Goal: Task Accomplishment & Management: Manage account settings

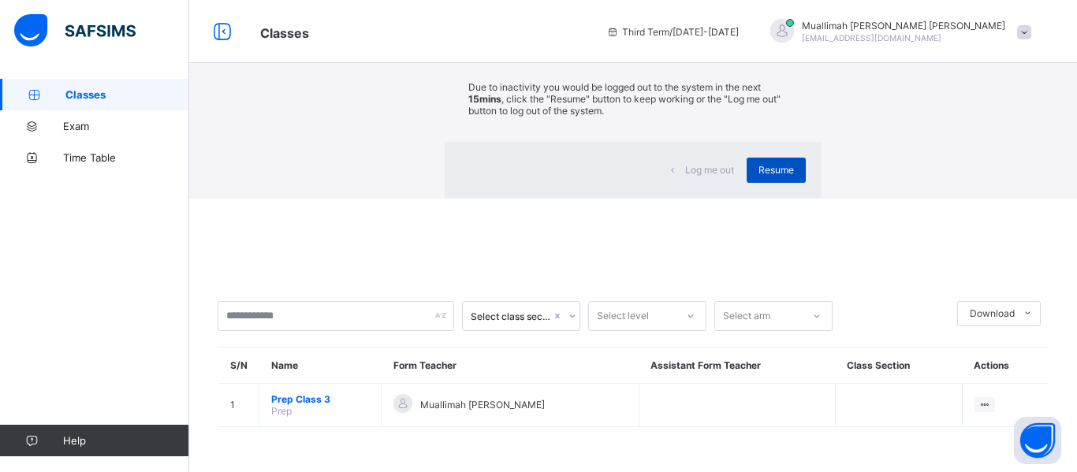
click at [758, 176] on span "Resume" at bounding box center [775, 170] width 35 height 12
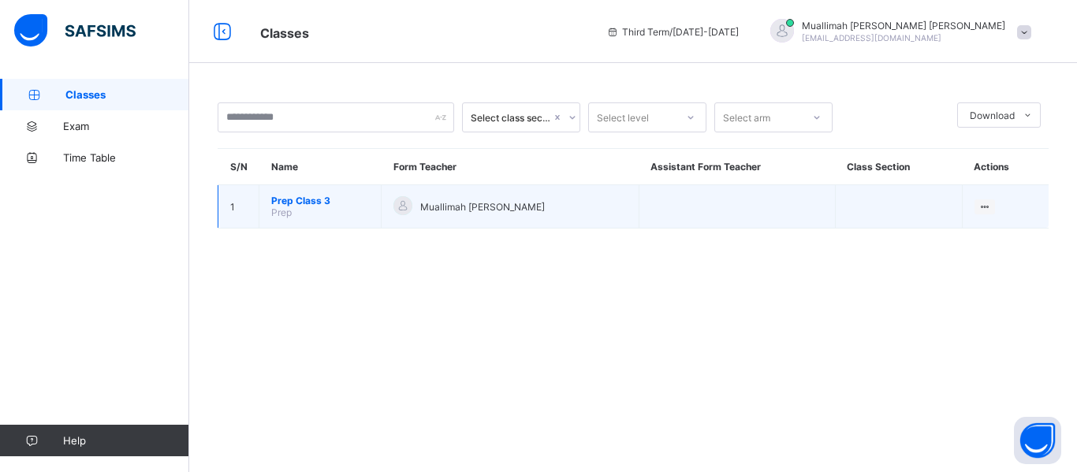
click at [281, 197] on span "Prep Class 3" at bounding box center [320, 201] width 98 height 12
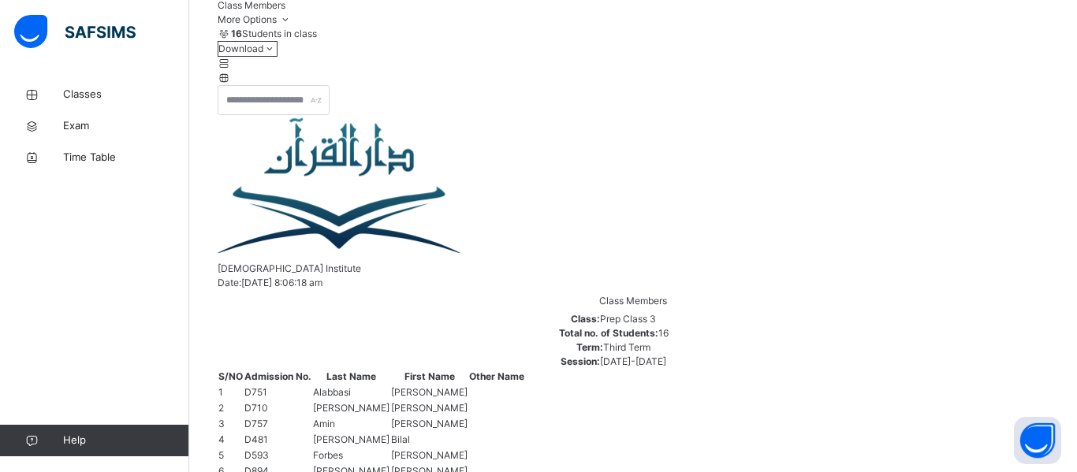
scroll to position [258, 0]
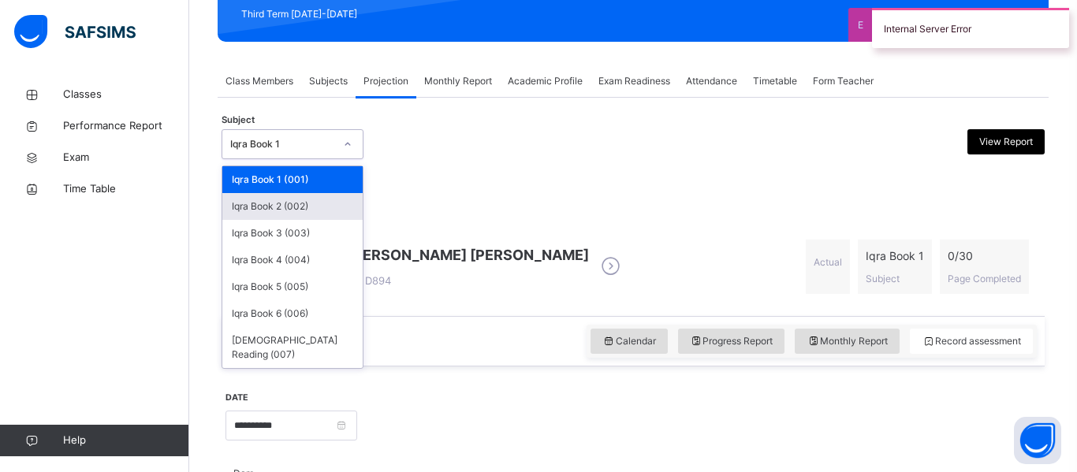
scroll to position [231, 0]
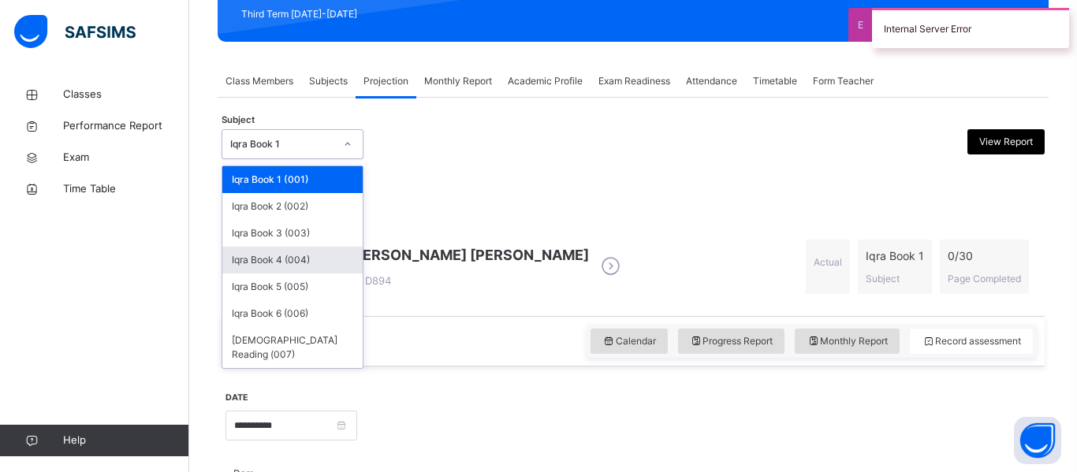
click at [299, 268] on div "Iqra Book 4 (004)" at bounding box center [292, 260] width 140 height 27
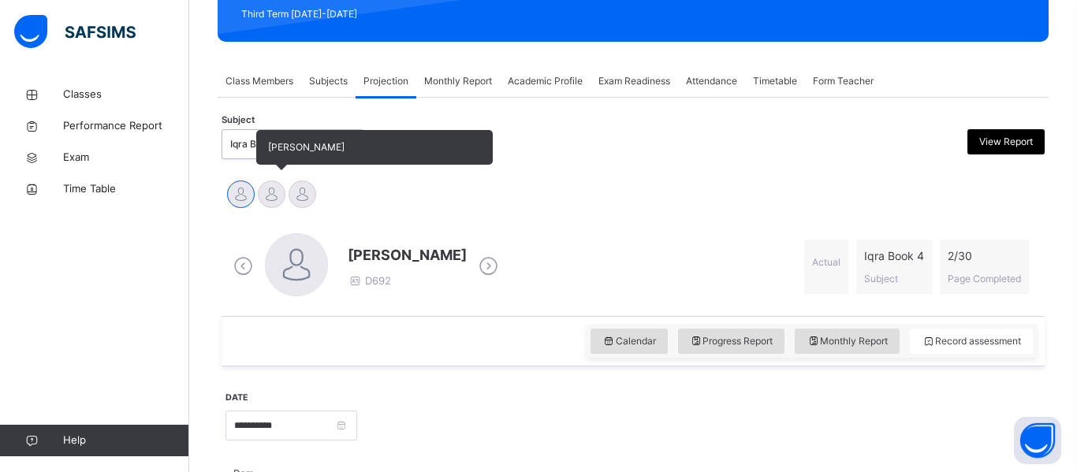
click at [278, 199] on div at bounding box center [272, 194] width 28 height 28
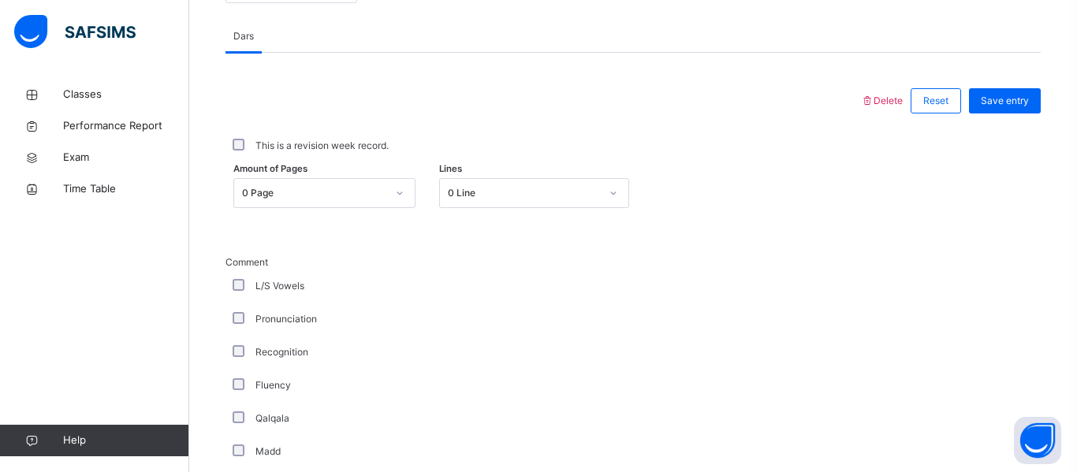
scroll to position [690, 0]
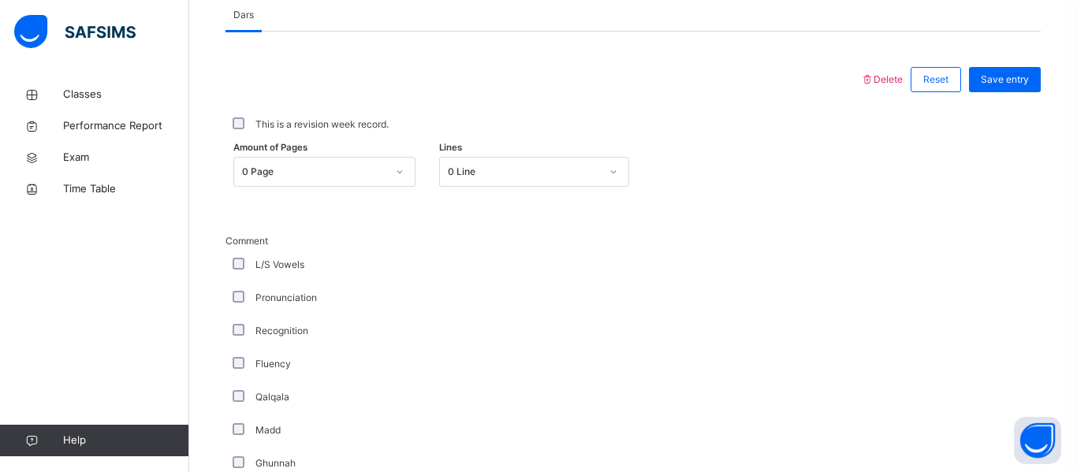
click at [385, 168] on div at bounding box center [400, 172] width 30 height 28
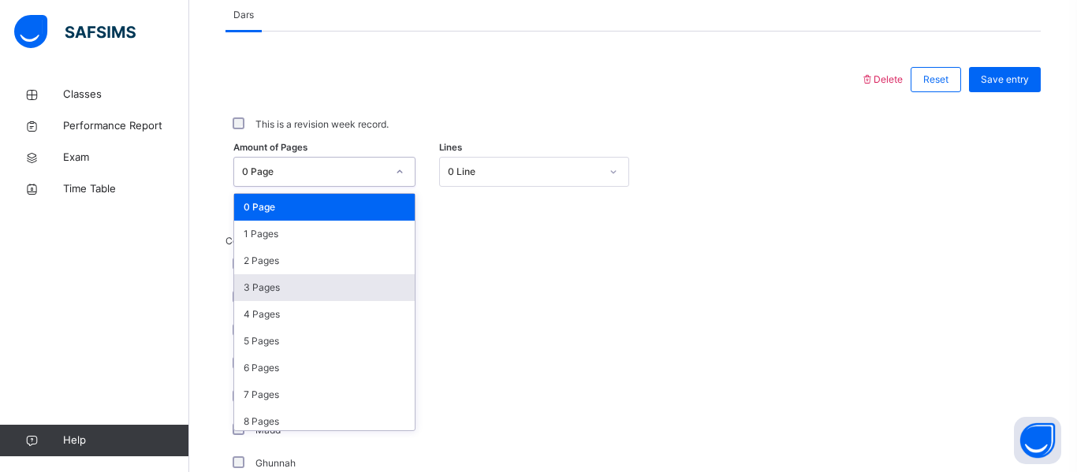
click at [318, 279] on div "3 Pages" at bounding box center [324, 287] width 180 height 27
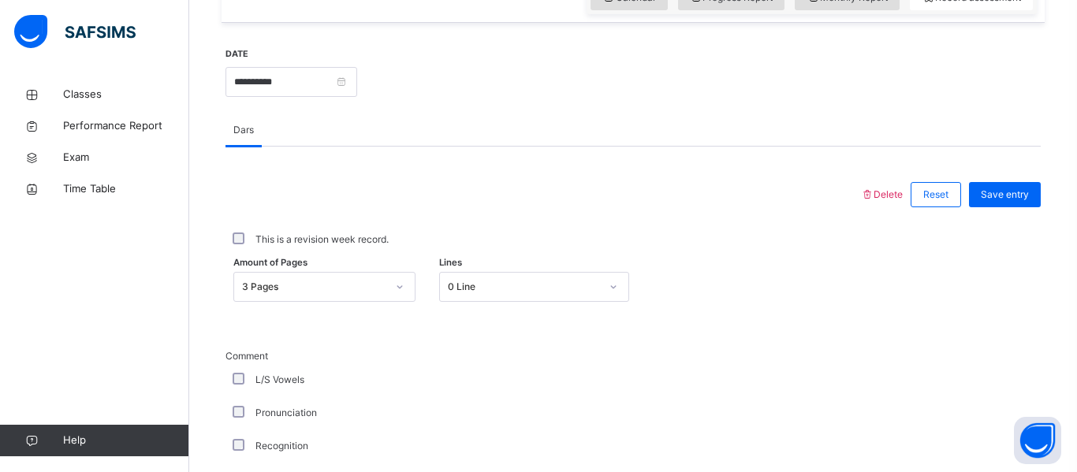
scroll to position [567, 0]
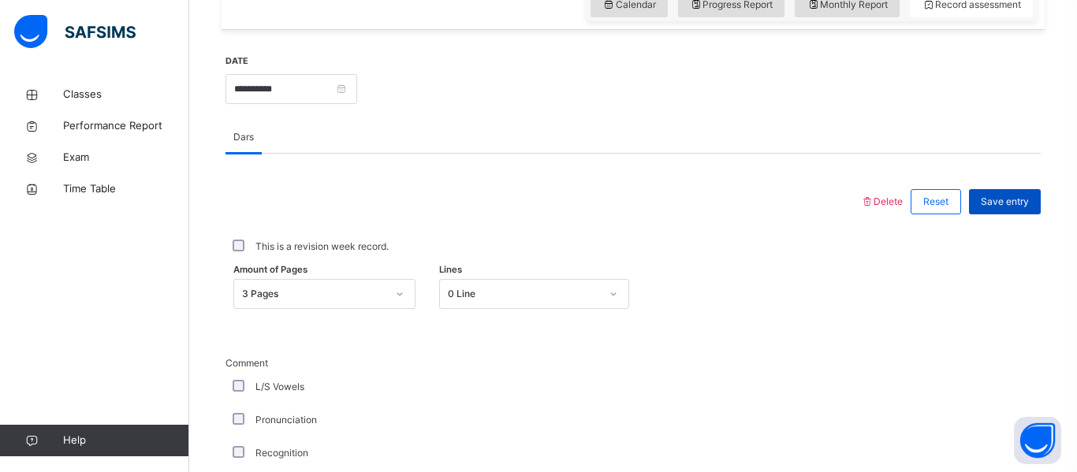
click at [1015, 203] on span "Save entry" at bounding box center [1004, 202] width 48 height 14
click at [1014, 209] on div "Save entry" at bounding box center [1005, 201] width 72 height 25
click at [447, 184] on div at bounding box center [542, 201] width 619 height 41
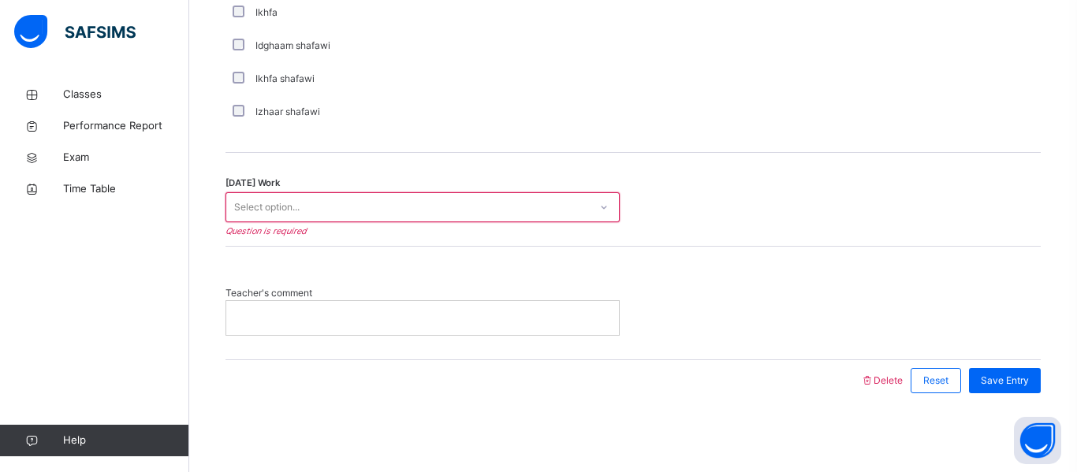
click at [437, 208] on div "Select option..." at bounding box center [407, 207] width 363 height 24
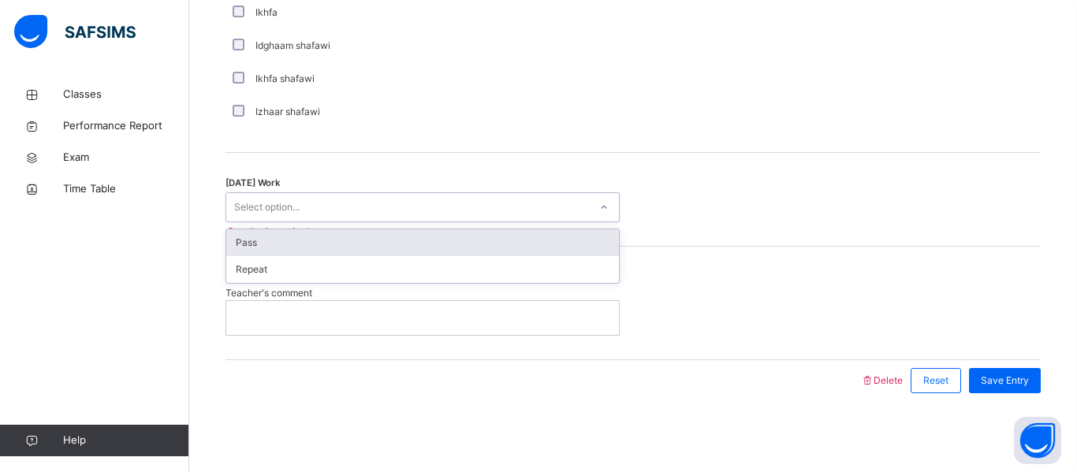
click at [374, 247] on div "Pass" at bounding box center [422, 242] width 392 height 27
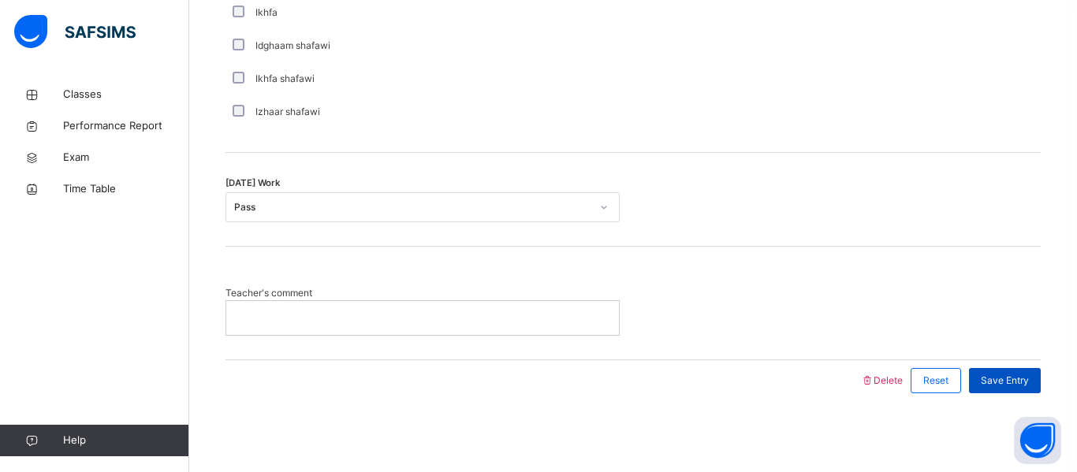
click at [1023, 384] on span "Save Entry" at bounding box center [1004, 381] width 48 height 14
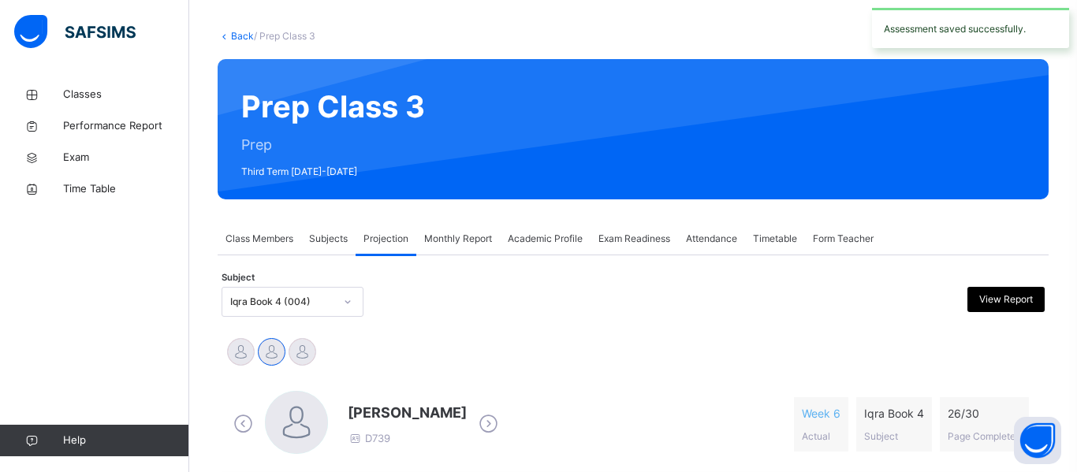
click at [354, 302] on div "Iqra Book 4 (004)" at bounding box center [292, 302] width 142 height 30
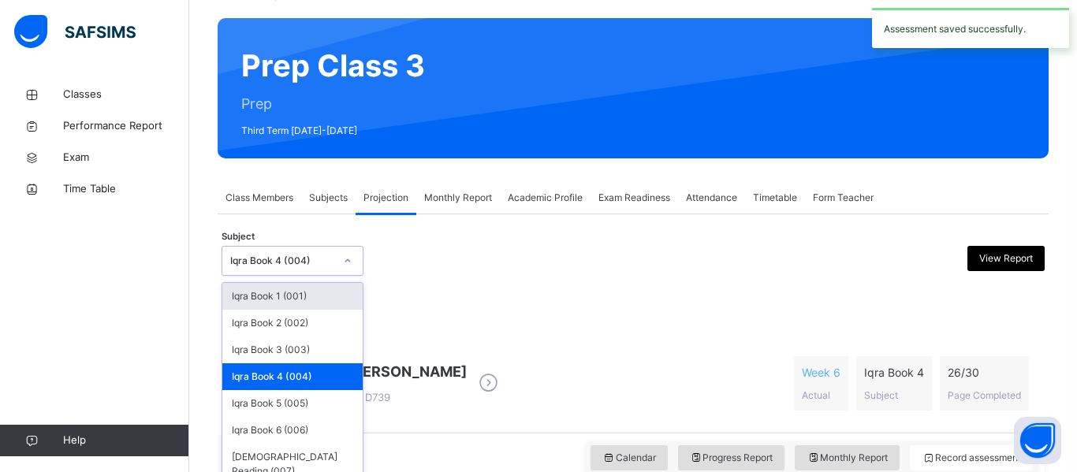
scroll to position [120, 0]
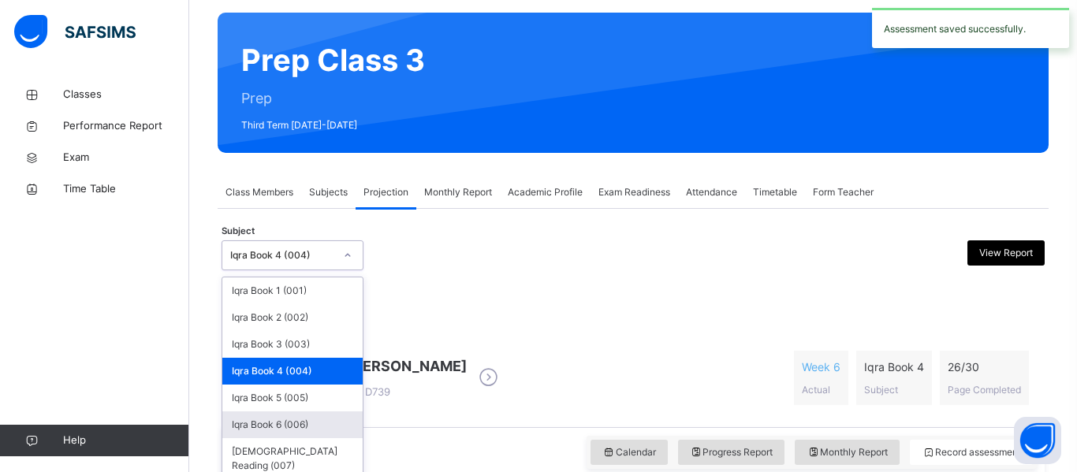
click at [298, 424] on div "Iqra Book 6 (006)" at bounding box center [292, 424] width 140 height 27
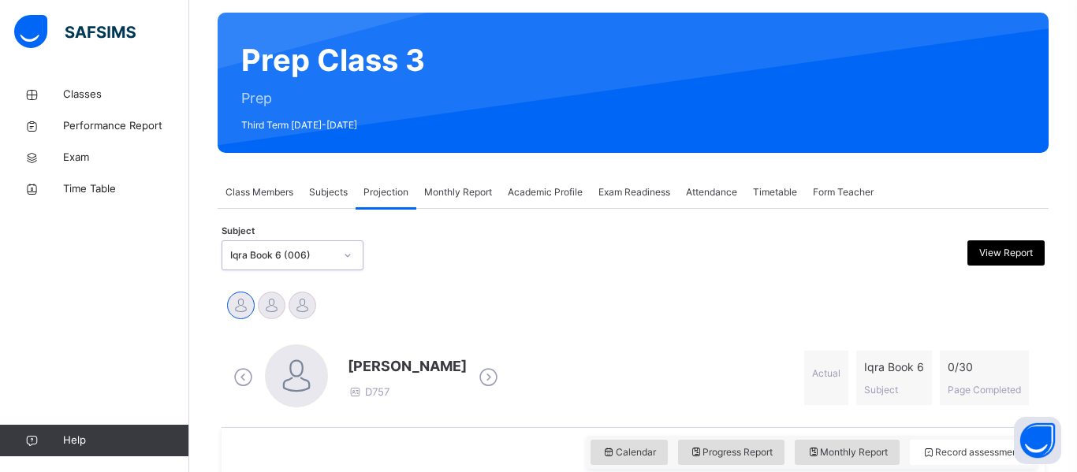
click at [262, 264] on div "Iqra Book 6 (006)" at bounding box center [277, 256] width 110 height 24
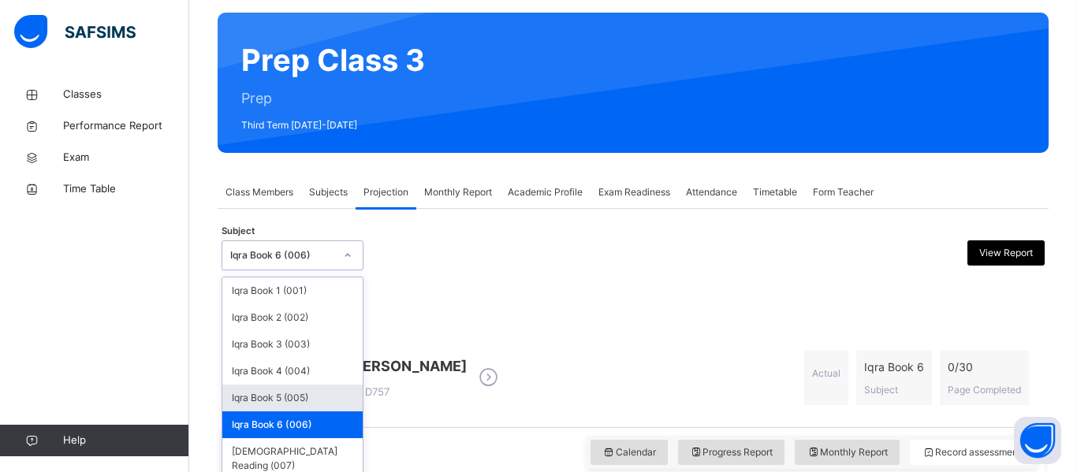
click at [269, 392] on div "Iqra Book 5 (005)" at bounding box center [292, 398] width 140 height 27
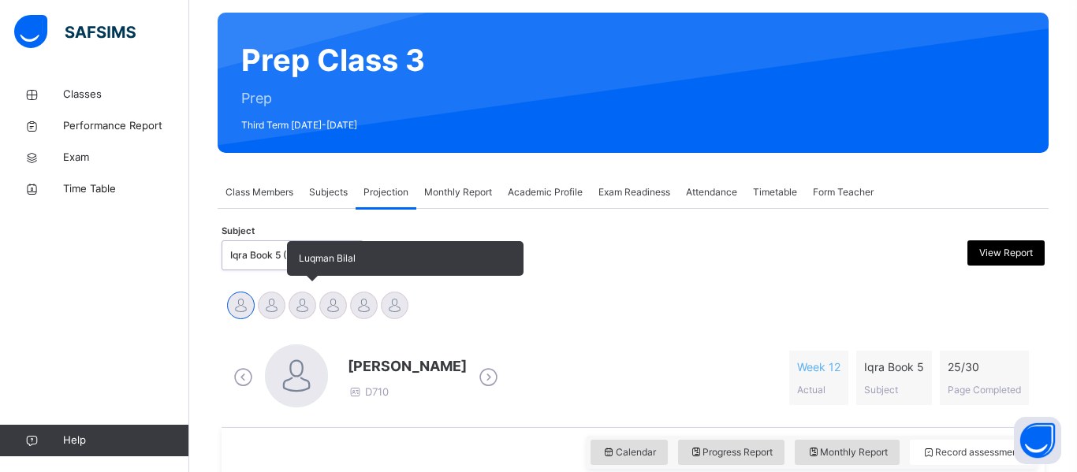
click at [301, 306] on div at bounding box center [302, 306] width 28 height 28
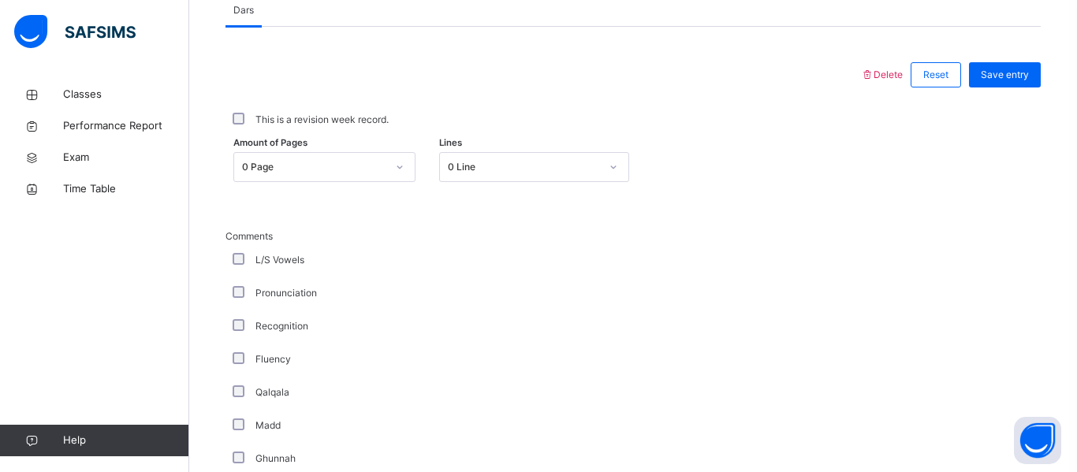
scroll to position [667, 0]
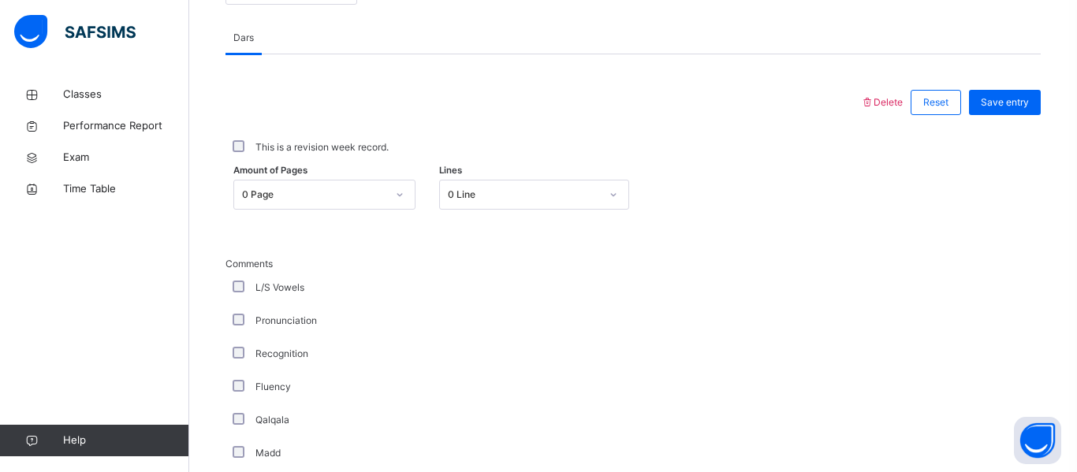
click at [241, 153] on div "This is a revision week record." at bounding box center [632, 147] width 807 height 14
click at [288, 184] on div "0 Page" at bounding box center [309, 195] width 151 height 24
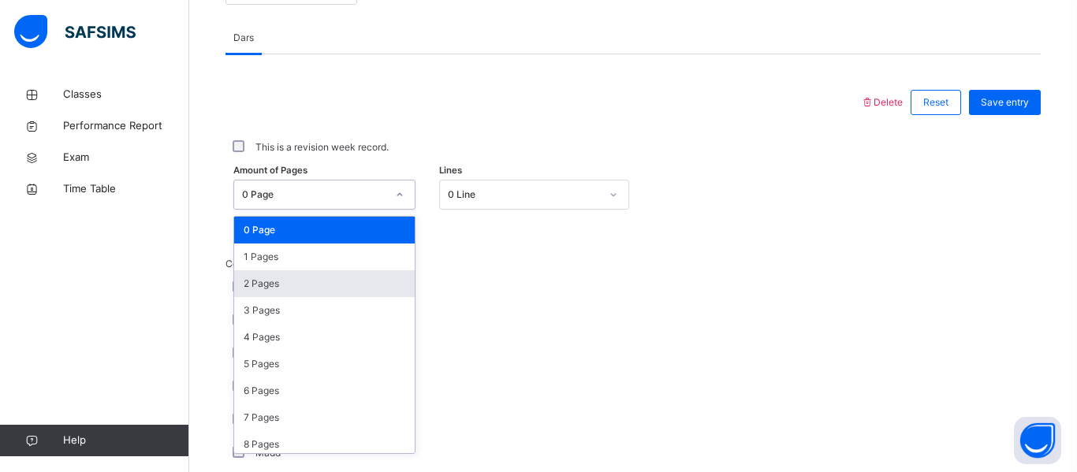
click at [284, 281] on div "2 Pages" at bounding box center [324, 283] width 180 height 27
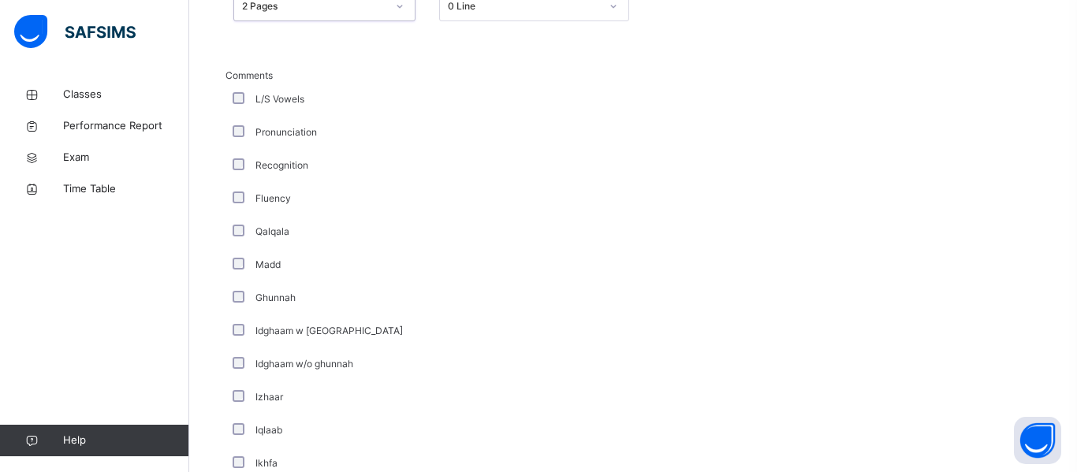
scroll to position [854, 0]
click at [270, 135] on label "Pronunciation" at bounding box center [285, 133] width 61 height 14
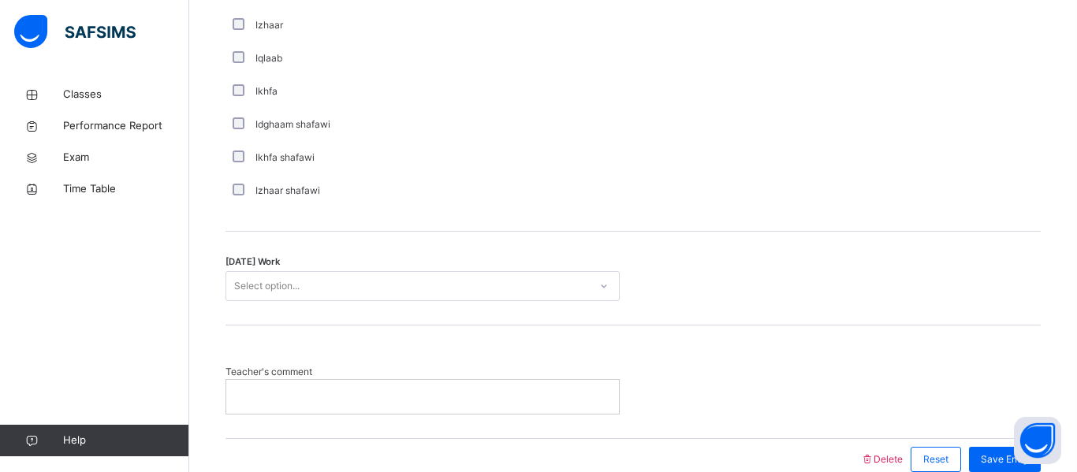
scroll to position [1246, 0]
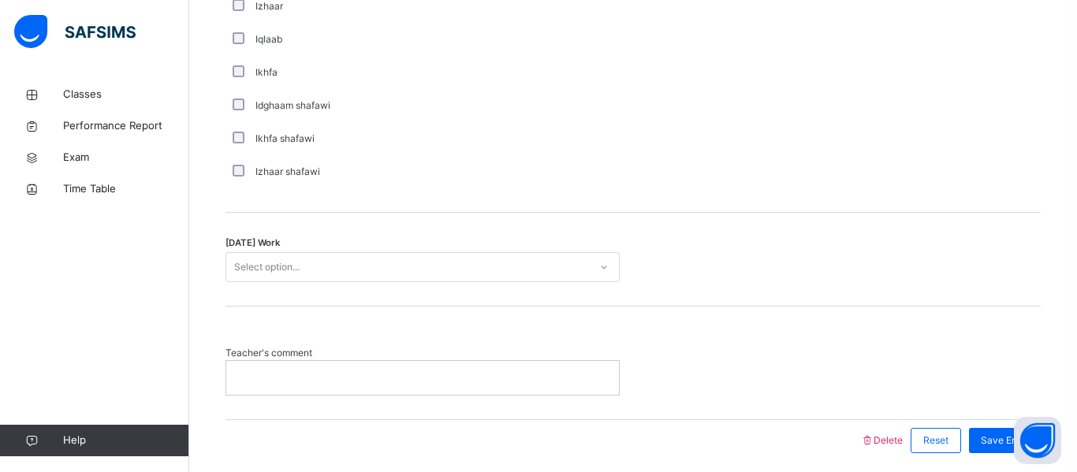
click at [273, 262] on div "Select option..." at bounding box center [266, 267] width 65 height 30
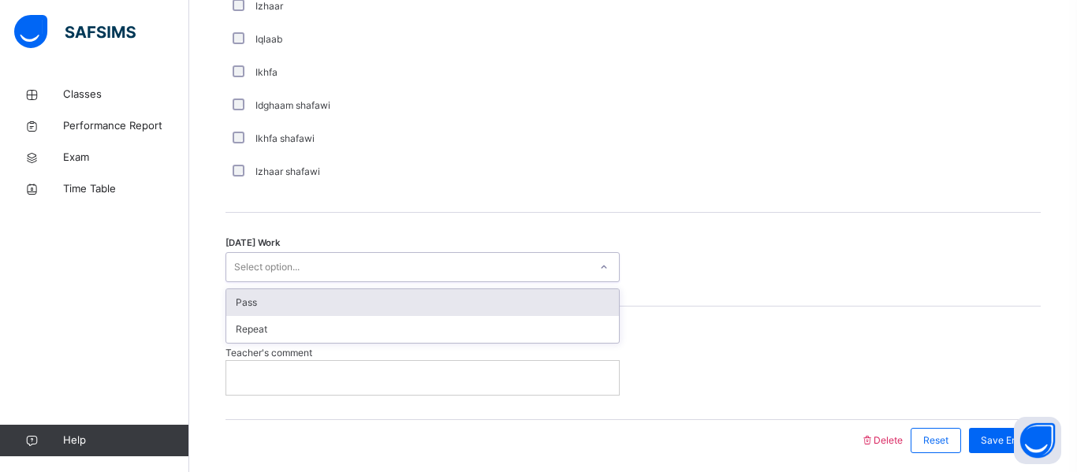
click at [279, 297] on div "Pass" at bounding box center [422, 302] width 392 height 27
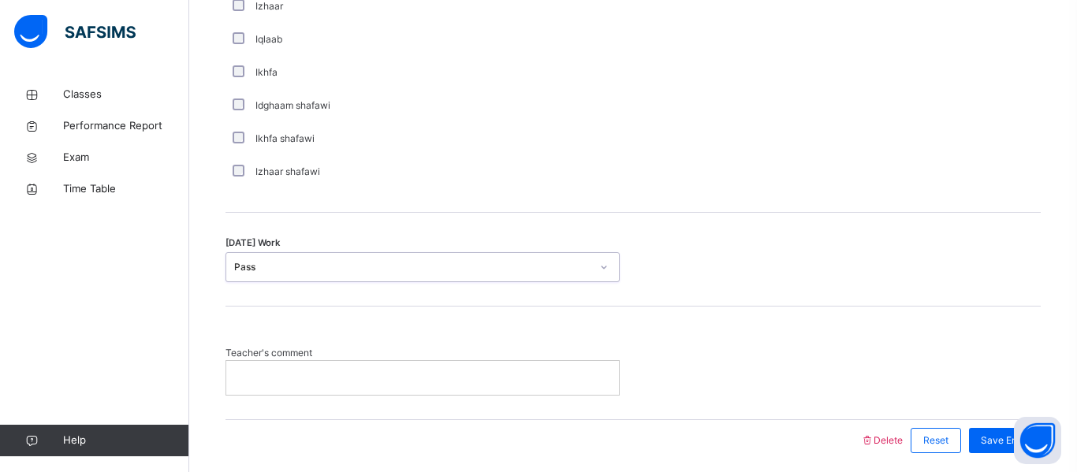
click at [281, 370] on p at bounding box center [422, 377] width 369 height 14
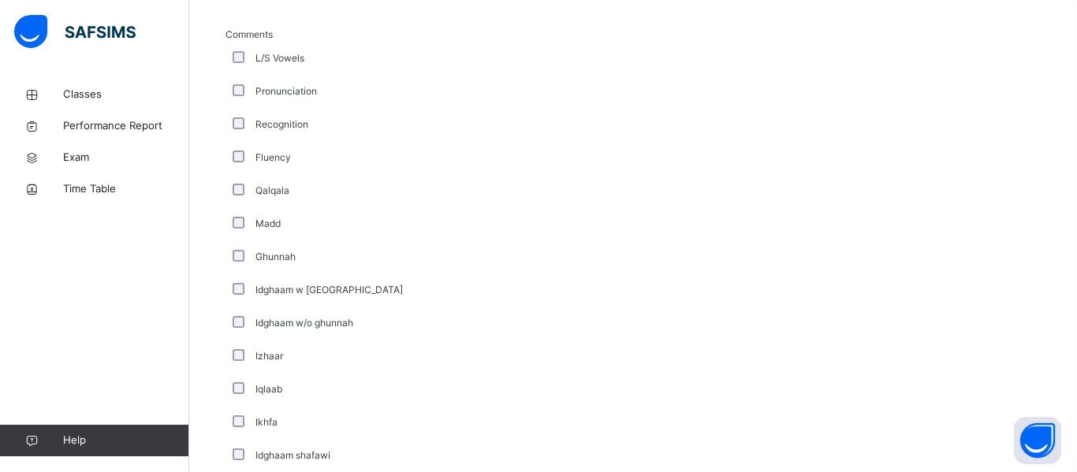
scroll to position [1306, 0]
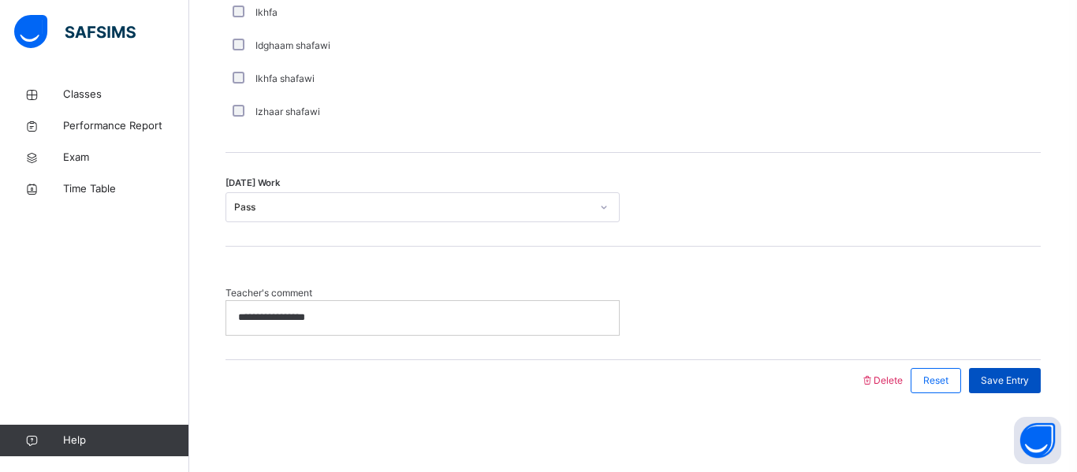
click at [992, 375] on span "Save Entry" at bounding box center [1004, 381] width 48 height 14
click at [405, 320] on p at bounding box center [422, 318] width 369 height 14
click at [1025, 387] on div "Save Entry" at bounding box center [1005, 380] width 72 height 25
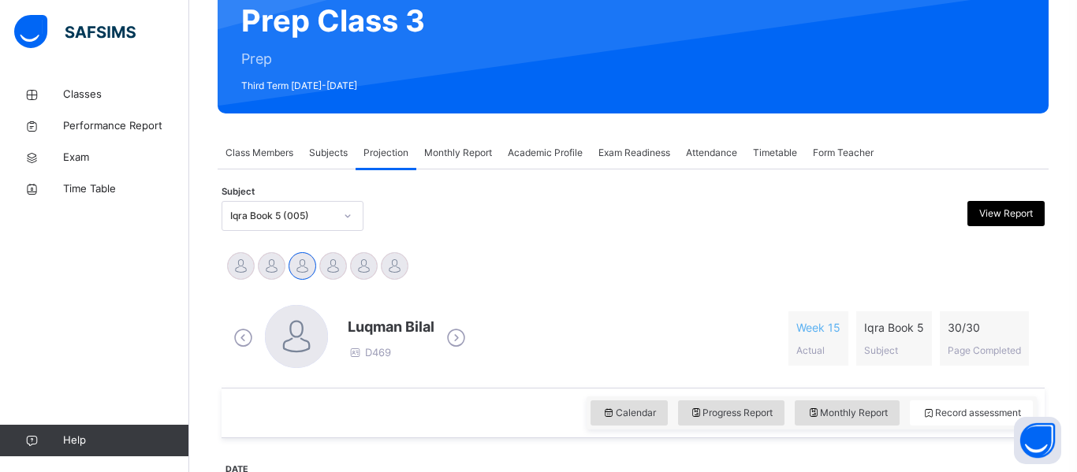
scroll to position [155, 0]
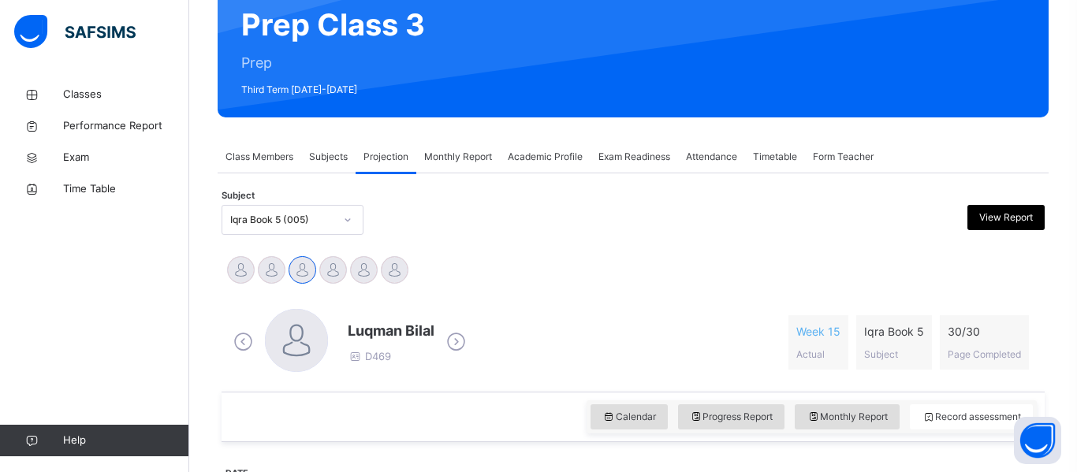
click at [329, 222] on div "Iqra Book 5 (005)" at bounding box center [282, 220] width 104 height 14
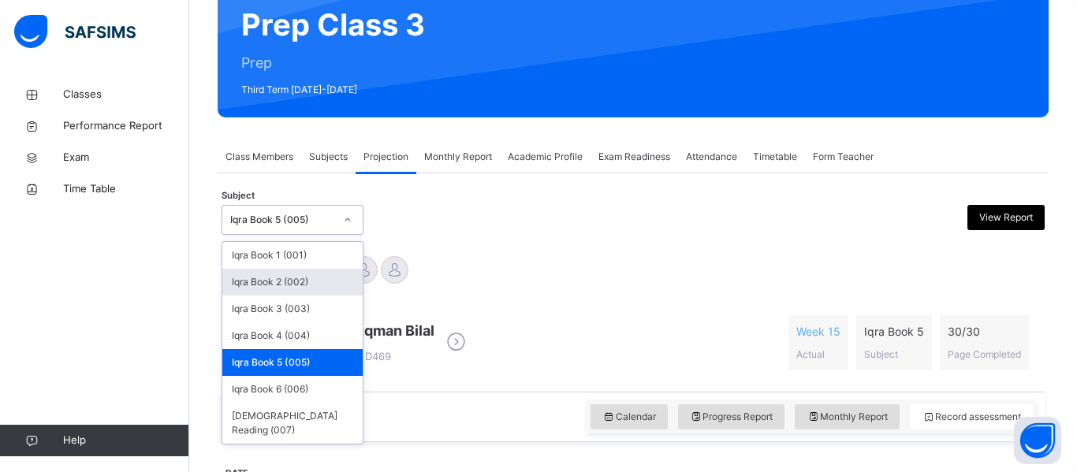
click at [314, 273] on div "Iqra Book 2 (002)" at bounding box center [292, 282] width 140 height 27
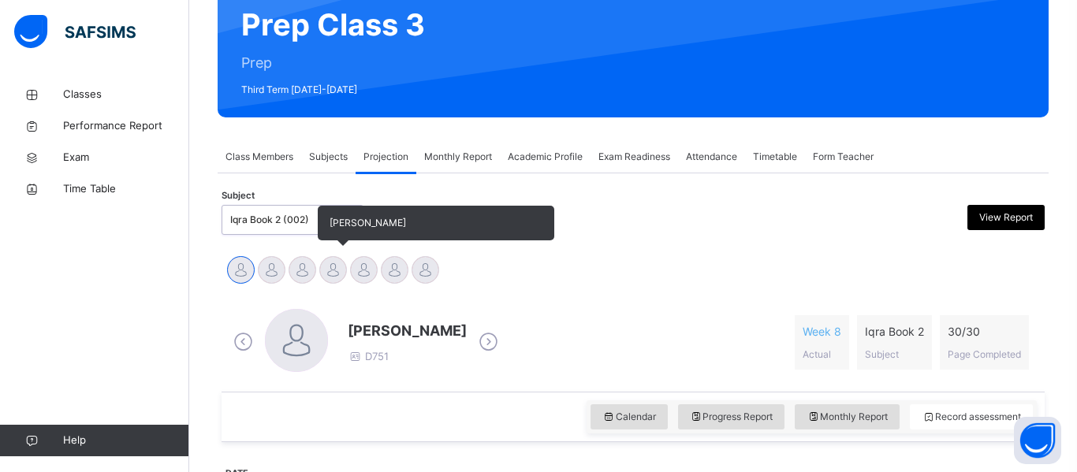
click at [323, 277] on div at bounding box center [333, 270] width 28 height 28
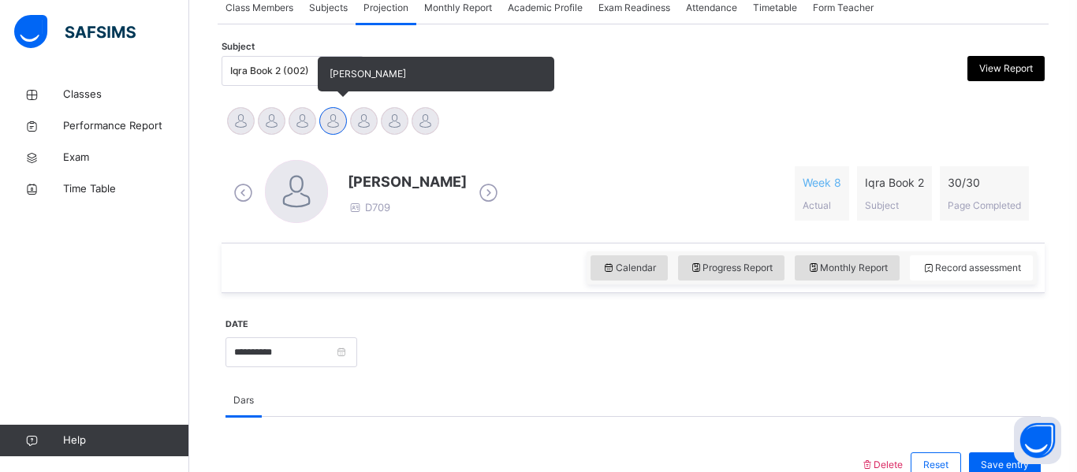
scroll to position [305, 0]
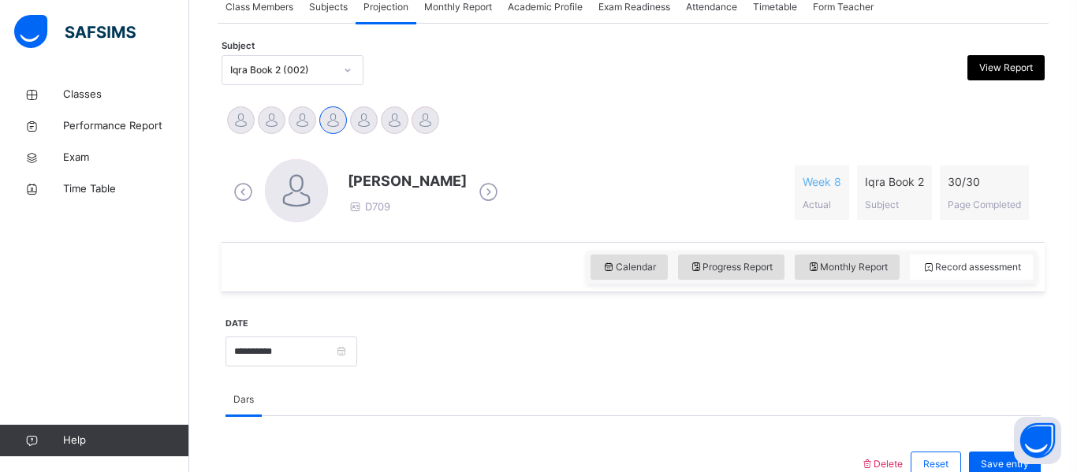
click at [268, 80] on div "Iqra Book 2 (002)" at bounding box center [277, 70] width 110 height 24
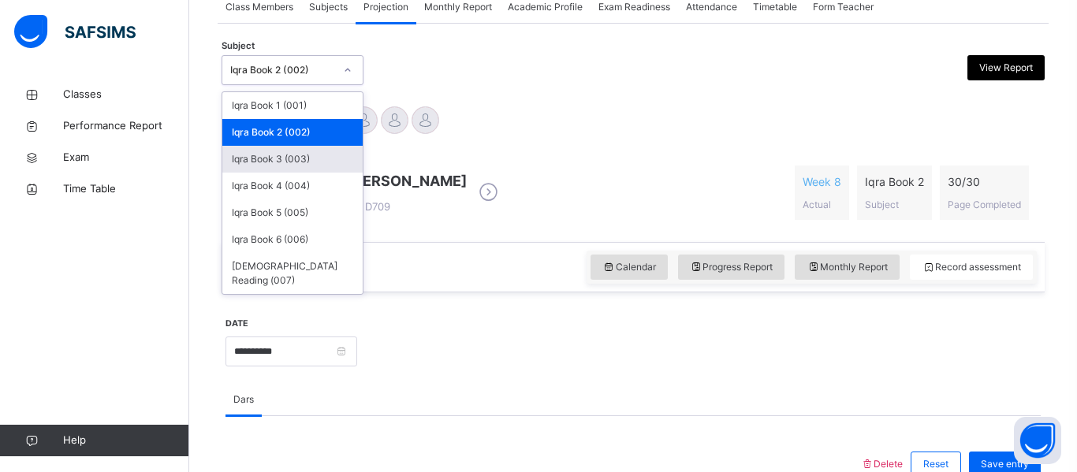
click at [283, 149] on div "Iqra Book 3 (003)" at bounding box center [292, 159] width 140 height 27
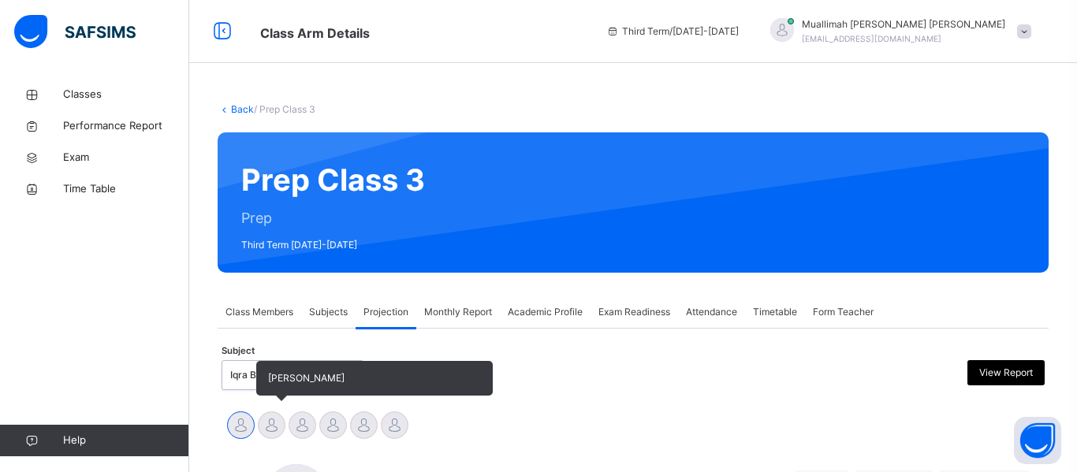
scroll to position [2, 0]
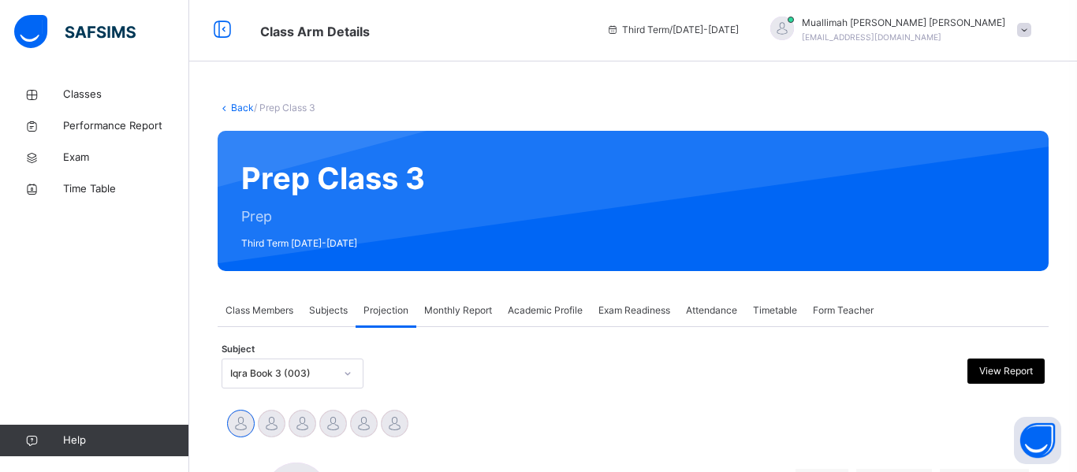
click at [331, 310] on span "Subjects" at bounding box center [328, 310] width 39 height 14
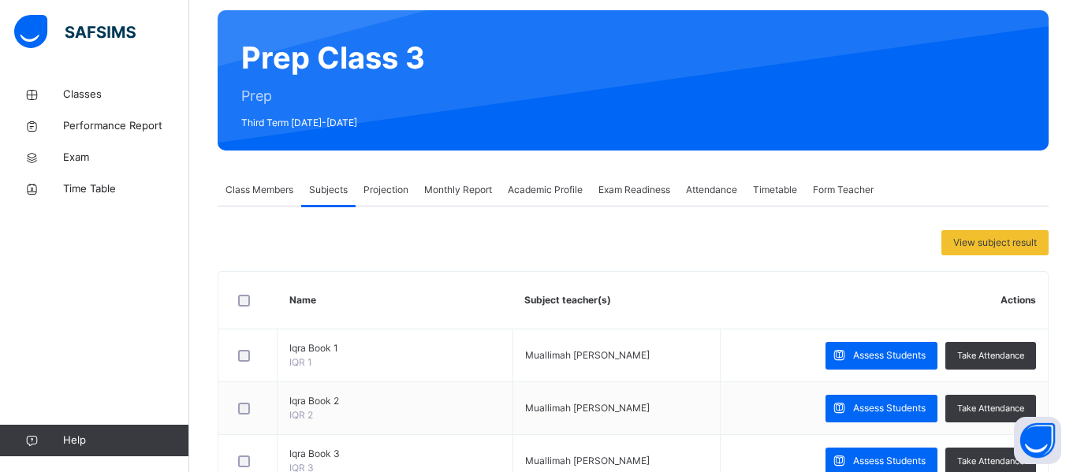
scroll to position [127, 0]
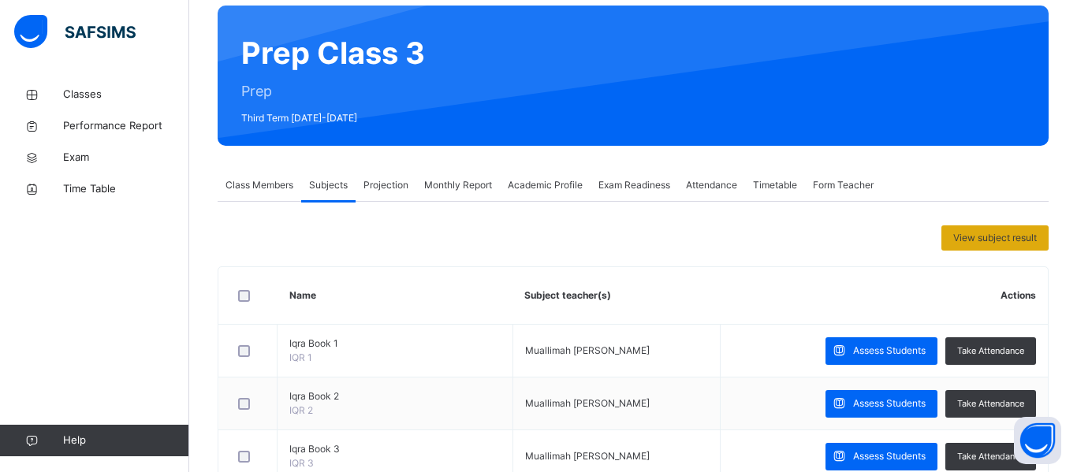
click at [955, 232] on span "View subject result" at bounding box center [995, 238] width 84 height 14
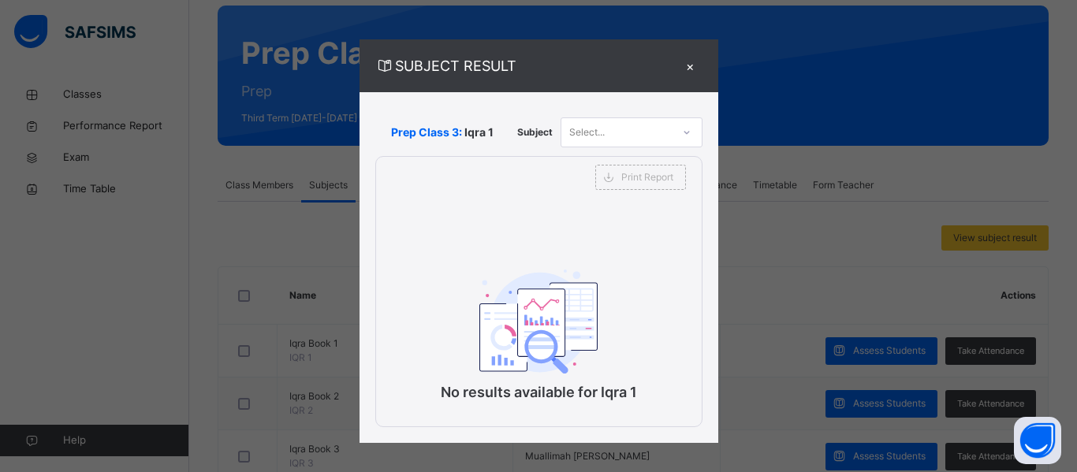
click at [632, 126] on div "Select..." at bounding box center [616, 132] width 110 height 24
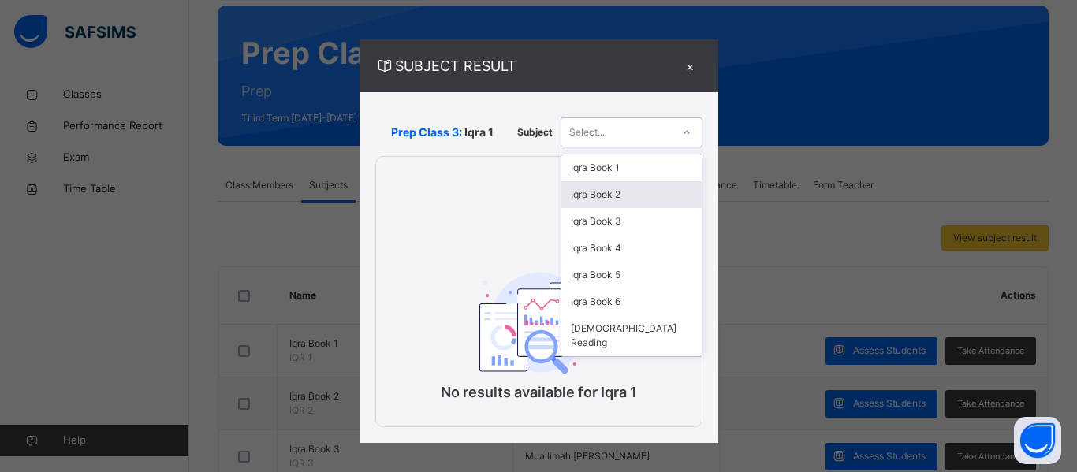
click at [687, 71] on div "×" at bounding box center [691, 65] width 24 height 21
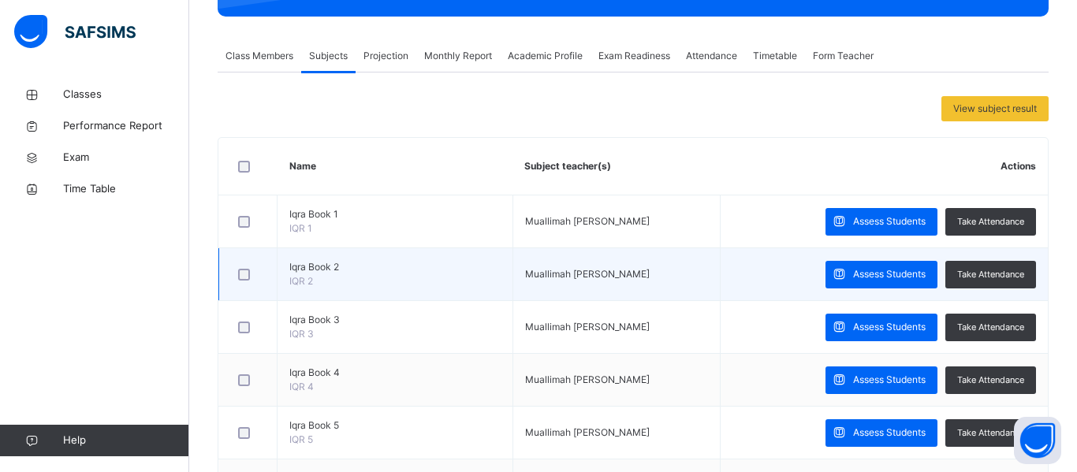
scroll to position [248, 0]
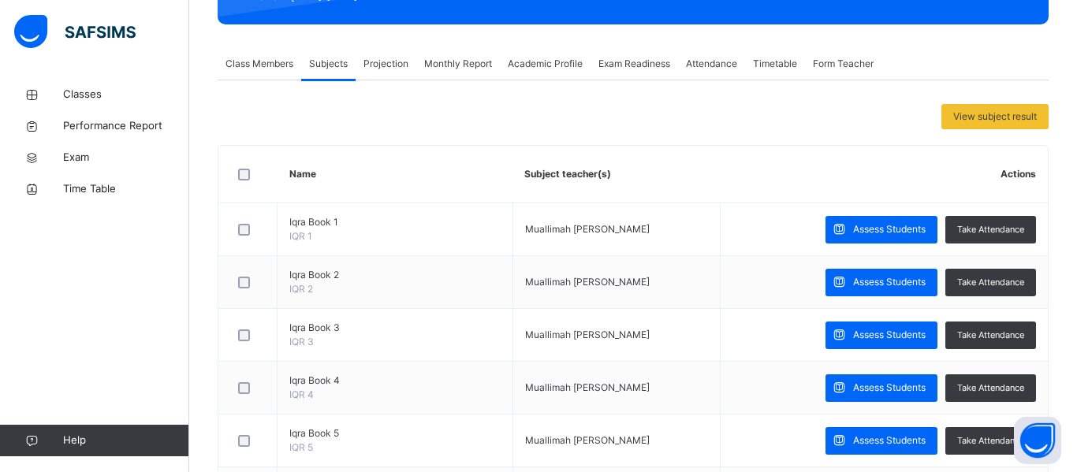
click at [258, 57] on span "Class Members" at bounding box center [259, 64] width 68 height 14
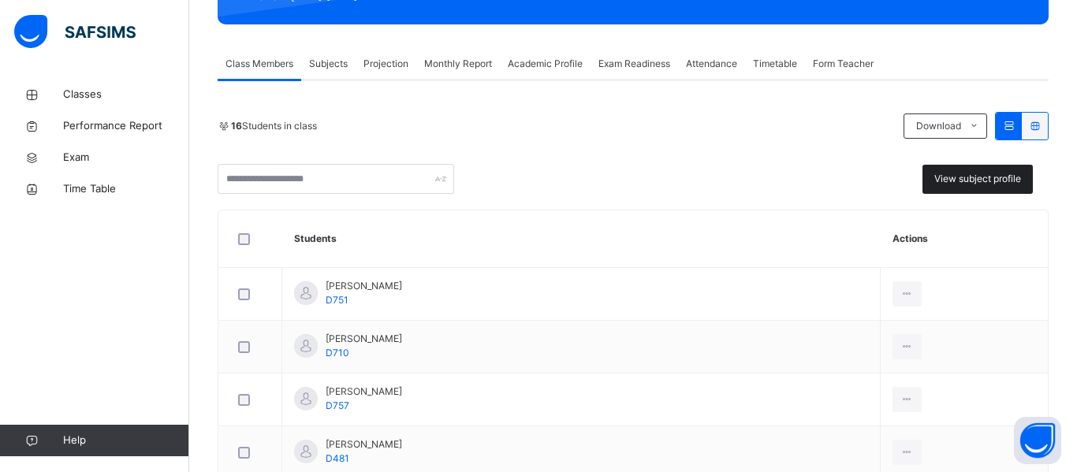
click at [936, 167] on div "View subject profile" at bounding box center [977, 179] width 110 height 29
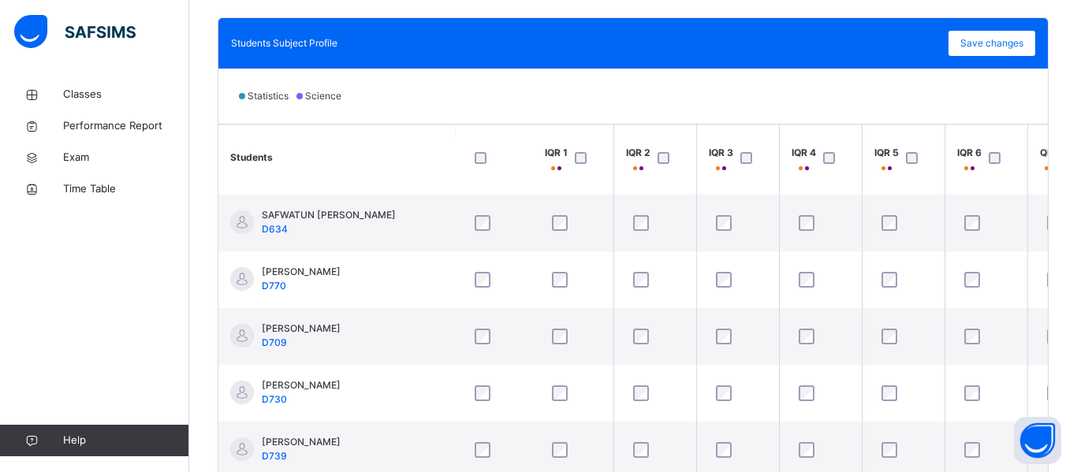
scroll to position [572, 2]
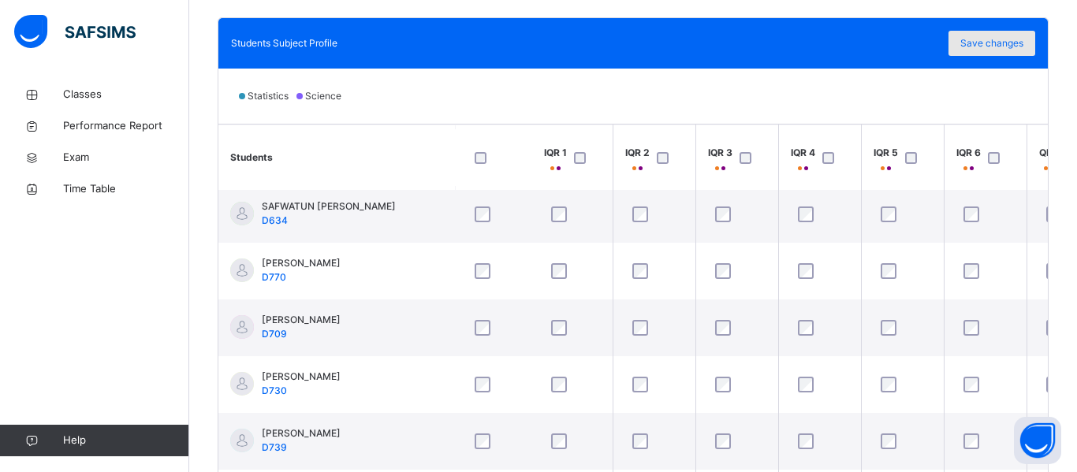
click at [994, 39] on span "Save changes" at bounding box center [991, 43] width 63 height 14
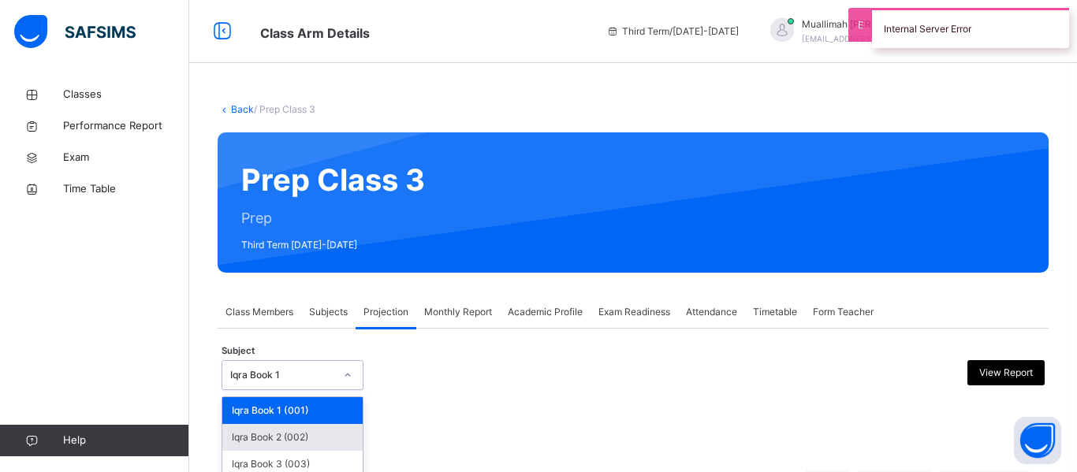
scroll to position [234, 0]
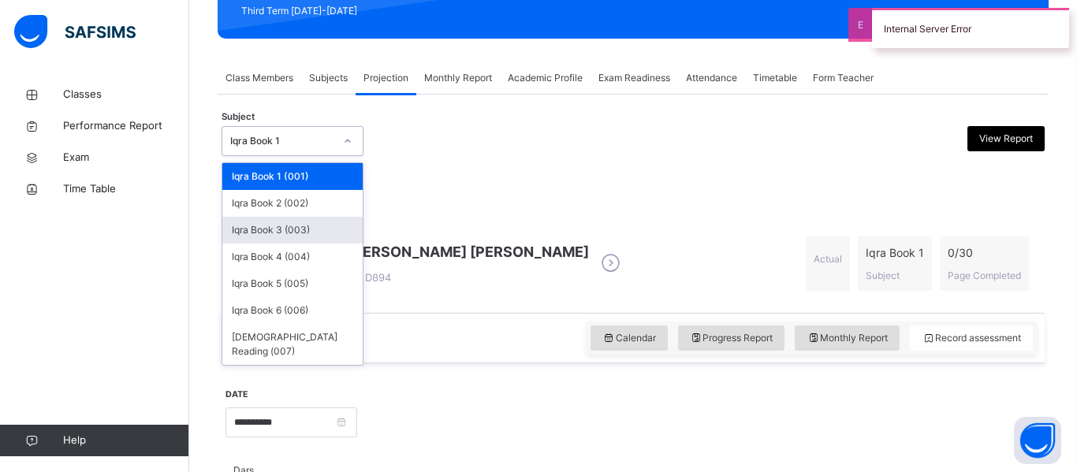
click at [302, 225] on div "Iqra Book 3 (003)" at bounding box center [292, 230] width 140 height 27
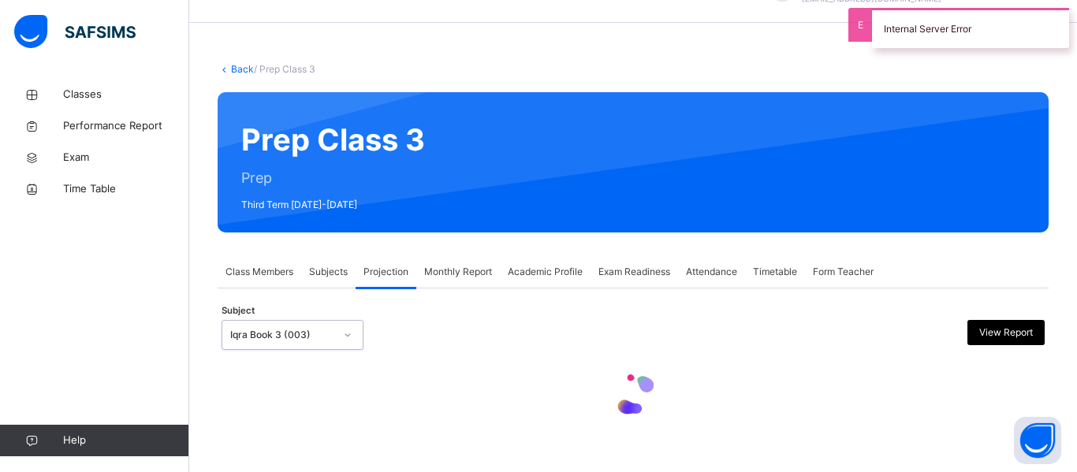
click at [302, 225] on div "Prep Class 3 Prep Third Term [DATE]-[DATE]" at bounding box center [633, 162] width 831 height 140
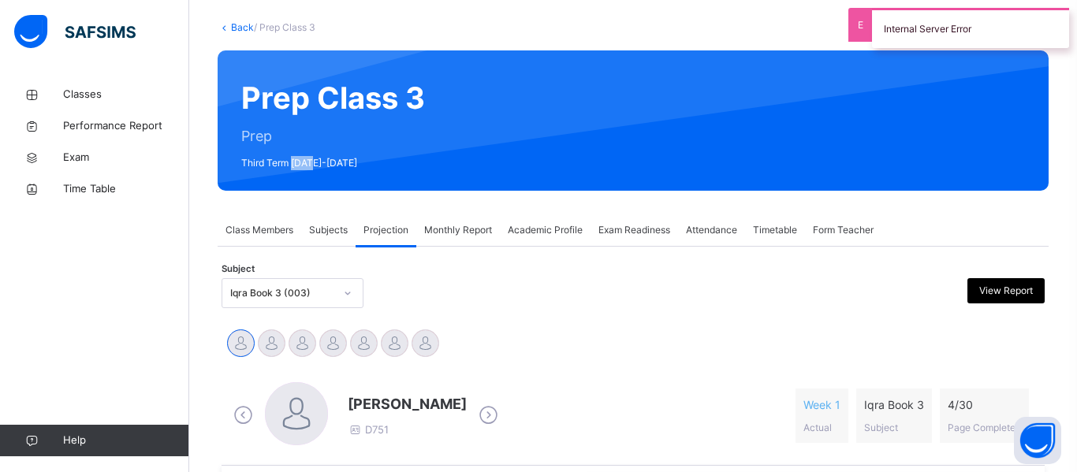
scroll to position [86, 0]
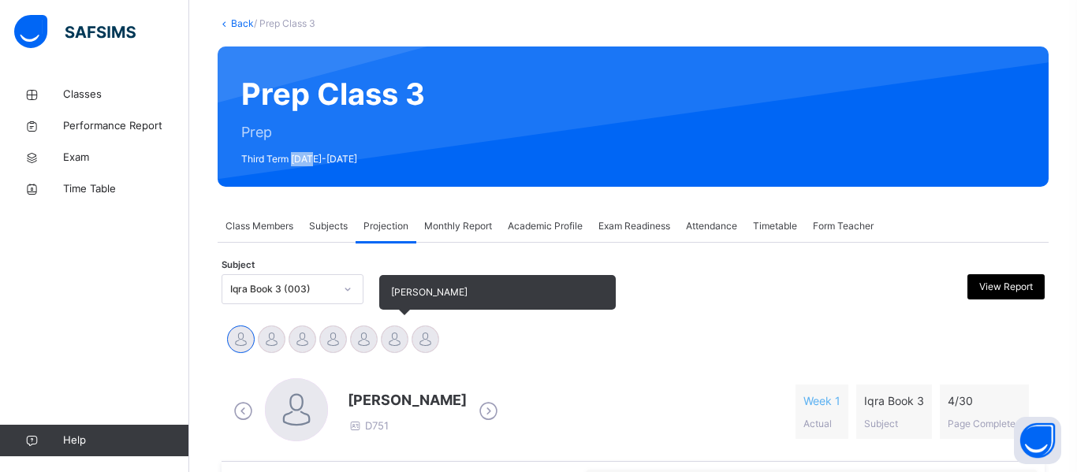
click at [401, 334] on div at bounding box center [395, 339] width 28 height 28
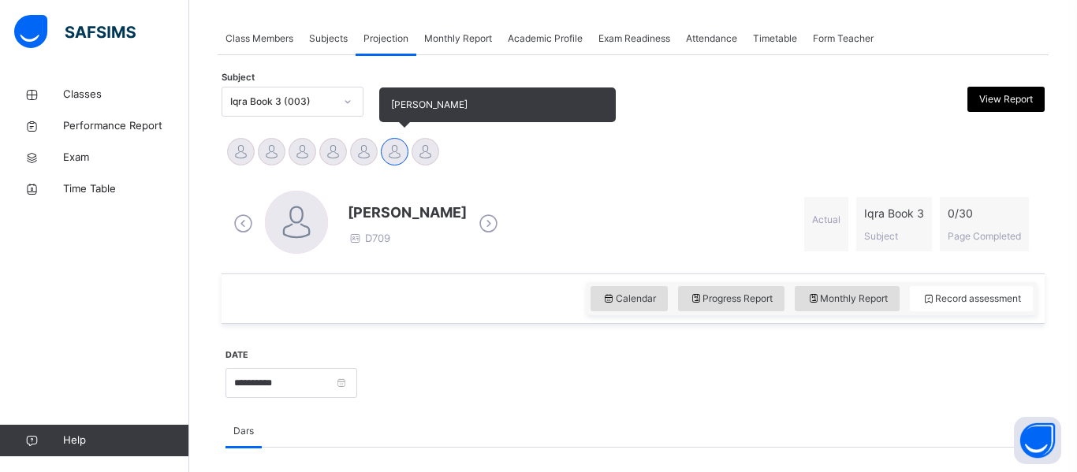
scroll to position [270, 0]
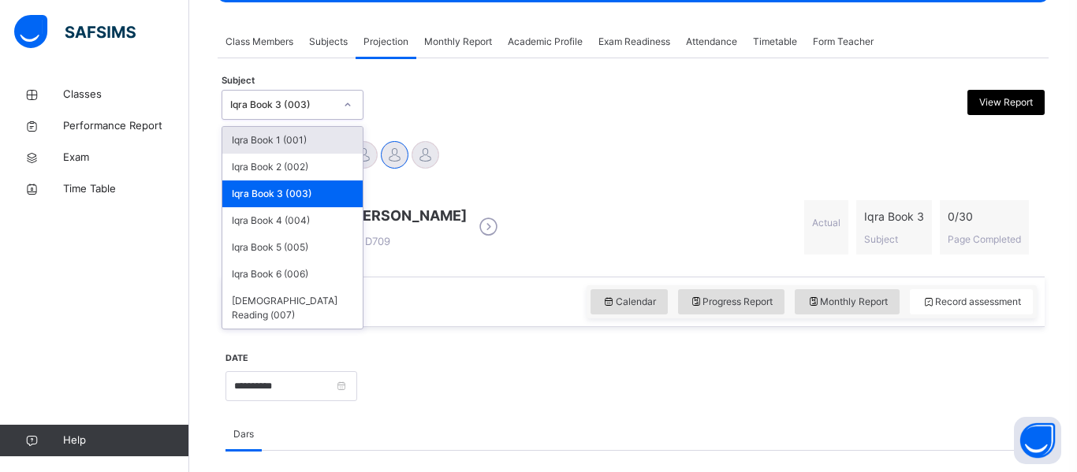
click at [279, 111] on div "Iqra Book 3 (003)" at bounding box center [282, 105] width 104 height 14
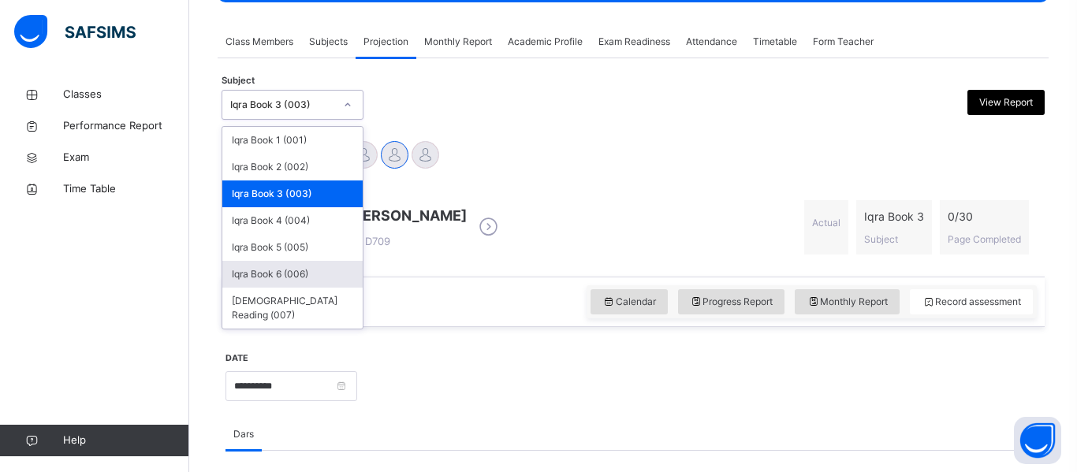
click at [292, 266] on div "Iqra Book 6 (006)" at bounding box center [292, 274] width 140 height 27
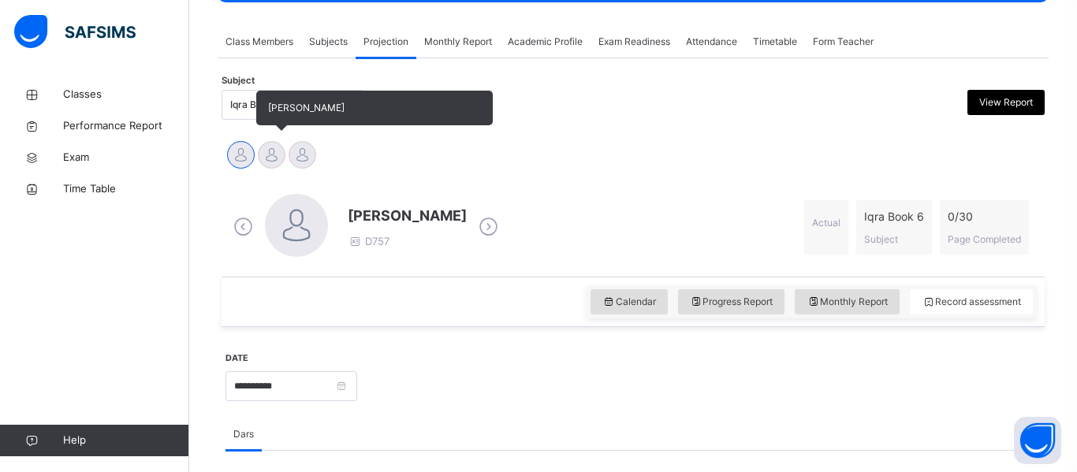
click at [273, 145] on div at bounding box center [272, 155] width 28 height 28
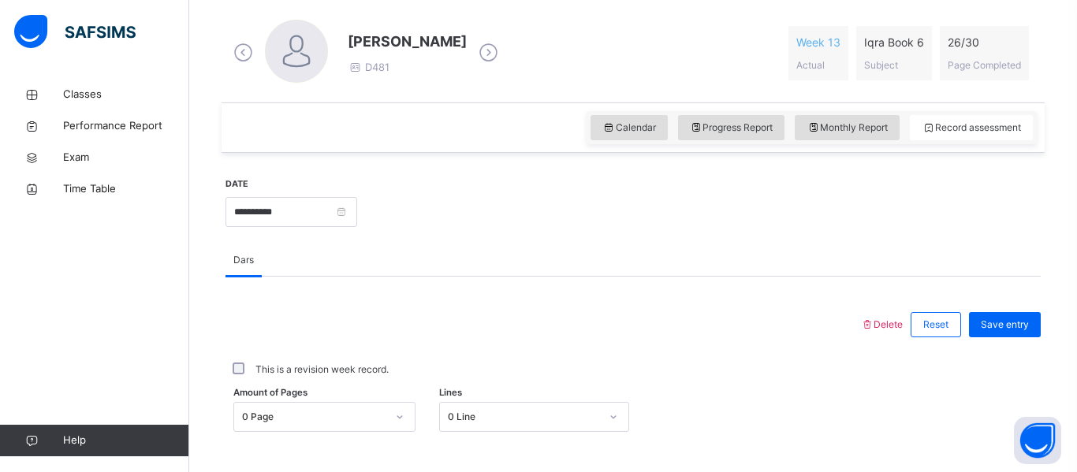
scroll to position [446, 0]
click at [359, 401] on div "0 Page" at bounding box center [324, 415] width 182 height 30
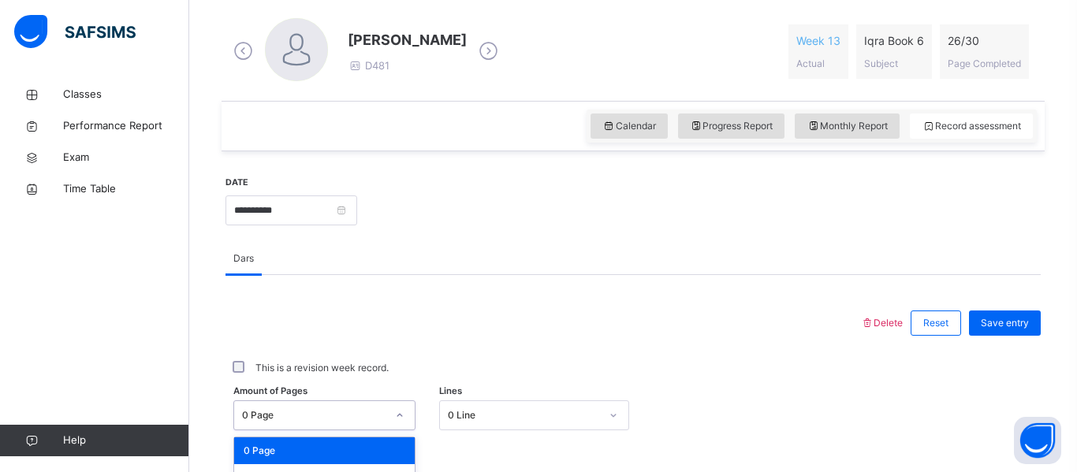
scroll to position [655, 0]
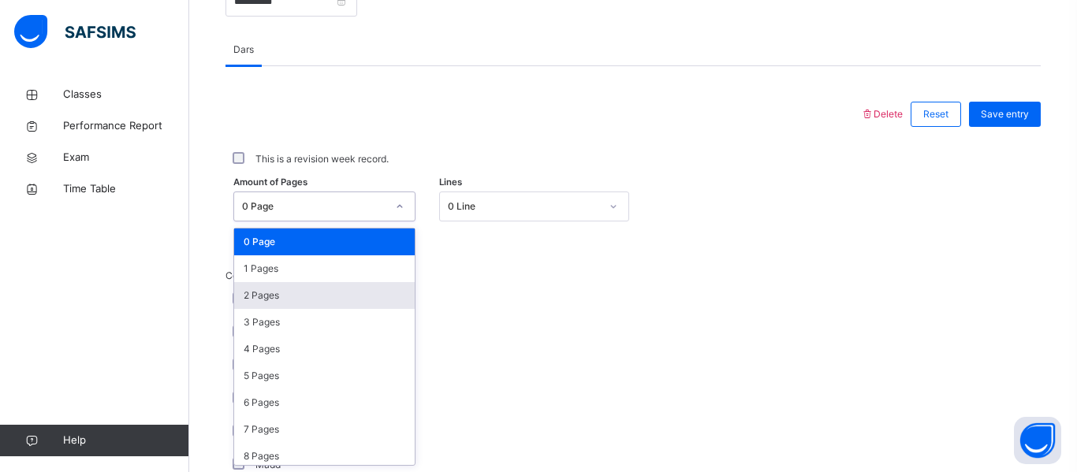
click at [337, 295] on div "2 Pages" at bounding box center [324, 295] width 180 height 27
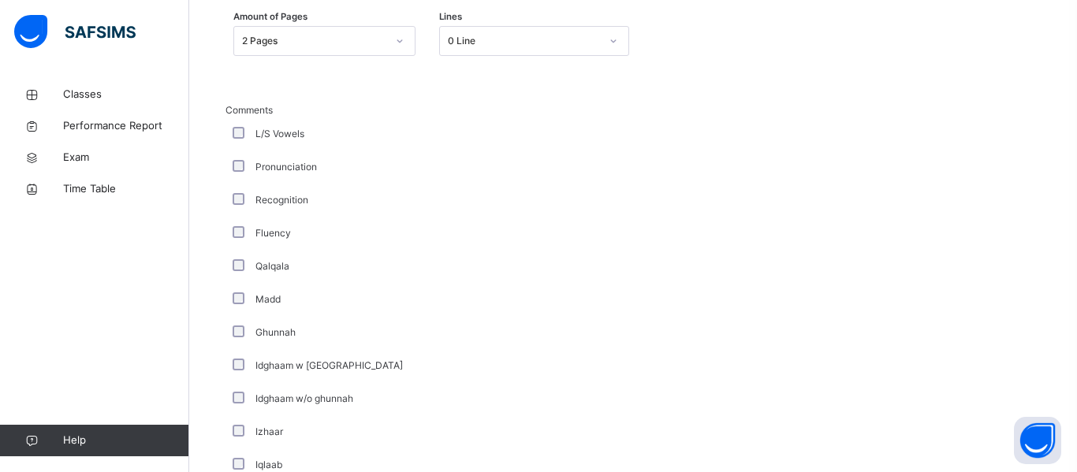
scroll to position [1306, 0]
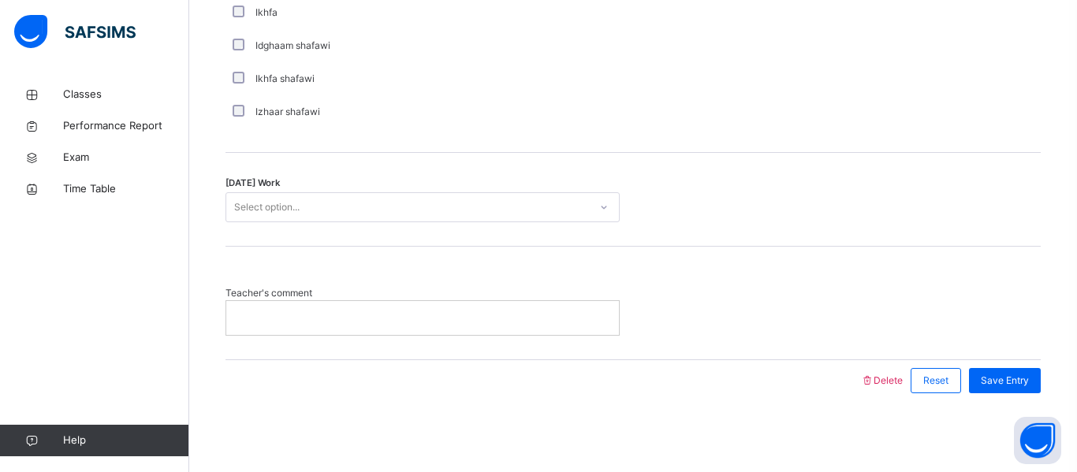
click at [343, 205] on div "Select option..." at bounding box center [407, 207] width 363 height 24
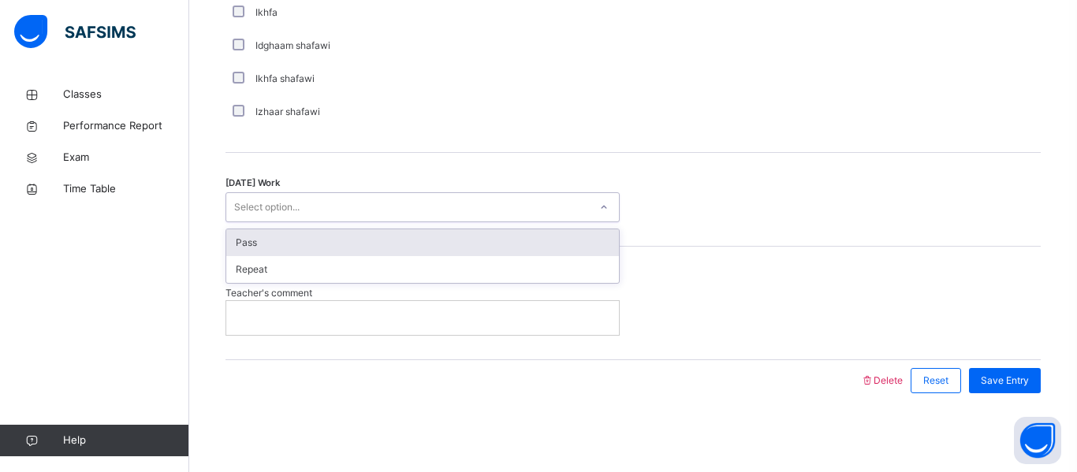
click at [333, 243] on div "Pass" at bounding box center [422, 242] width 392 height 27
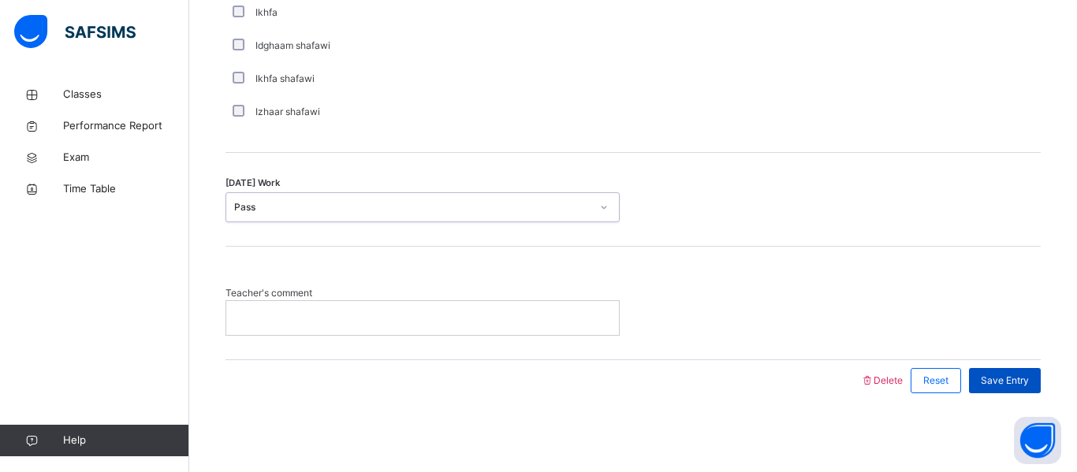
click at [1010, 385] on span "Save Entry" at bounding box center [1004, 381] width 48 height 14
click at [979, 387] on div "Save Entry" at bounding box center [1005, 381] width 72 height 25
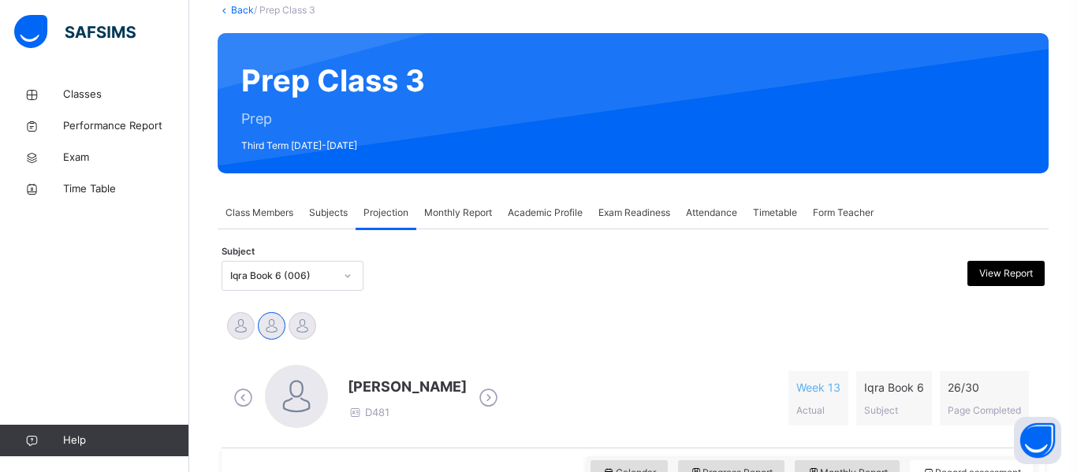
scroll to position [201, 0]
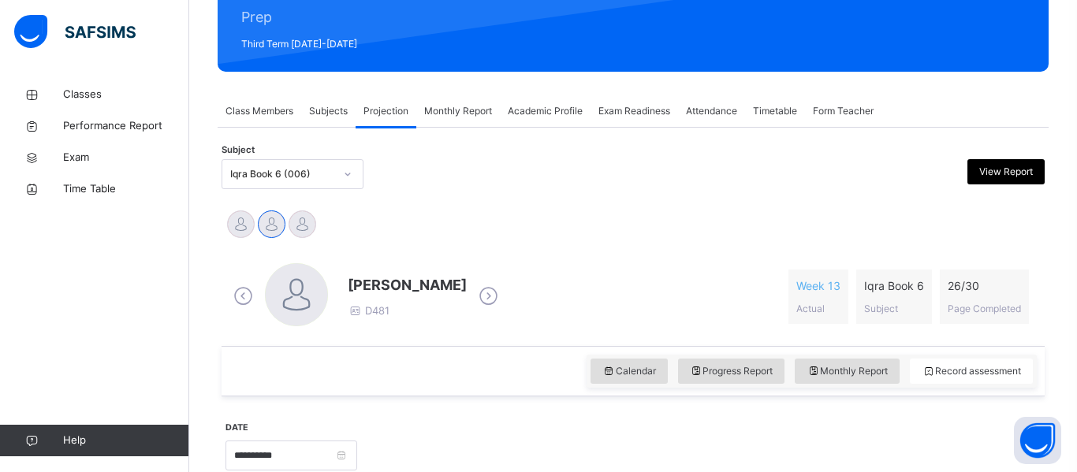
click at [258, 173] on div "Iqra Book 6 (006)" at bounding box center [282, 174] width 104 height 14
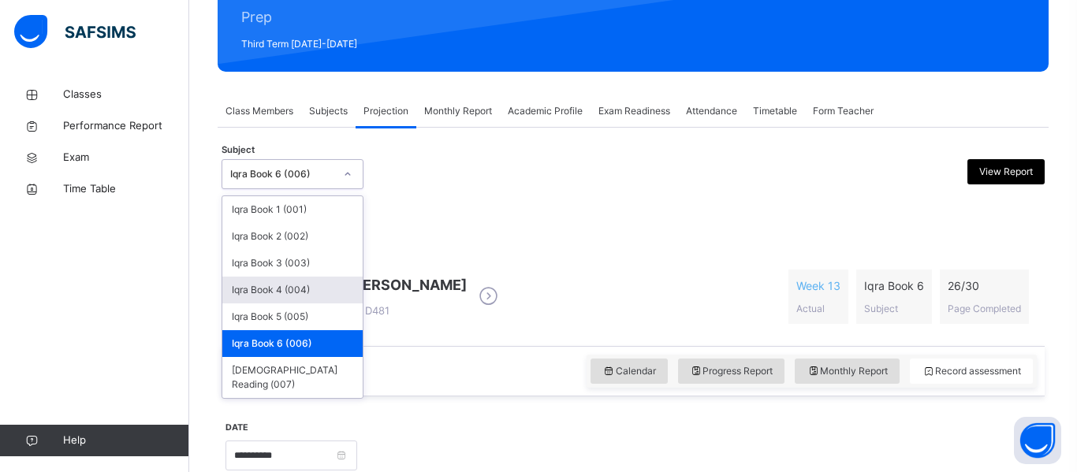
click at [281, 285] on div "Iqra Book 4 (004)" at bounding box center [292, 290] width 140 height 27
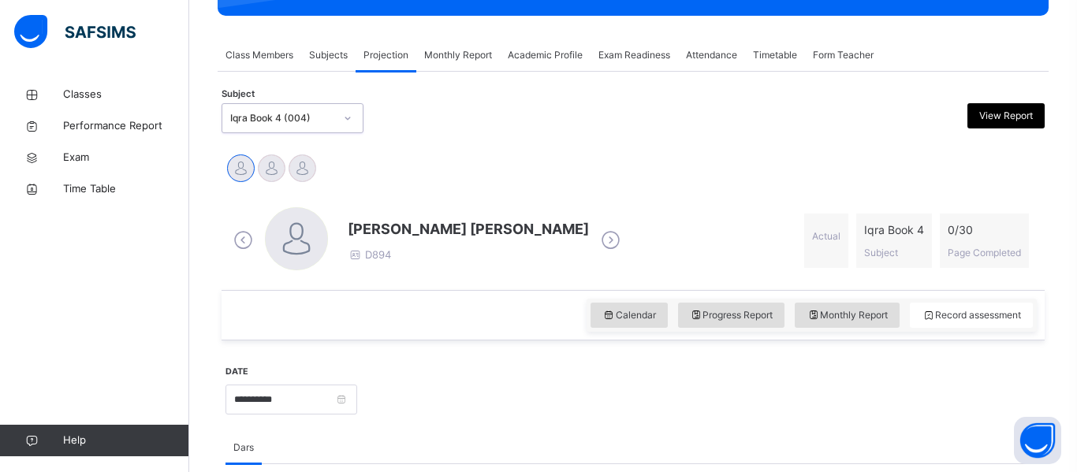
scroll to position [230, 0]
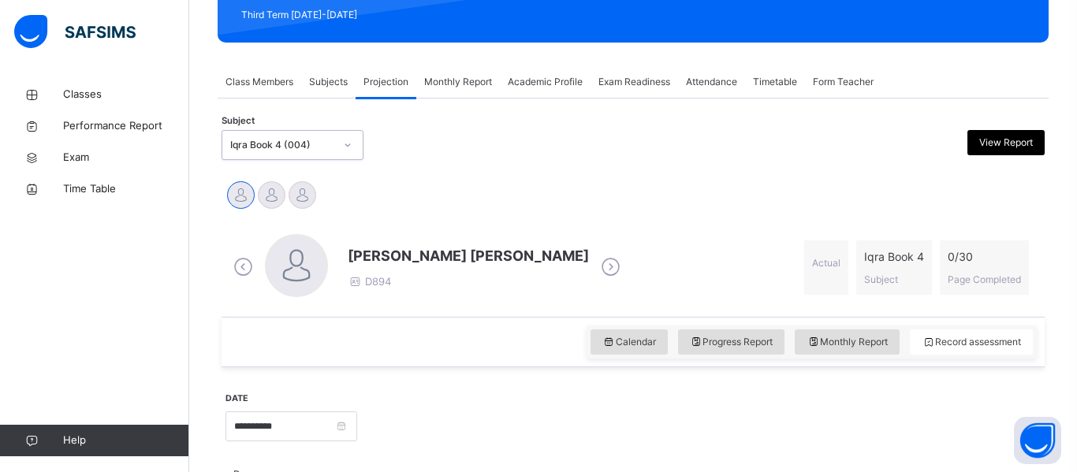
click at [458, 195] on div "[PERSON_NAME] [PERSON_NAME] [PERSON_NAME] Zayed Abubakar" at bounding box center [632, 197] width 815 height 35
click at [330, 139] on div "Iqra Book 4 (004)" at bounding box center [282, 145] width 104 height 14
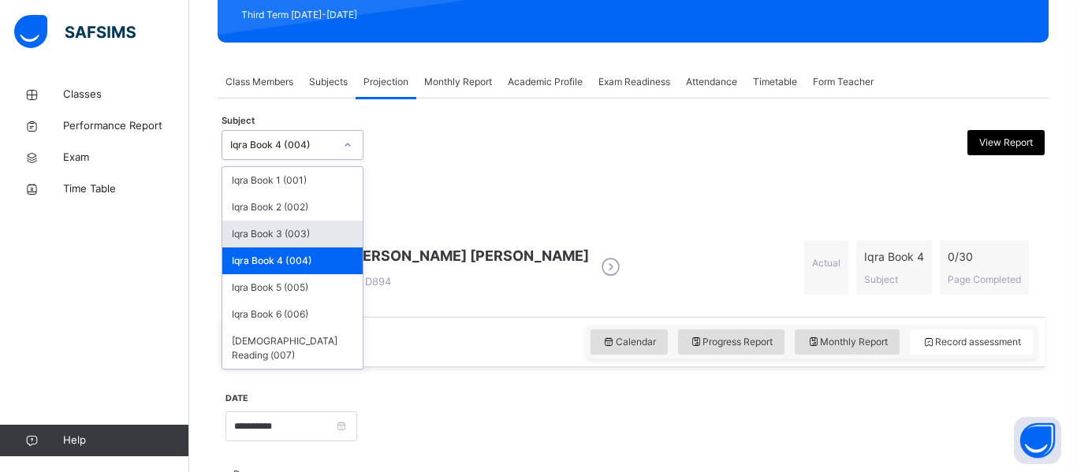
click at [303, 226] on div "Iqra Book 3 (003)" at bounding box center [292, 234] width 140 height 27
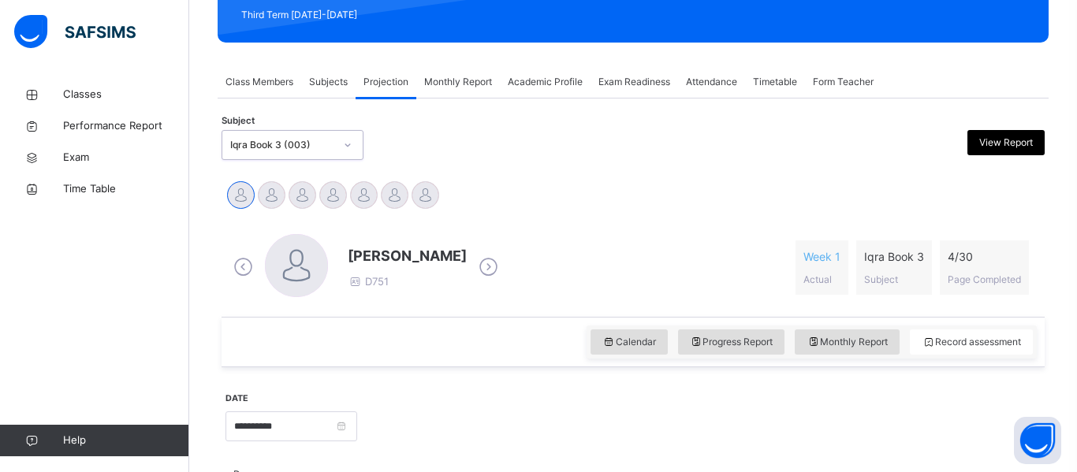
scroll to position [390, 0]
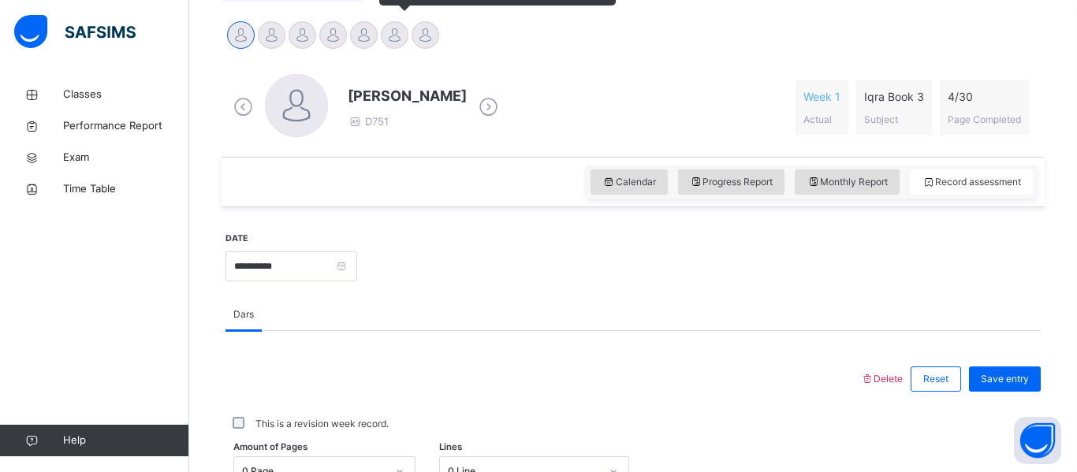
click at [388, 38] on div at bounding box center [395, 35] width 28 height 28
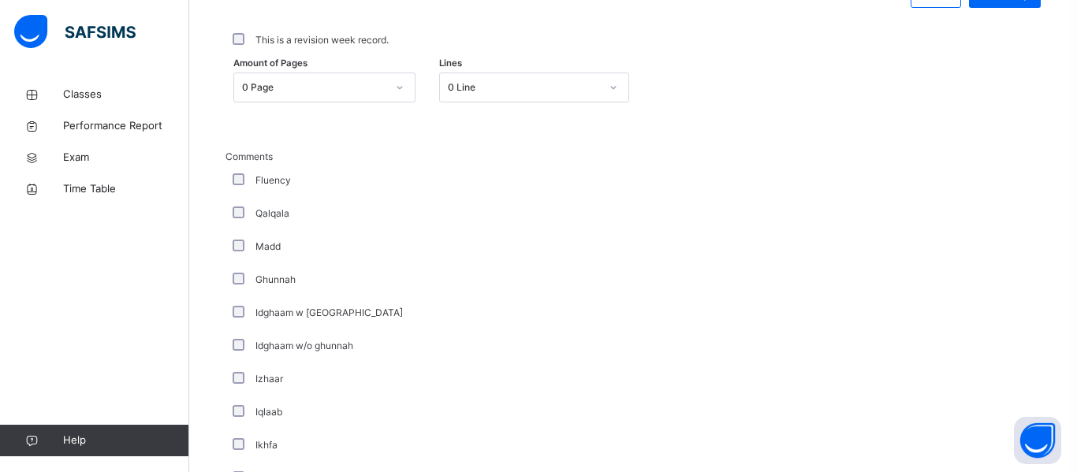
click at [374, 102] on div "0 Page" at bounding box center [324, 88] width 182 height 30
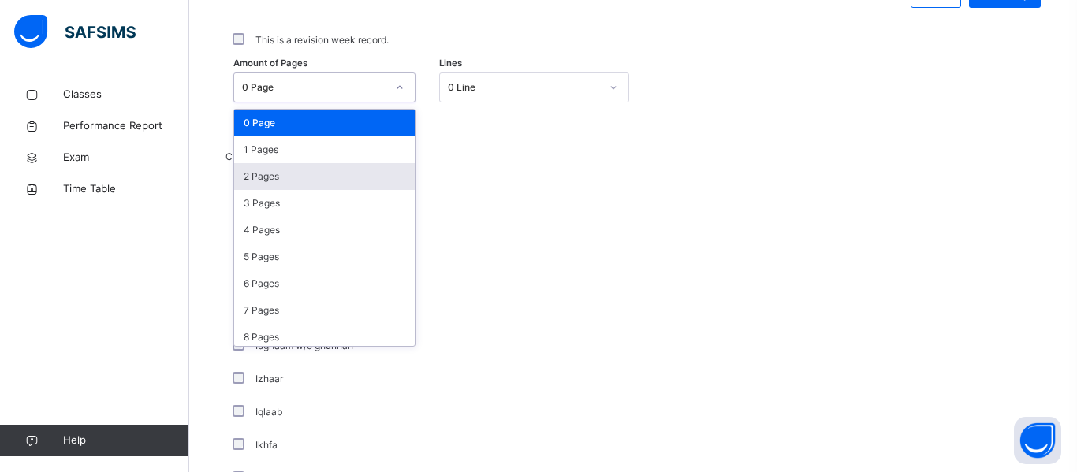
click at [348, 168] on div "2 Pages" at bounding box center [324, 176] width 180 height 27
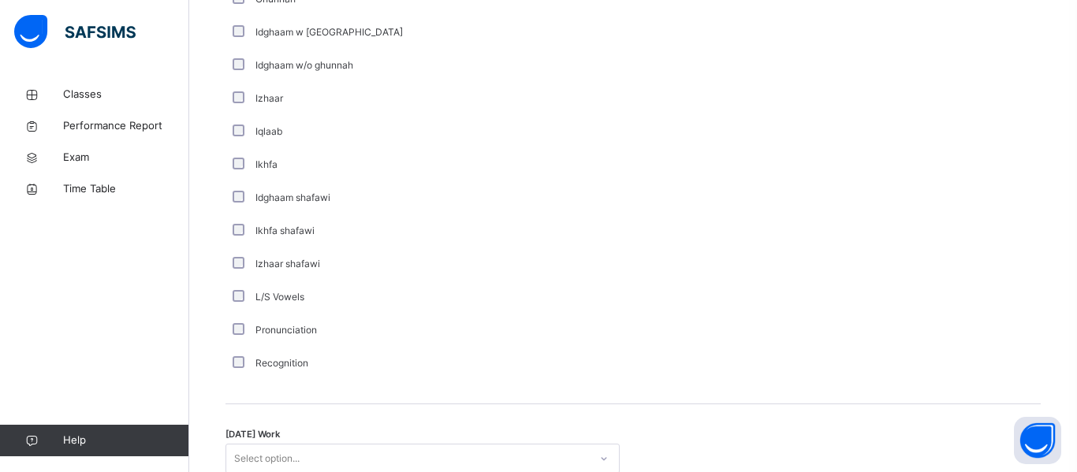
scroll to position [1306, 0]
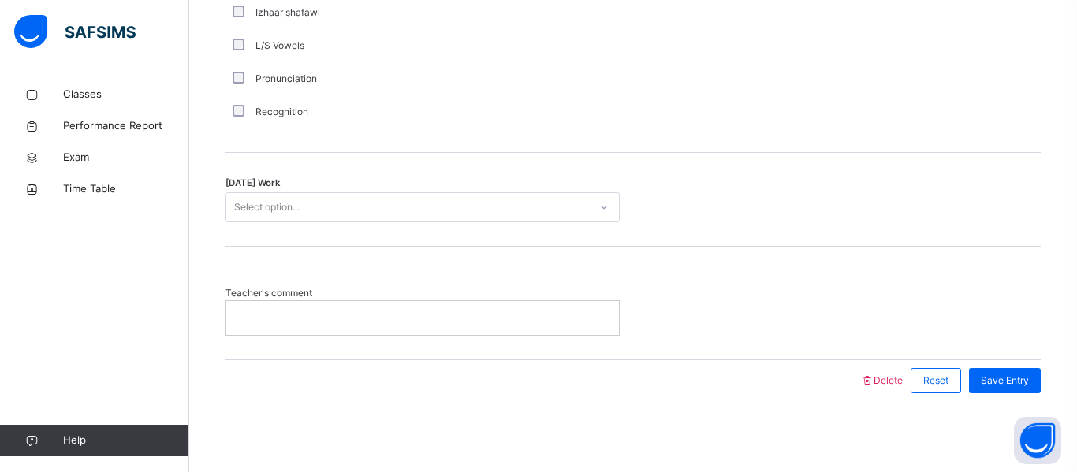
click at [264, 210] on div "Select option..." at bounding box center [266, 207] width 65 height 30
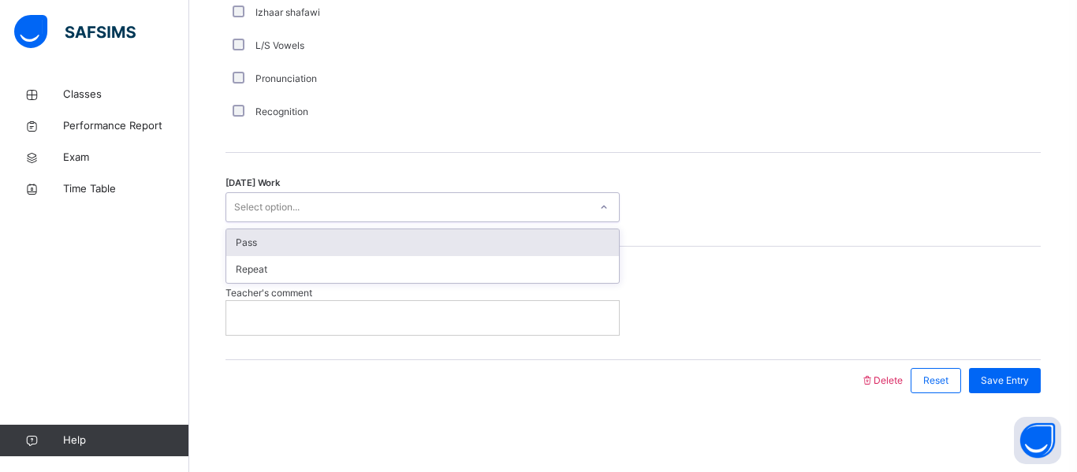
click at [265, 247] on div "Pass" at bounding box center [422, 242] width 392 height 27
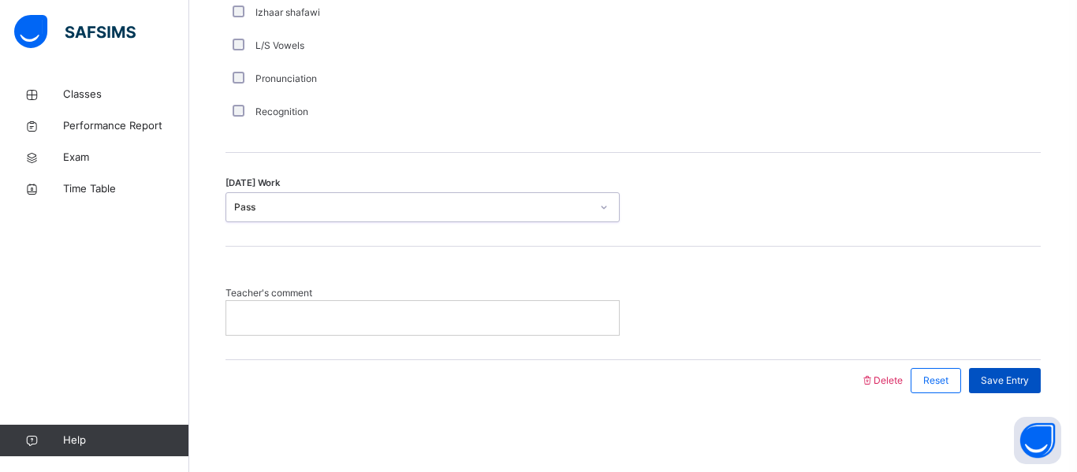
click at [999, 381] on span "Save Entry" at bounding box center [1004, 381] width 48 height 14
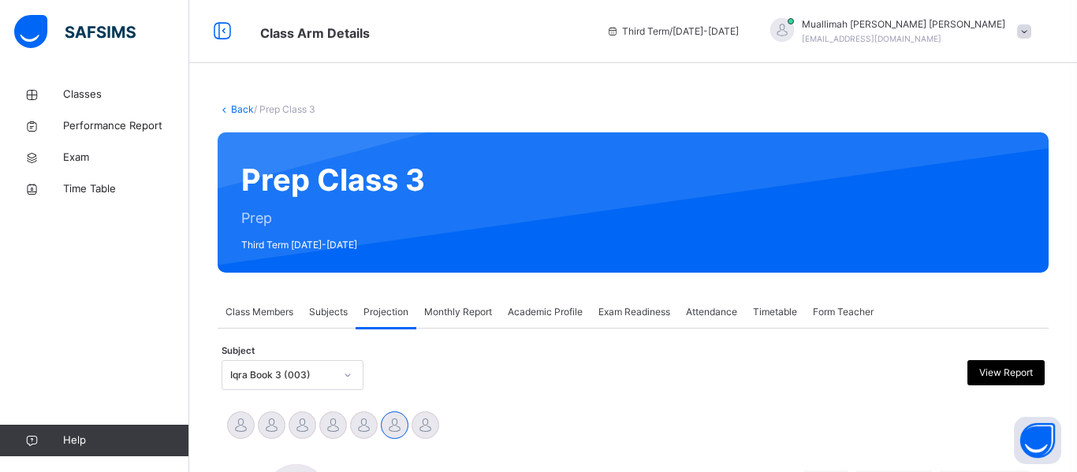
scroll to position [90, 0]
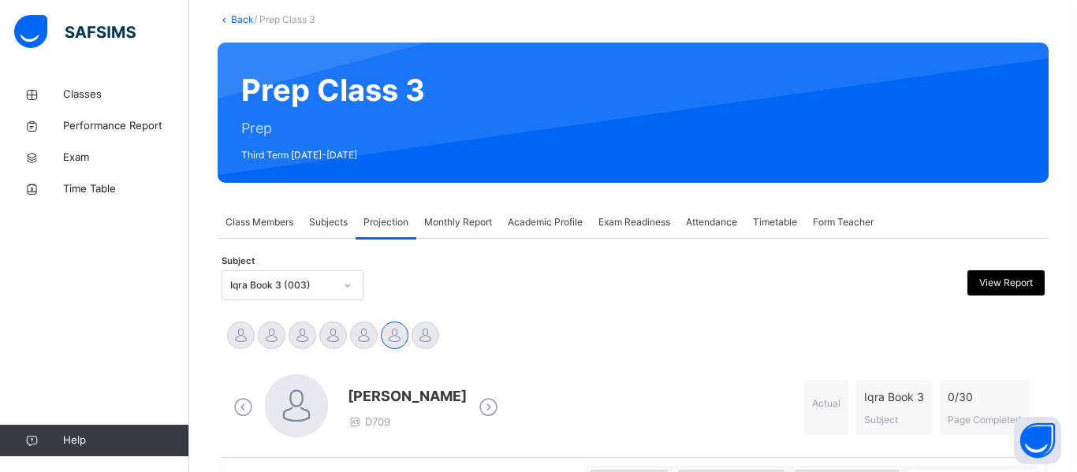
click at [288, 286] on div "Subject Iqra Book 3 (003) View Report" at bounding box center [632, 285] width 823 height 46
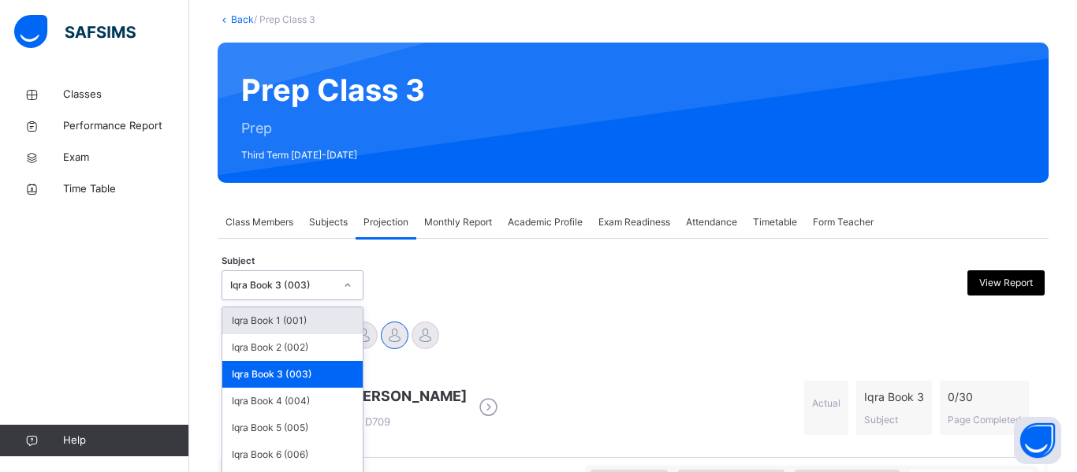
scroll to position [120, 0]
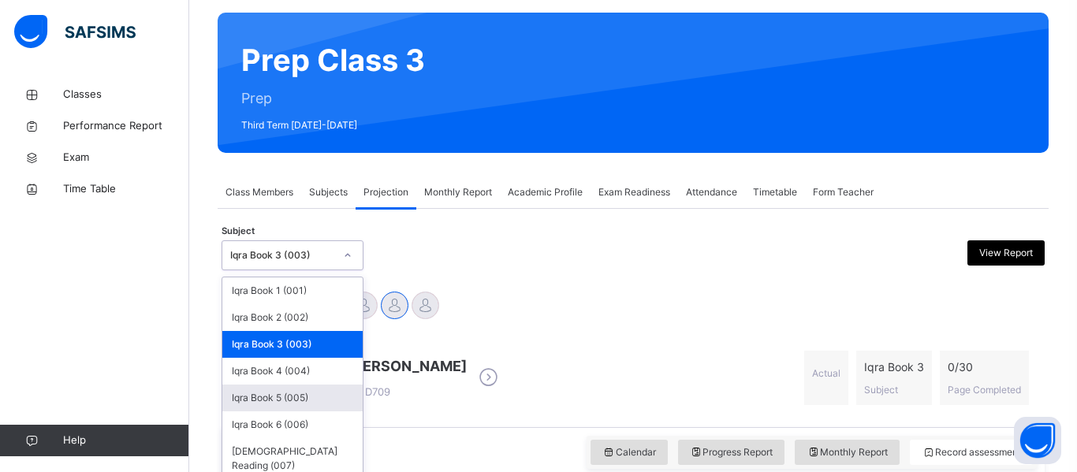
click at [272, 403] on div "Iqra Book 5 (005)" at bounding box center [292, 398] width 140 height 27
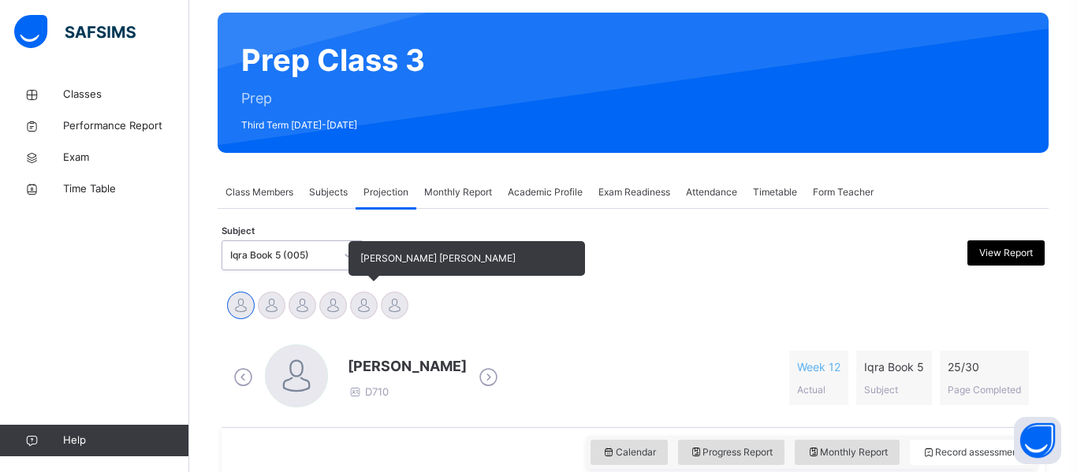
click at [363, 307] on div at bounding box center [364, 306] width 28 height 28
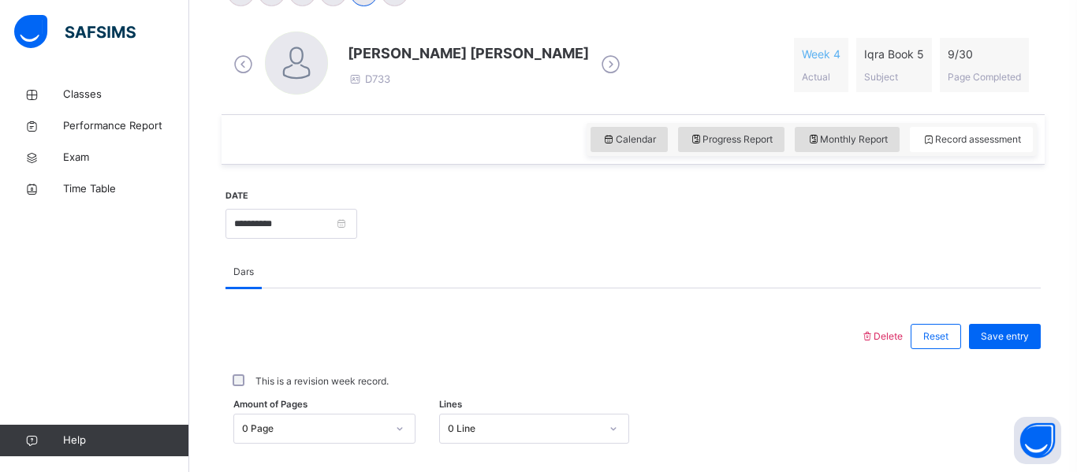
scroll to position [431, 0]
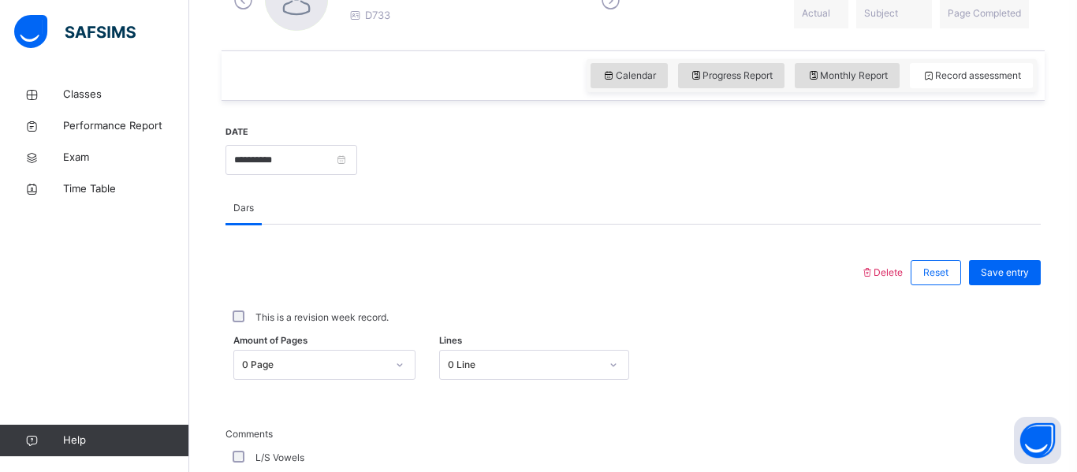
click at [283, 362] on div "0 Page" at bounding box center [324, 365] width 182 height 30
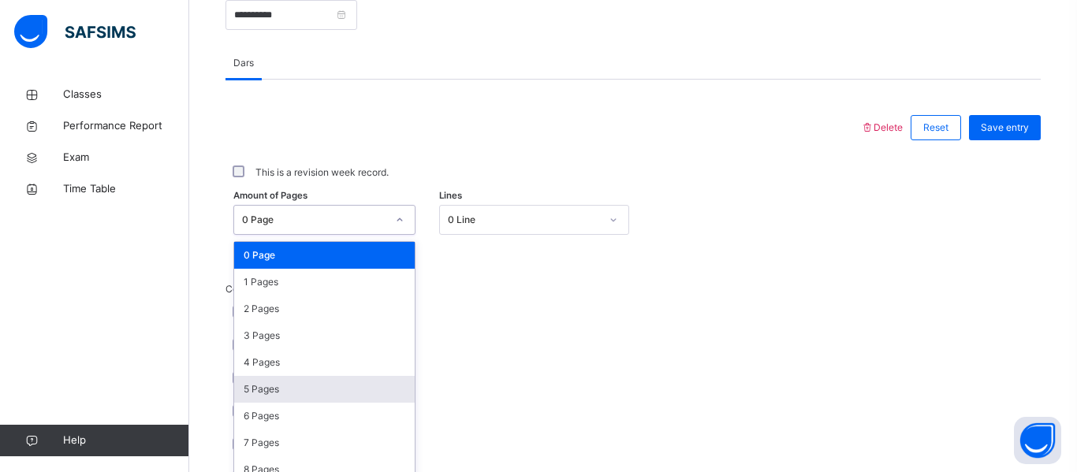
scroll to position [655, 0]
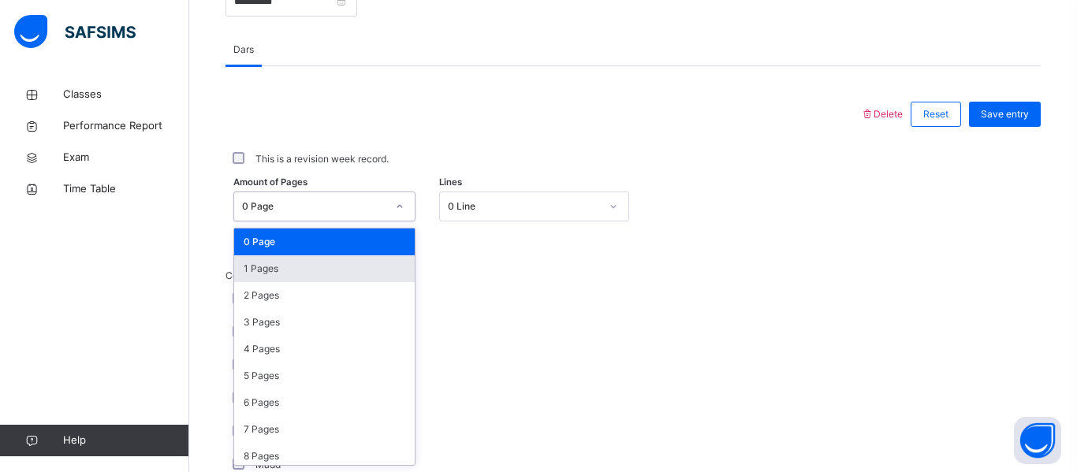
click at [280, 266] on div "1 Pages" at bounding box center [324, 268] width 180 height 27
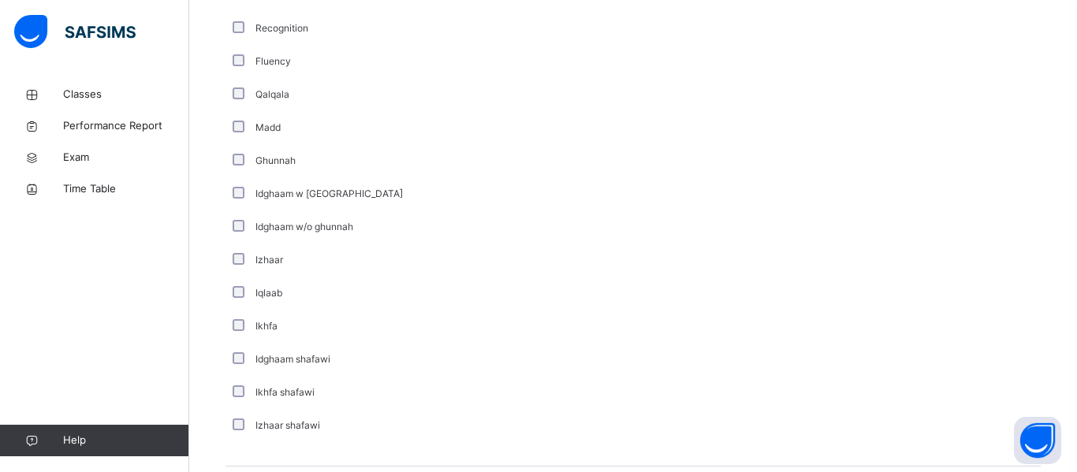
scroll to position [1306, 0]
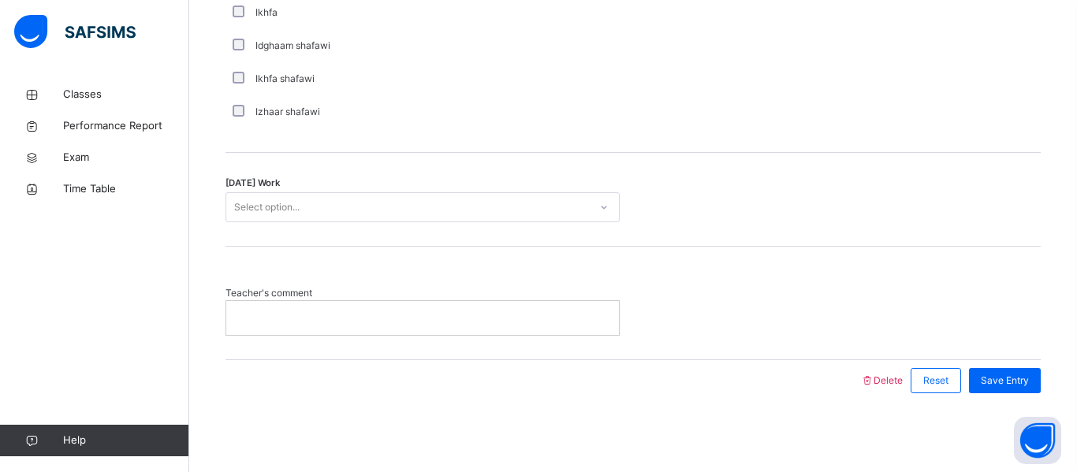
click at [280, 192] on div "Select option..." at bounding box center [422, 207] width 394 height 30
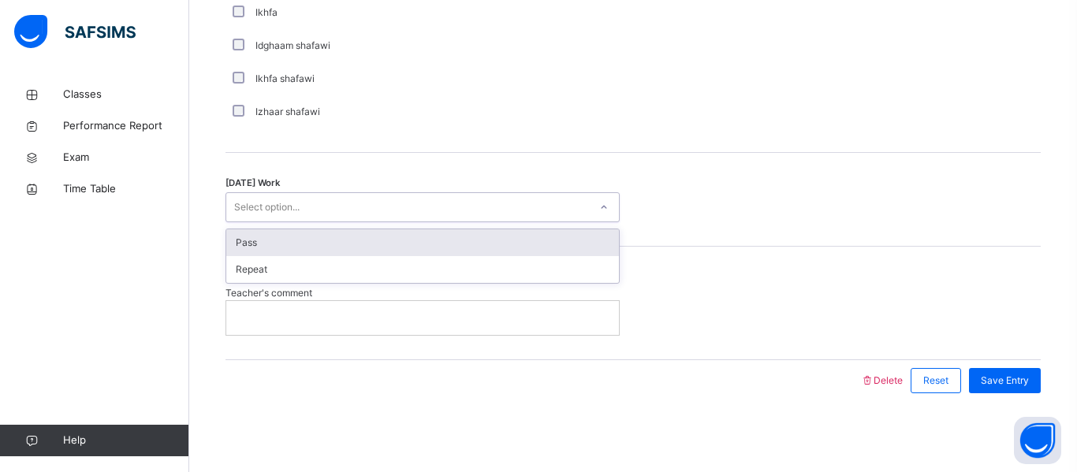
click at [273, 244] on div "Pass" at bounding box center [422, 242] width 392 height 27
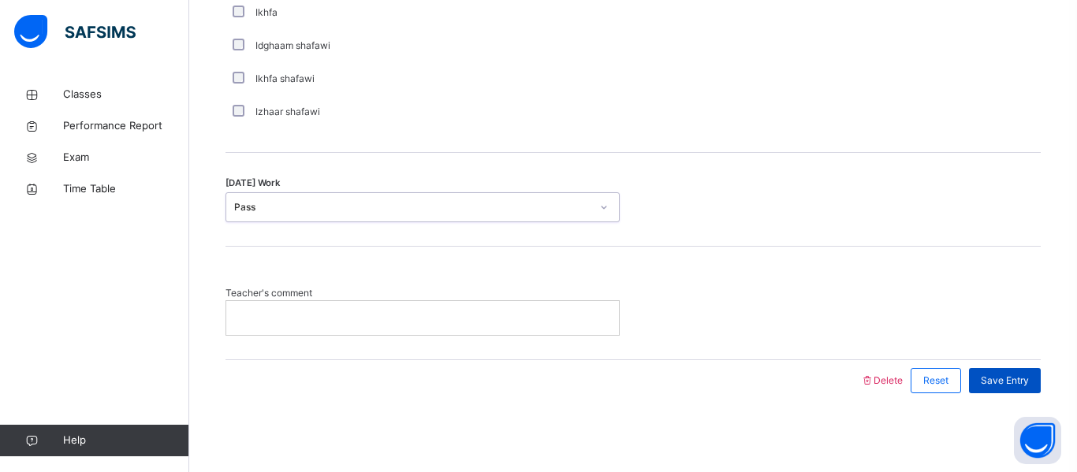
click at [1013, 385] on span "Save Entry" at bounding box center [1004, 381] width 48 height 14
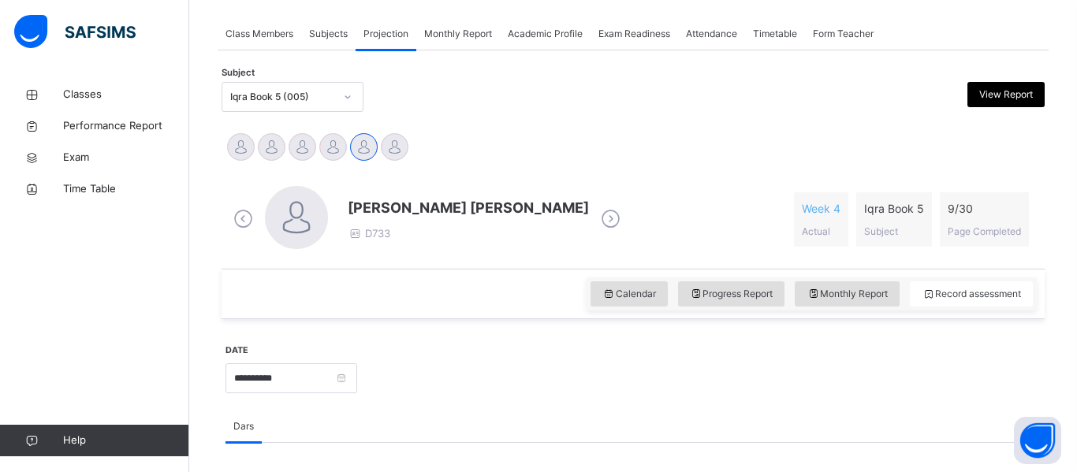
scroll to position [276, 0]
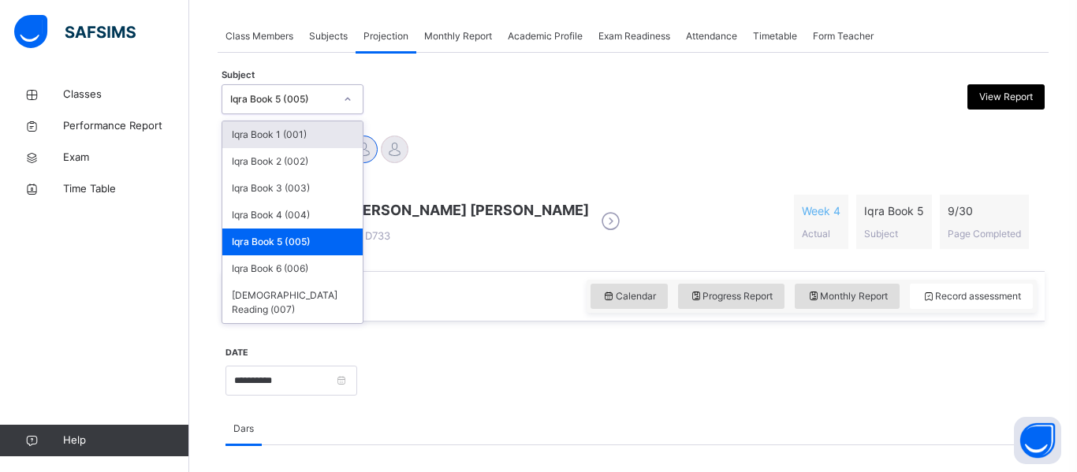
click at [311, 100] on div "Iqra Book 5 (005)" at bounding box center [282, 99] width 104 height 14
click at [295, 184] on div "Iqra Book 3 (003)" at bounding box center [292, 188] width 140 height 27
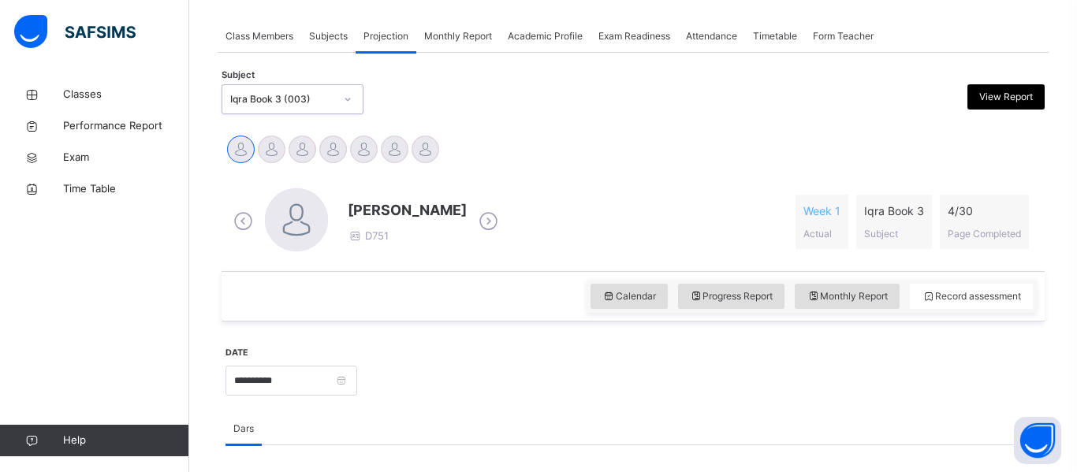
scroll to position [355, 0]
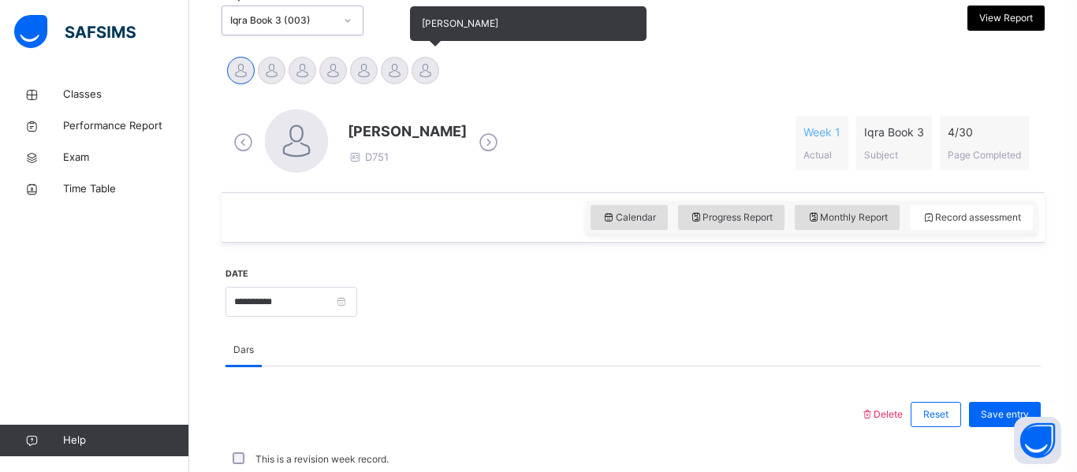
click at [429, 69] on div at bounding box center [425, 71] width 28 height 28
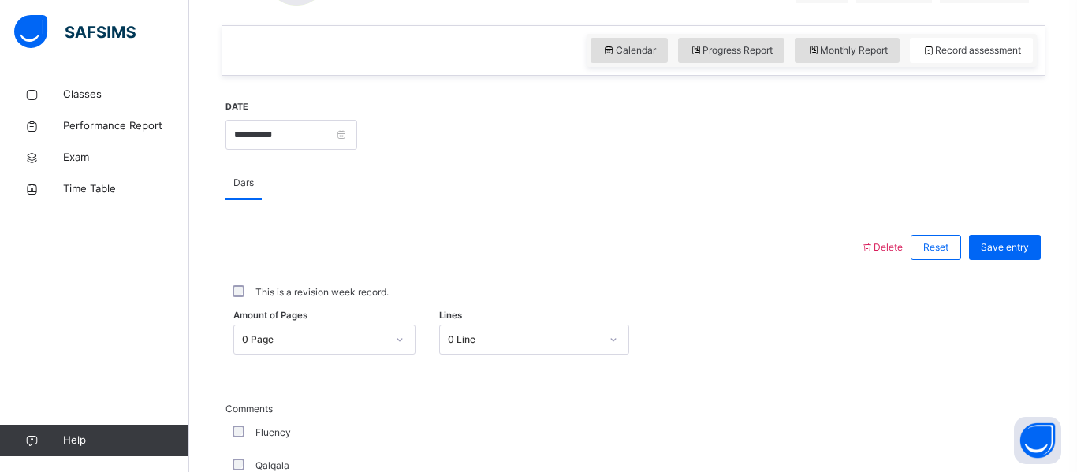
scroll to position [522, 0]
click at [345, 333] on div "0 Page" at bounding box center [324, 339] width 182 height 30
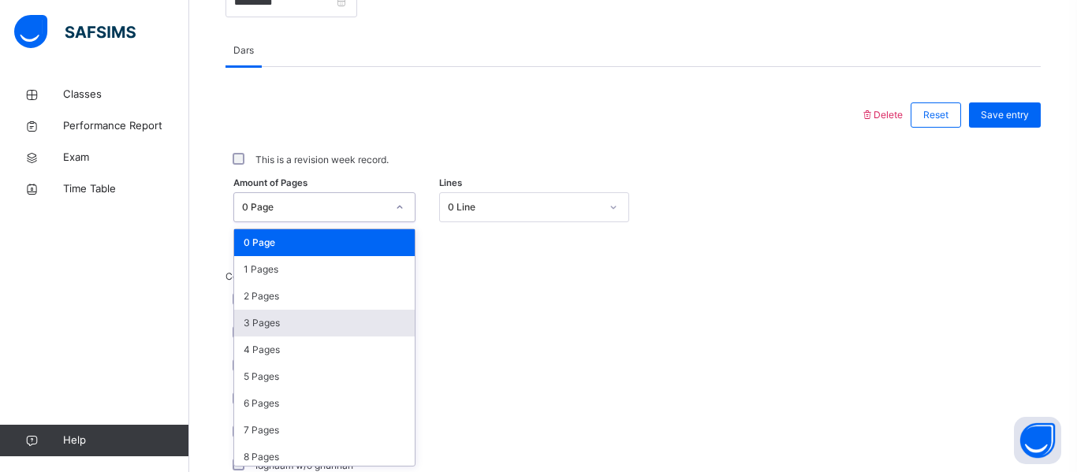
scroll to position [655, 0]
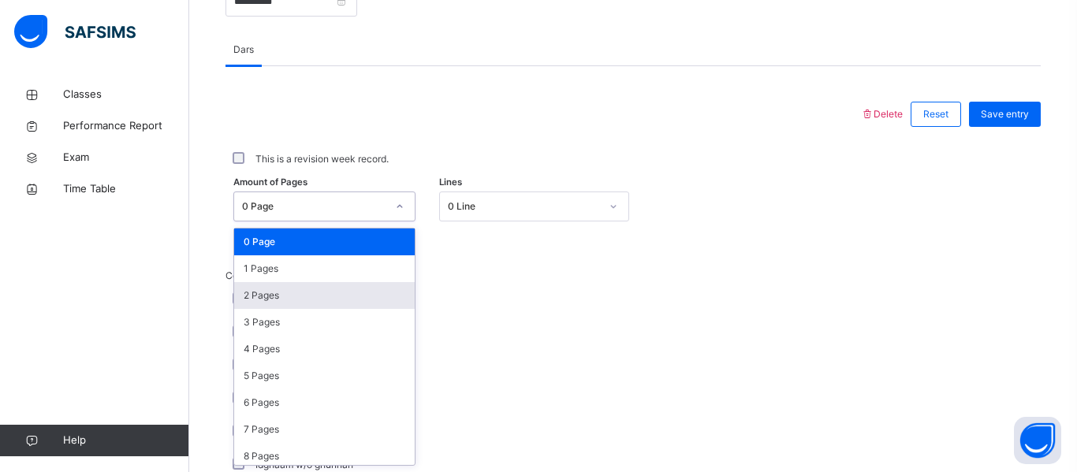
click at [311, 299] on div "2 Pages" at bounding box center [324, 295] width 180 height 27
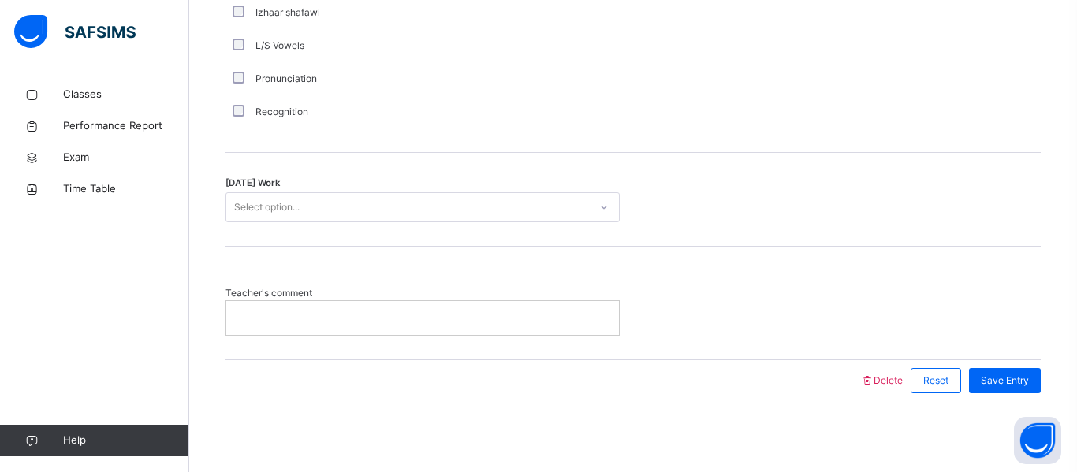
scroll to position [1305, 0]
click at [254, 200] on div "Select option..." at bounding box center [266, 208] width 65 height 30
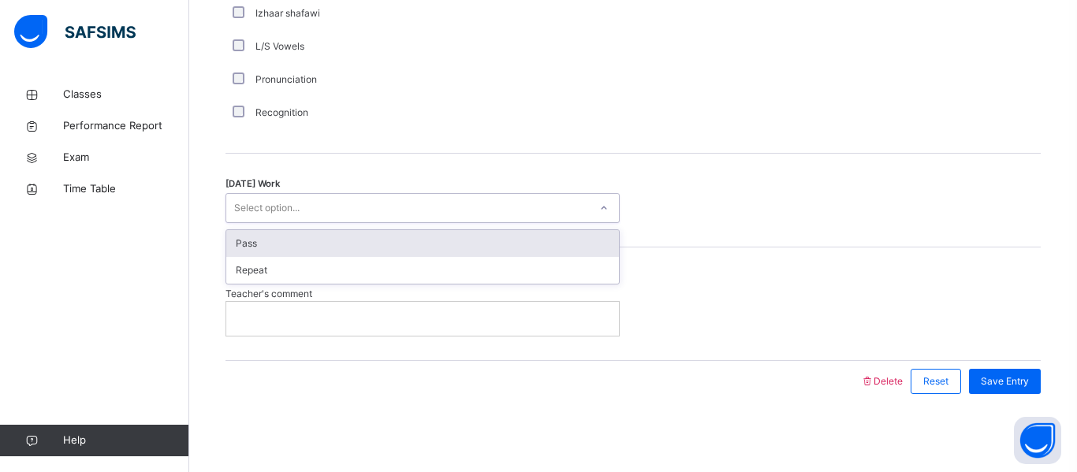
click at [265, 242] on div "Pass" at bounding box center [422, 243] width 392 height 27
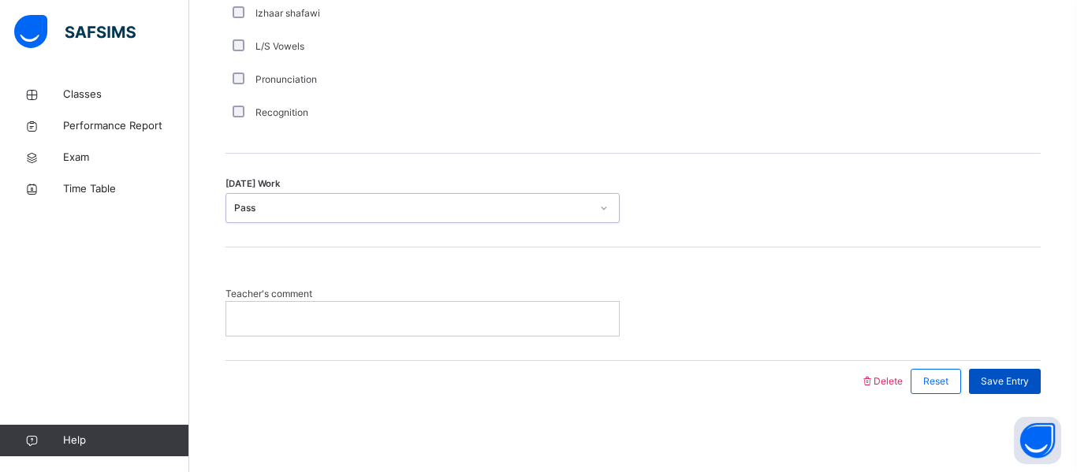
click at [999, 382] on span "Save Entry" at bounding box center [1004, 381] width 48 height 14
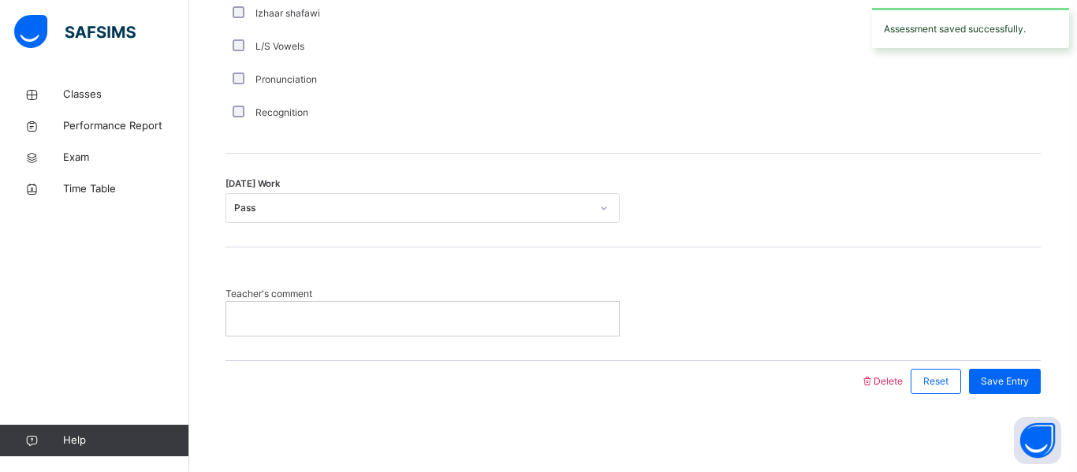
scroll to position [0, 0]
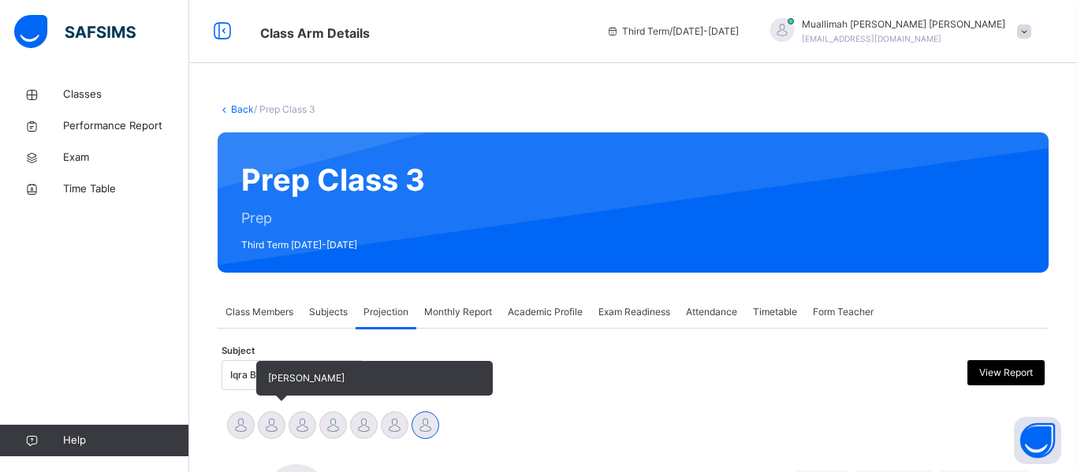
click at [275, 420] on div at bounding box center [272, 425] width 28 height 28
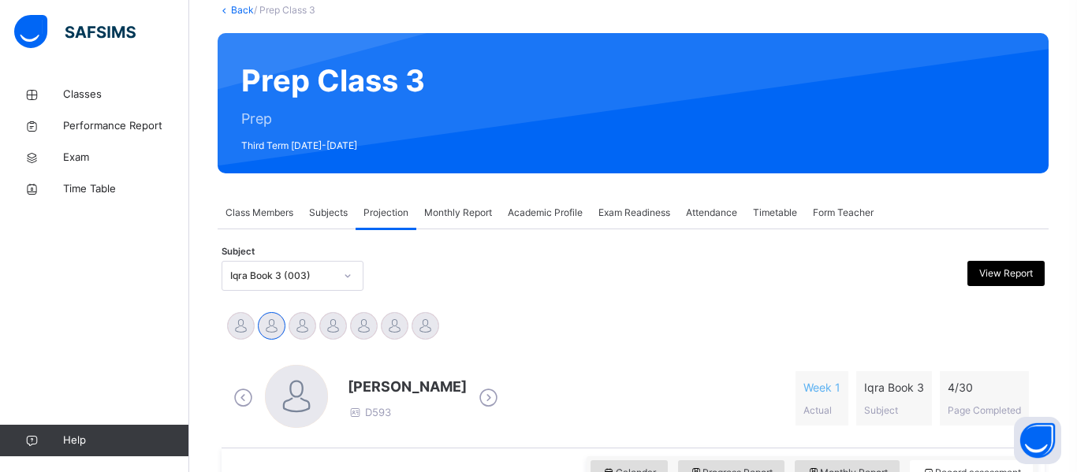
scroll to position [78, 0]
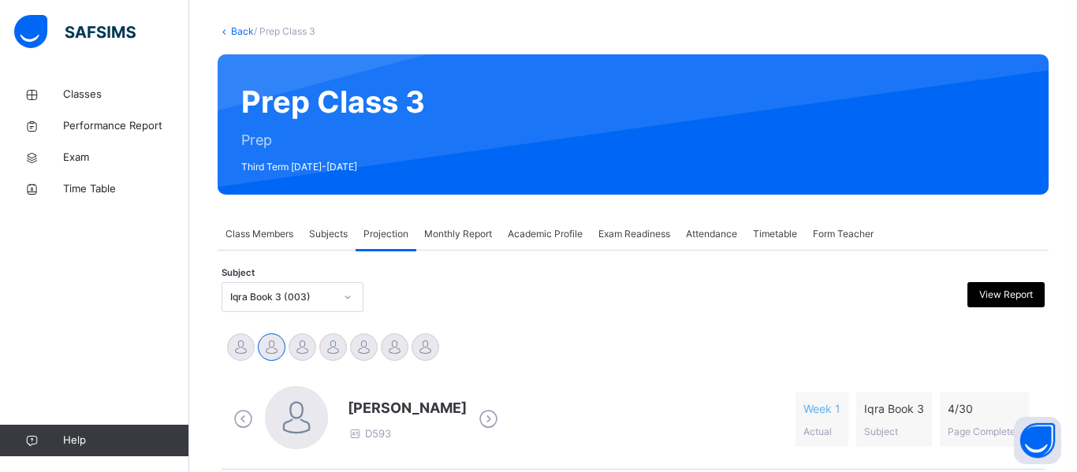
click at [470, 292] on div at bounding box center [530, 297] width 200 height 30
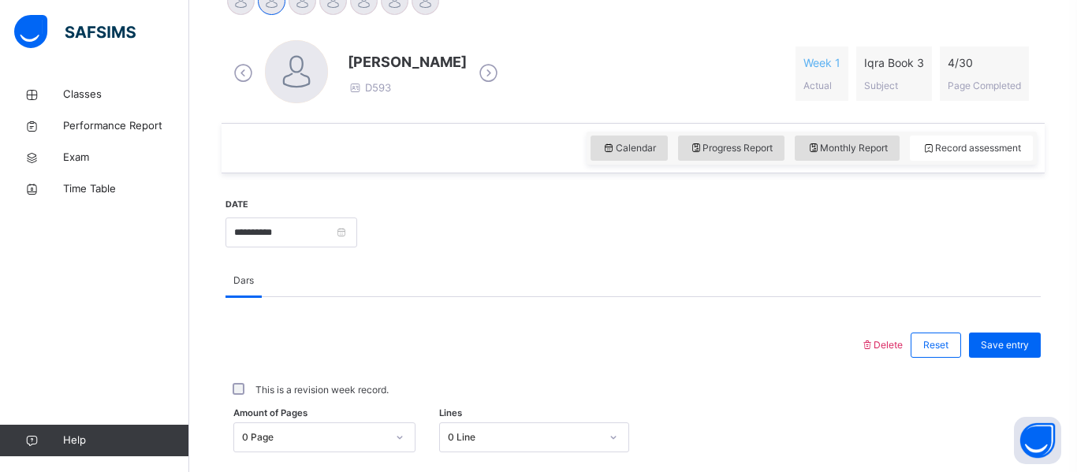
scroll to position [534, 0]
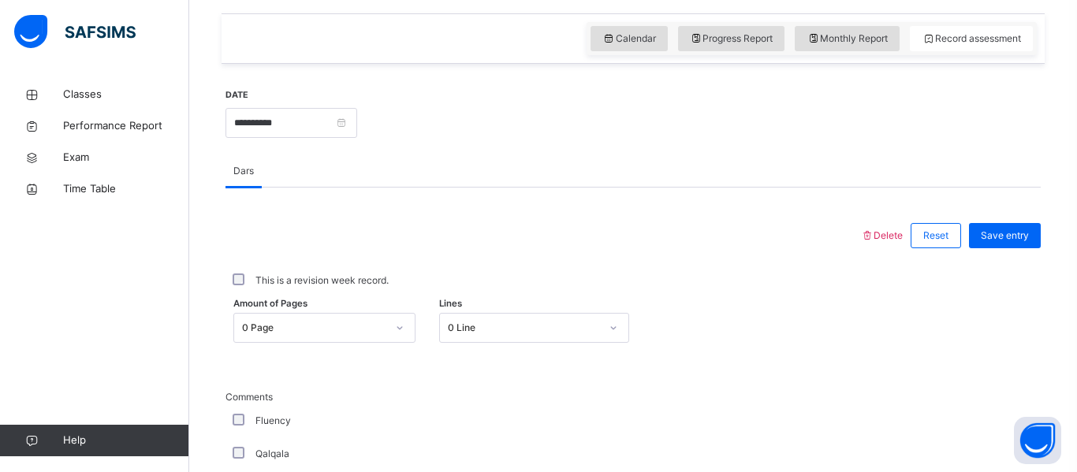
click at [377, 324] on div "0 Page" at bounding box center [324, 328] width 182 height 30
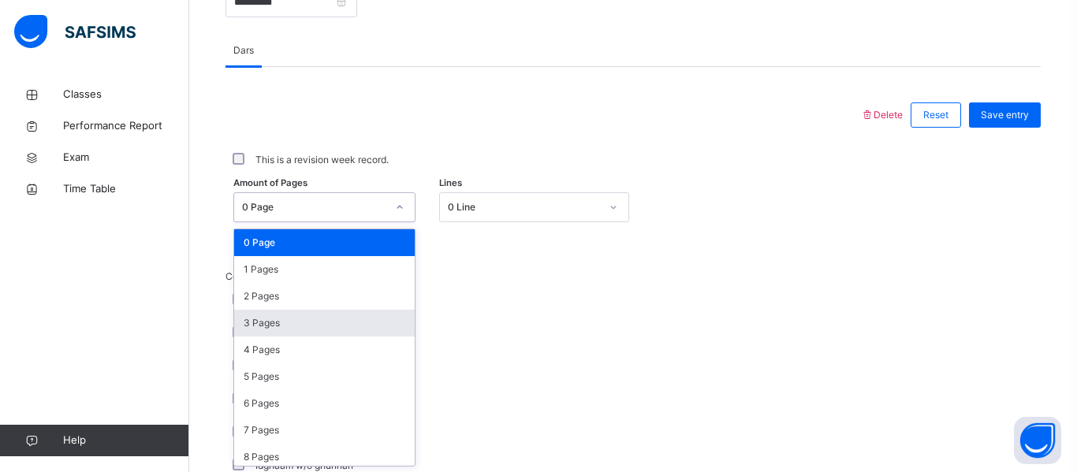
scroll to position [655, 0]
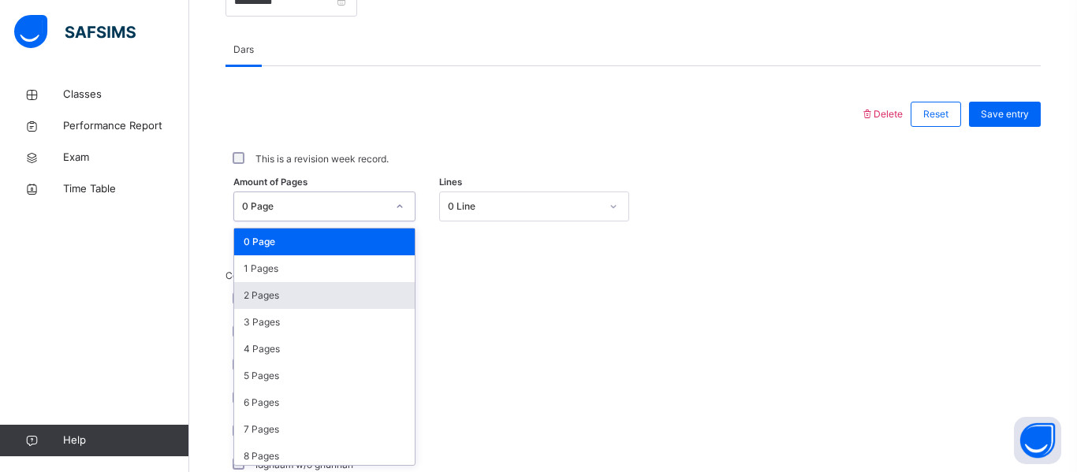
click at [287, 293] on div "2 Pages" at bounding box center [324, 295] width 180 height 27
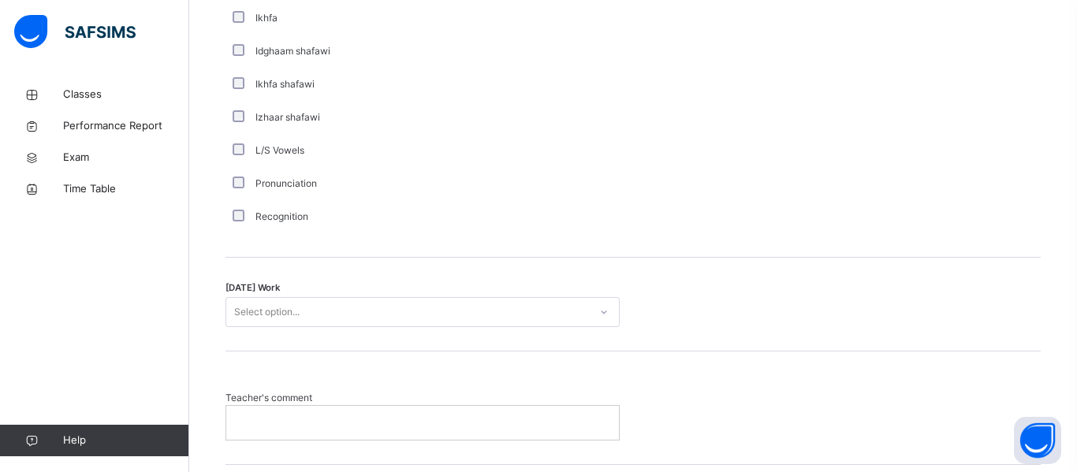
scroll to position [1200, 0]
click at [270, 314] on div "Select option..." at bounding box center [266, 313] width 65 height 30
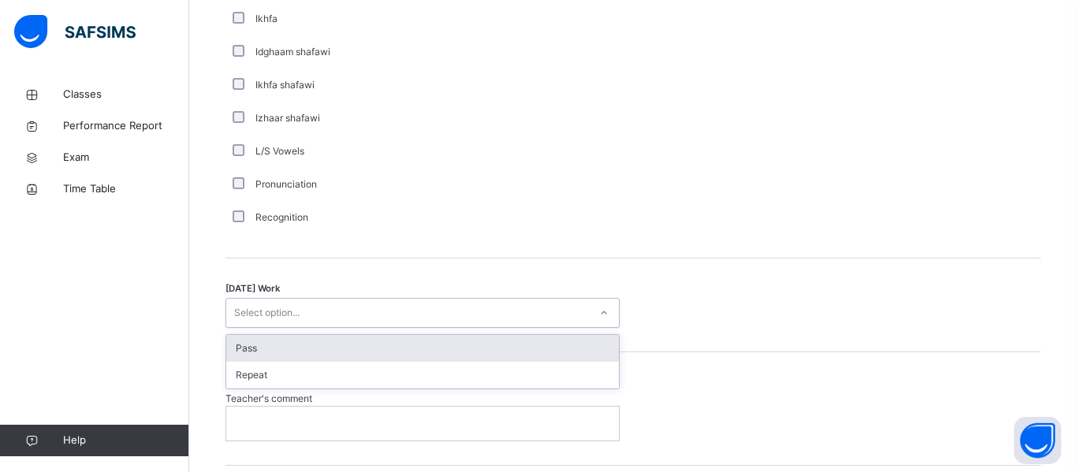
click at [267, 345] on div "Pass" at bounding box center [422, 348] width 392 height 27
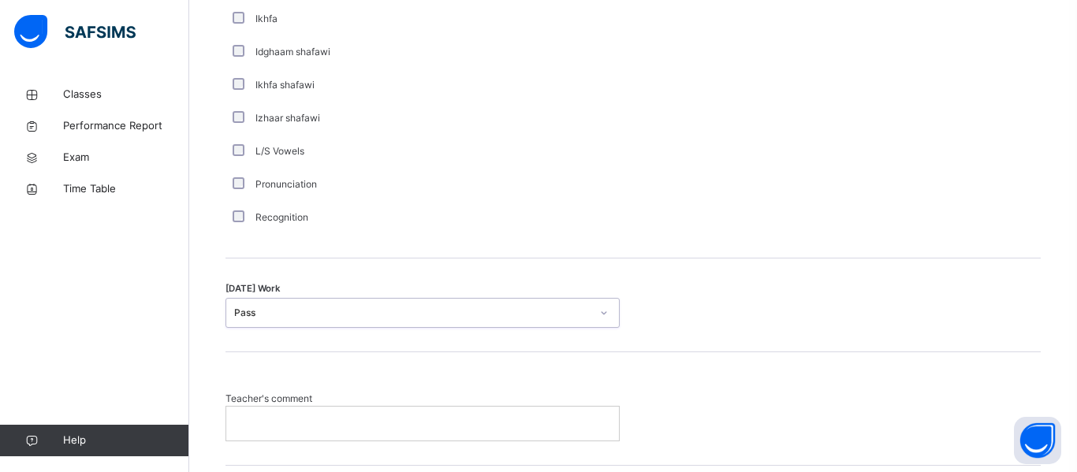
scroll to position [1306, 0]
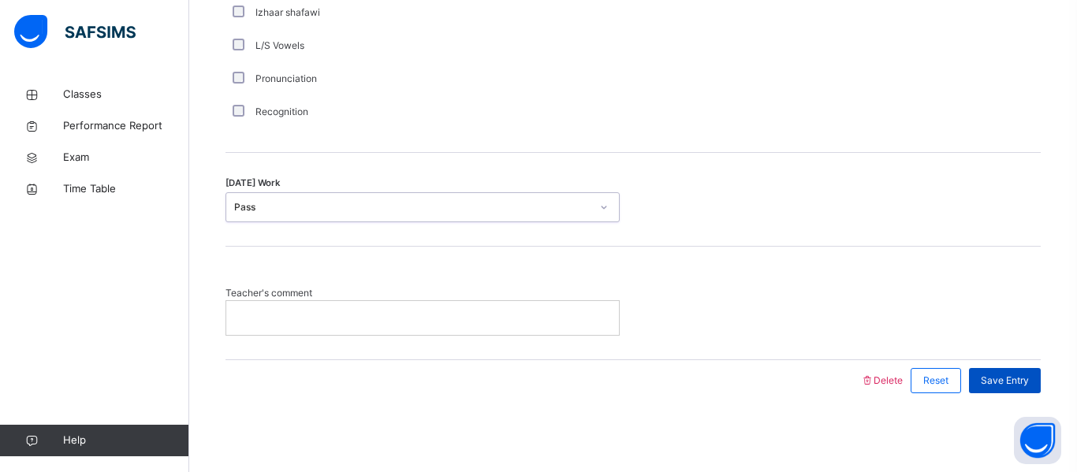
click at [1013, 384] on span "Save Entry" at bounding box center [1004, 381] width 48 height 14
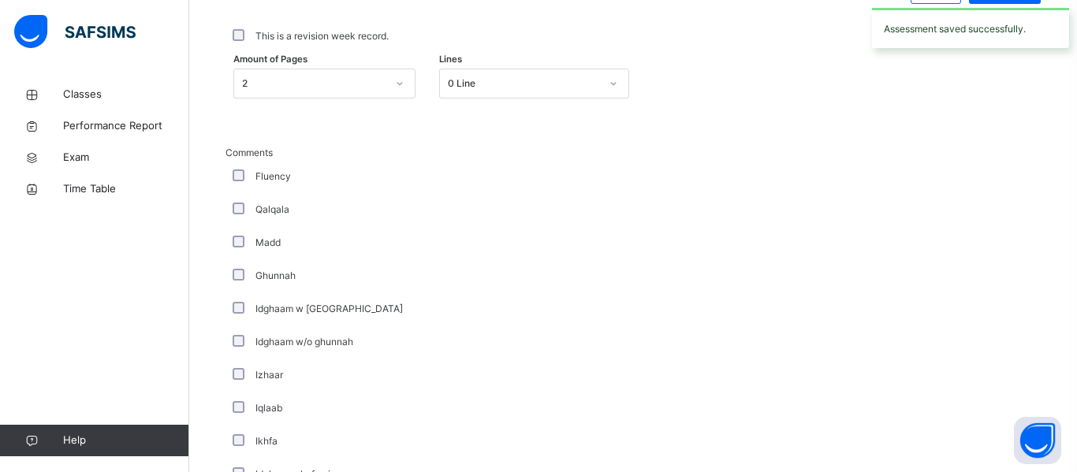
scroll to position [0, 0]
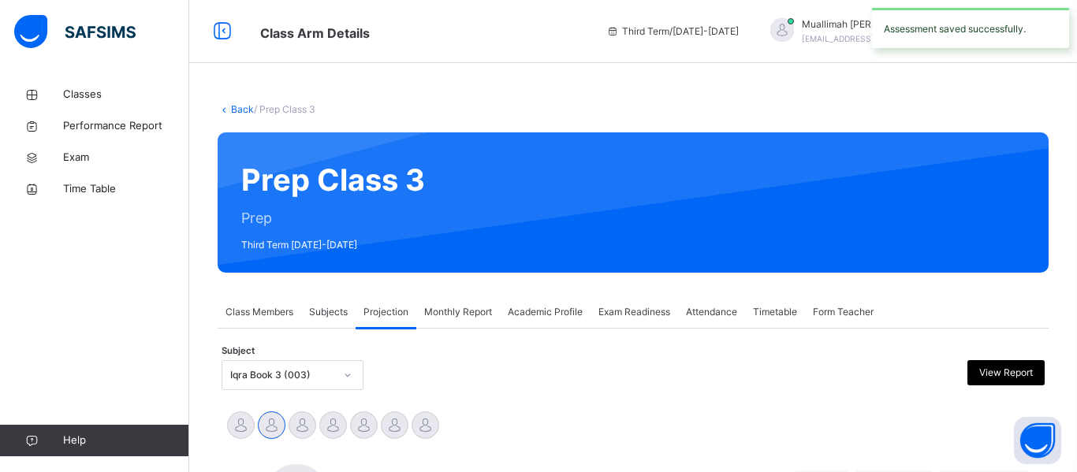
click at [336, 368] on div "Iqra Book 3 (003)" at bounding box center [292, 375] width 142 height 30
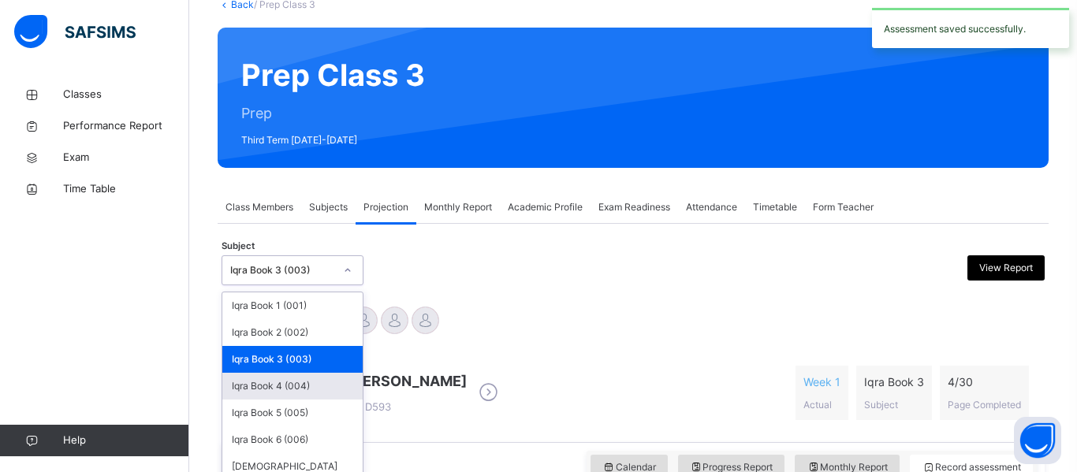
scroll to position [120, 0]
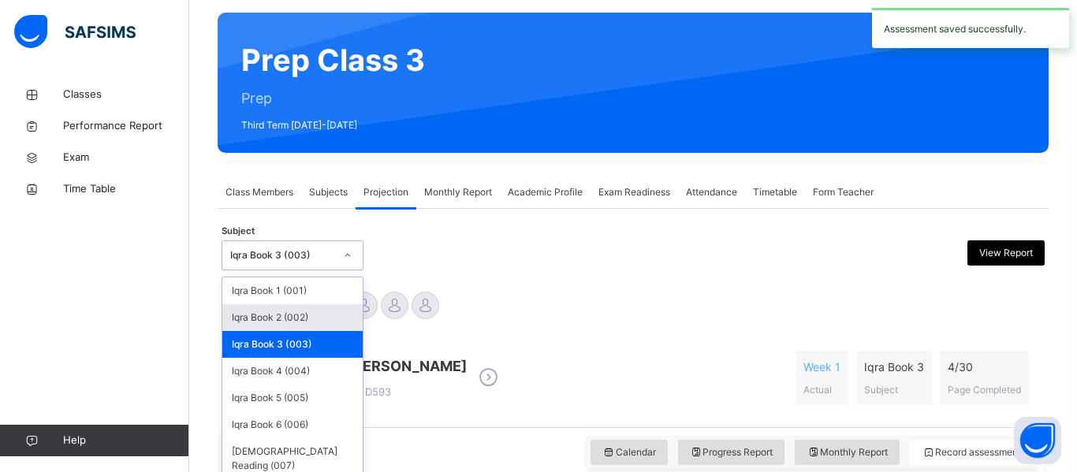
click at [292, 325] on div "Iqra Book 2 (002)" at bounding box center [292, 317] width 140 height 27
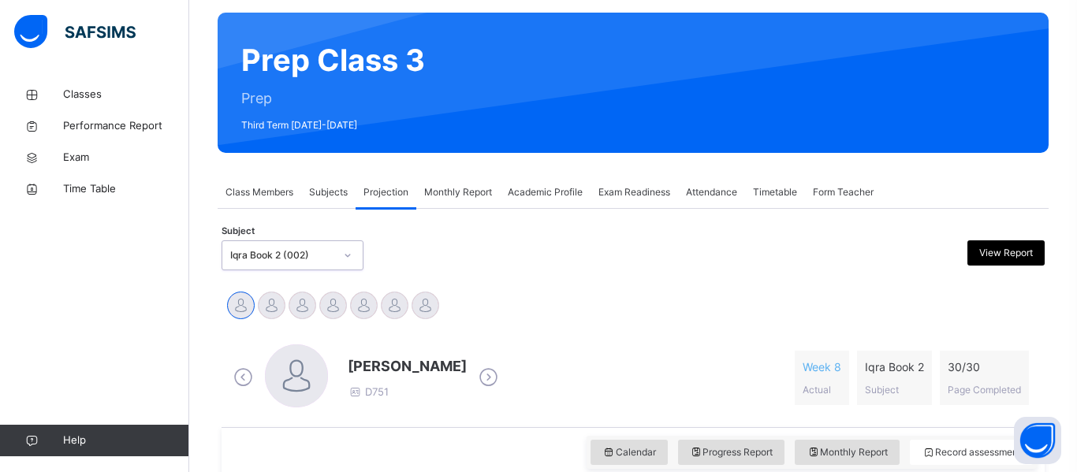
scroll to position [240, 0]
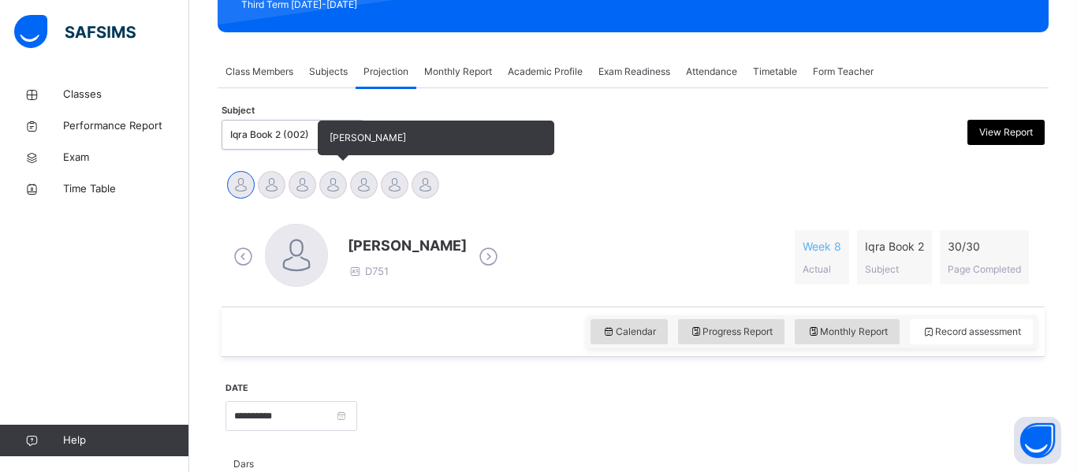
click at [325, 188] on div at bounding box center [333, 185] width 28 height 28
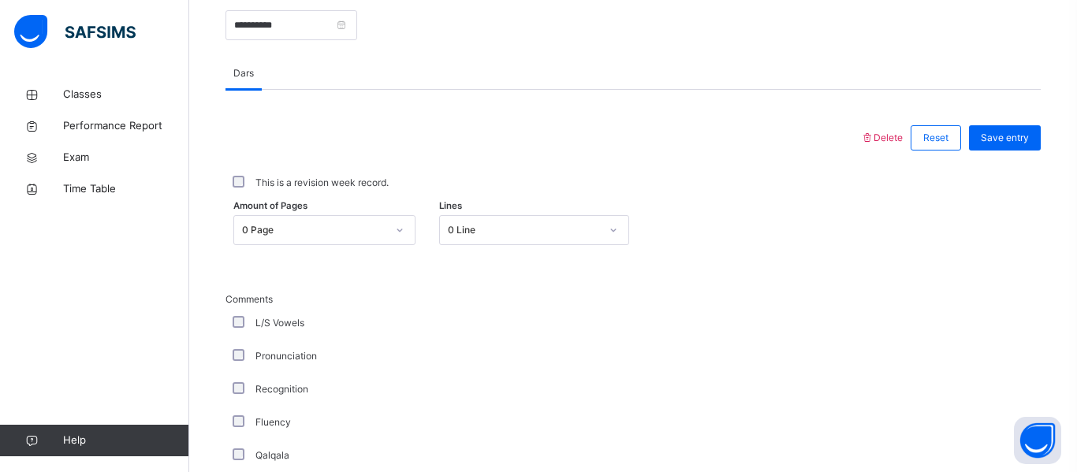
click at [359, 240] on div "Amount of Pages 0 Page Lines 0 Line" at bounding box center [632, 230] width 815 height 46
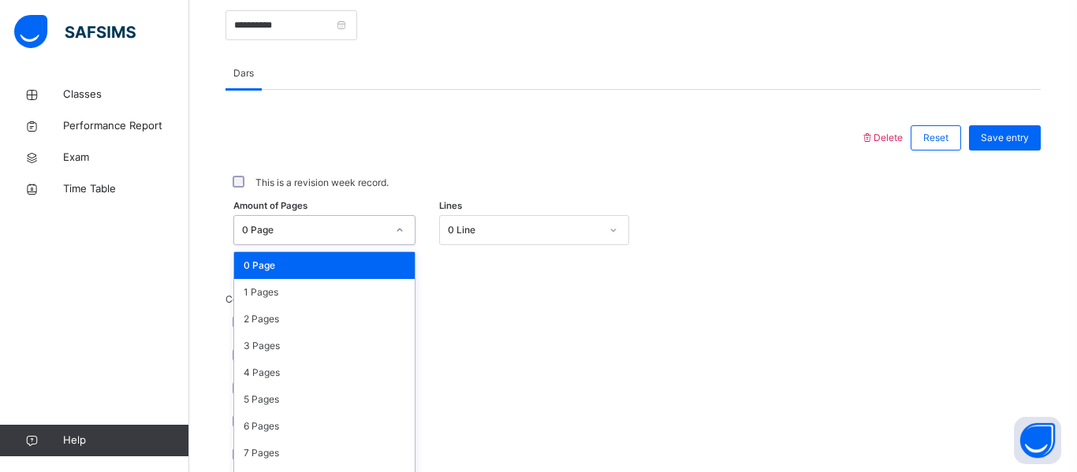
scroll to position [655, 0]
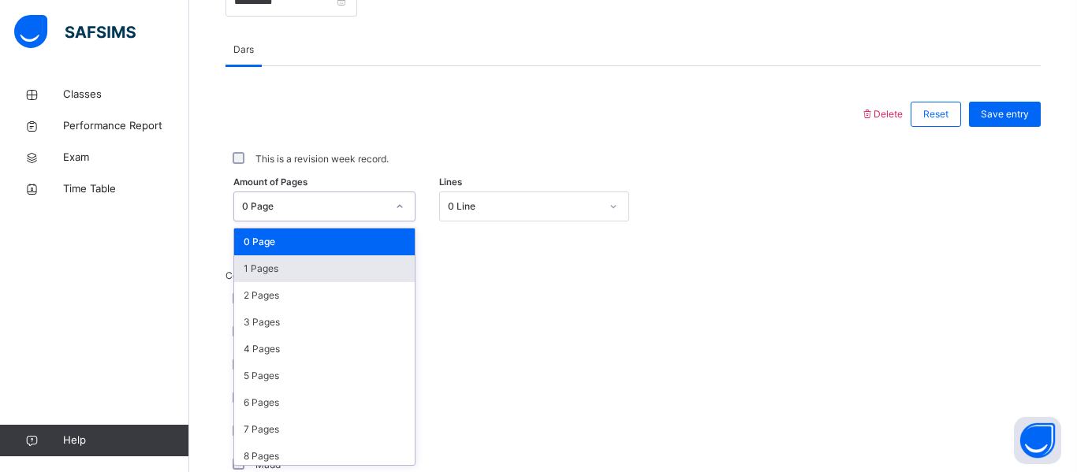
click at [331, 277] on div "1 Pages" at bounding box center [324, 268] width 180 height 27
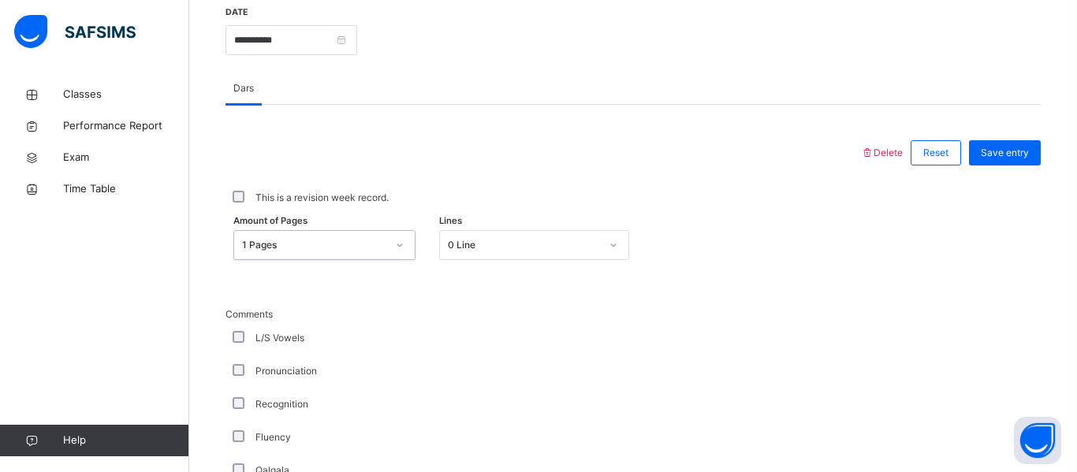
click at [314, 251] on div "1 Pages" at bounding box center [324, 245] width 182 height 30
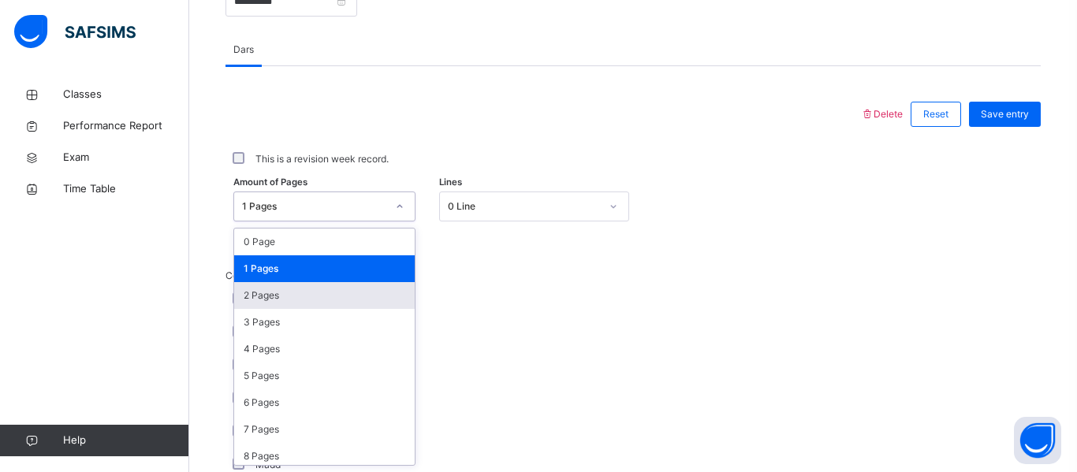
click at [307, 289] on div "2 Pages" at bounding box center [324, 295] width 180 height 27
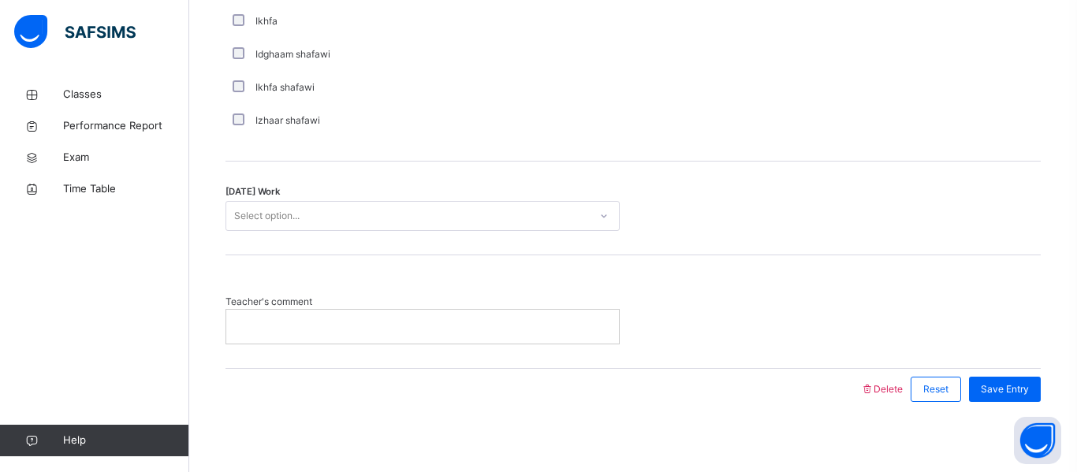
scroll to position [1306, 0]
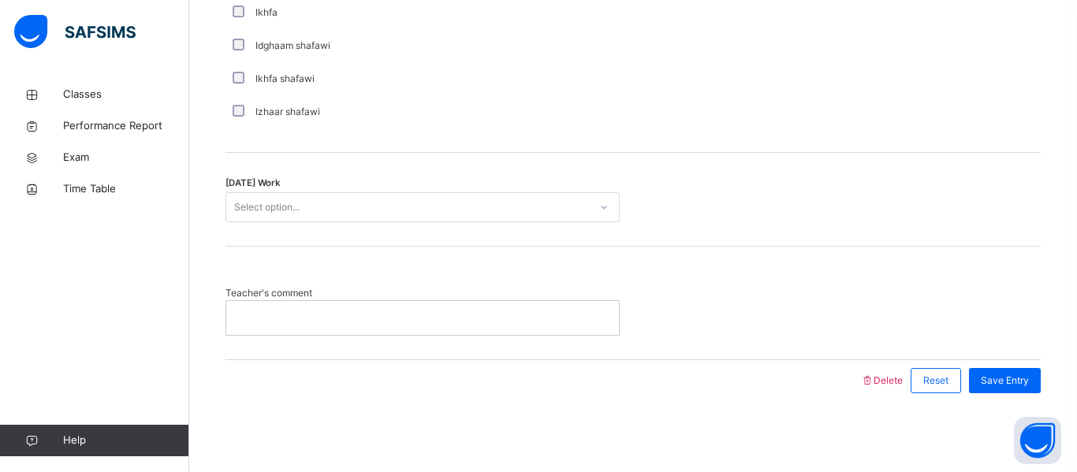
click at [273, 217] on div "Select option..." at bounding box center [266, 207] width 65 height 30
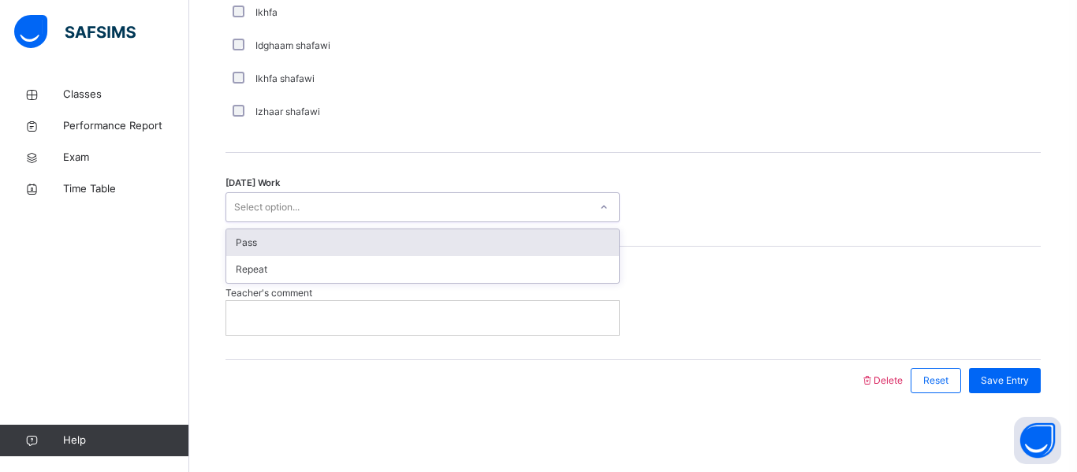
click at [268, 246] on div "Pass" at bounding box center [422, 242] width 392 height 27
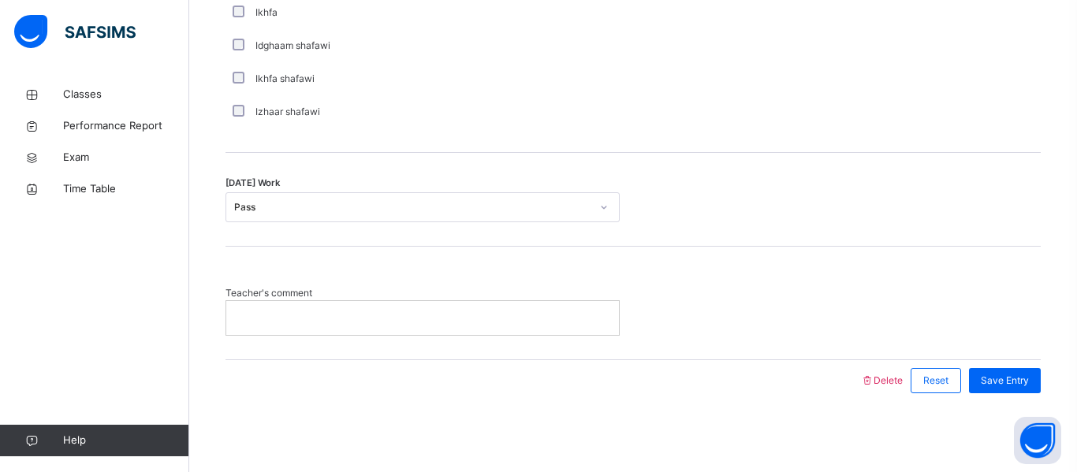
click at [1021, 384] on span "Save Entry" at bounding box center [1004, 381] width 48 height 14
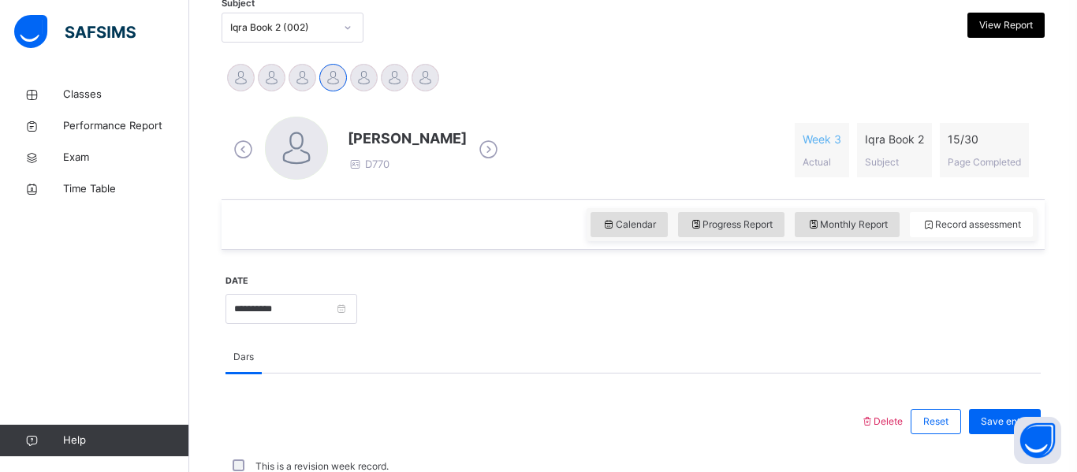
scroll to position [347, 0]
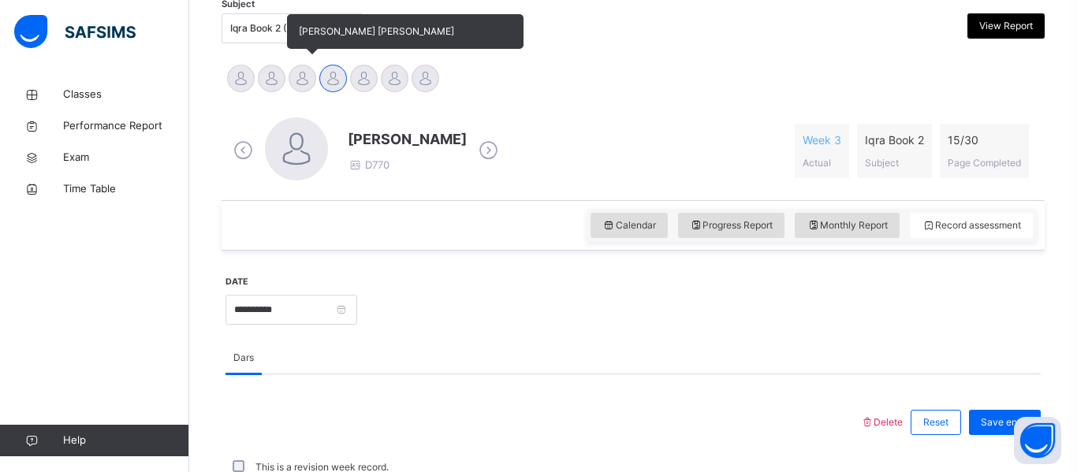
click at [298, 81] on div at bounding box center [302, 79] width 28 height 28
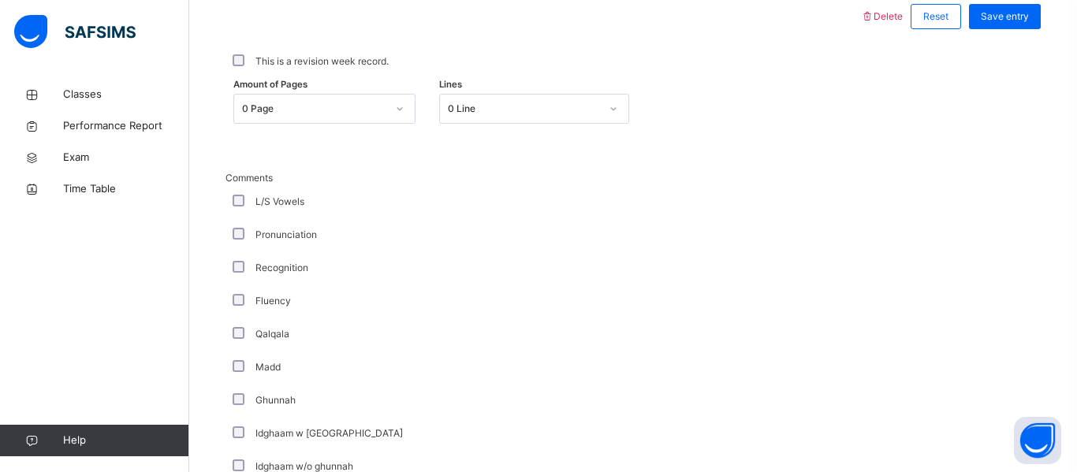
scroll to position [751, 0]
click at [380, 111] on div "0 Page" at bounding box center [314, 110] width 144 height 14
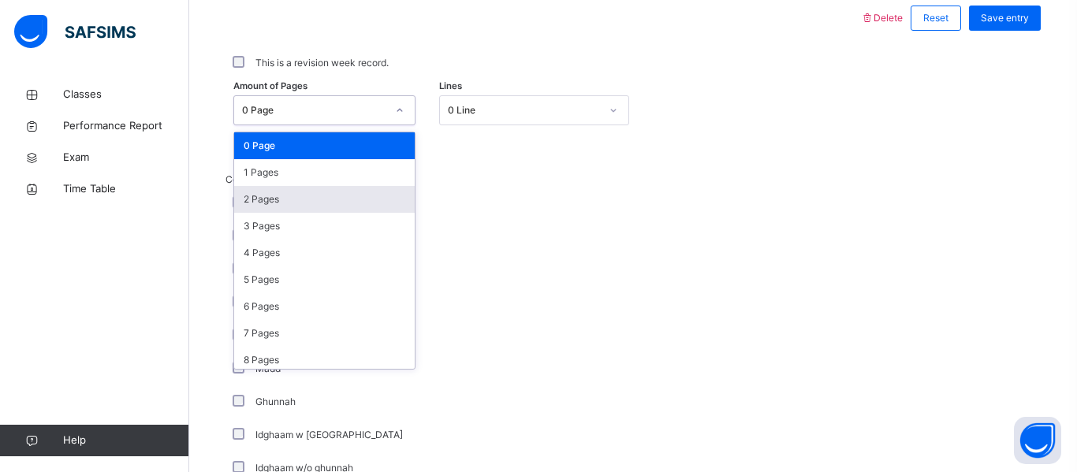
click at [343, 191] on div "2 Pages" at bounding box center [324, 199] width 180 height 27
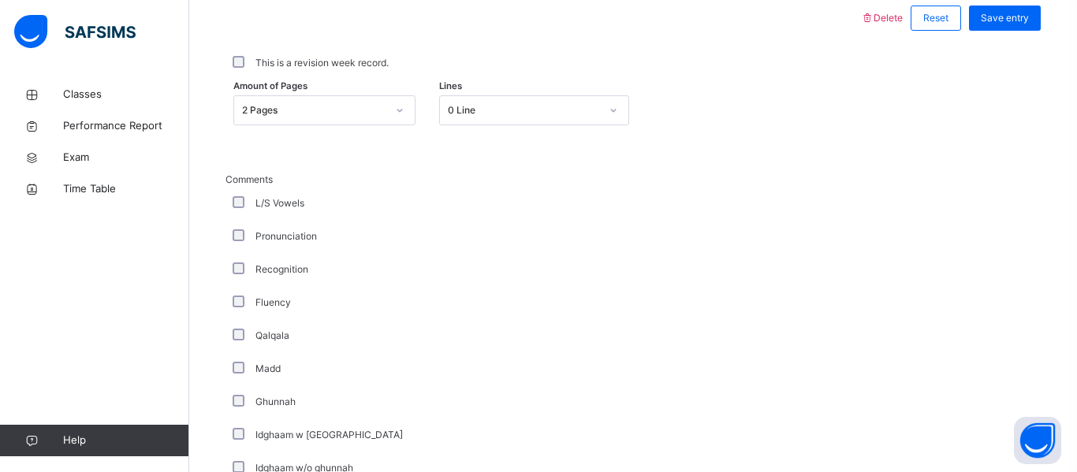
scroll to position [1306, 0]
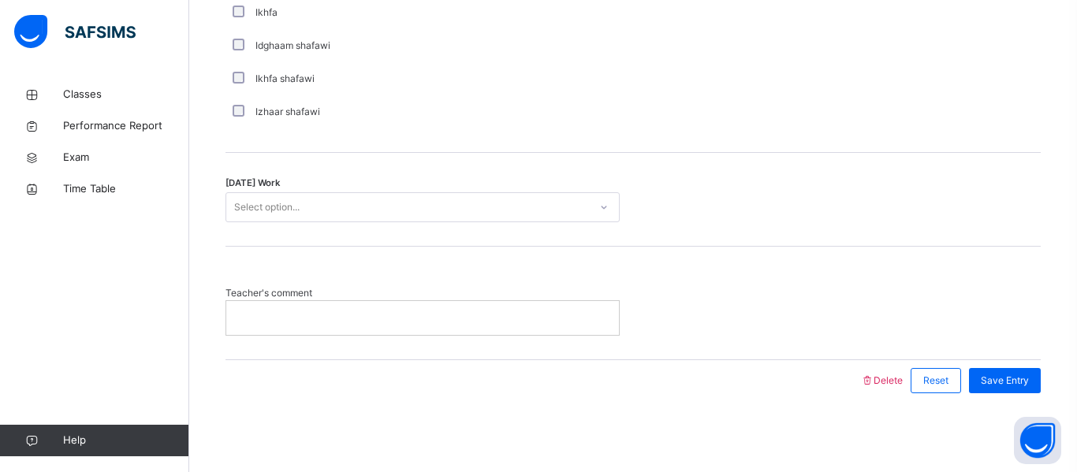
click at [284, 216] on div "Select option..." at bounding box center [266, 207] width 65 height 30
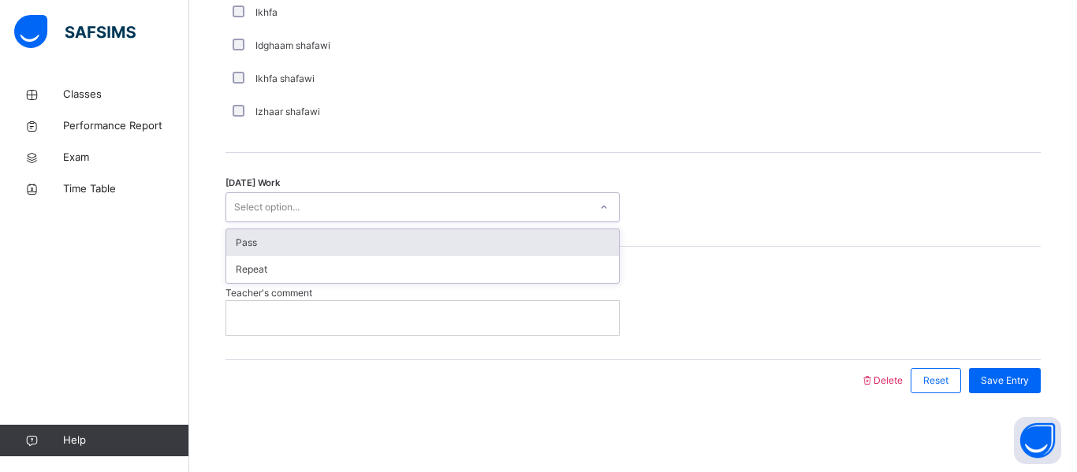
click at [280, 245] on div "Pass" at bounding box center [422, 242] width 392 height 27
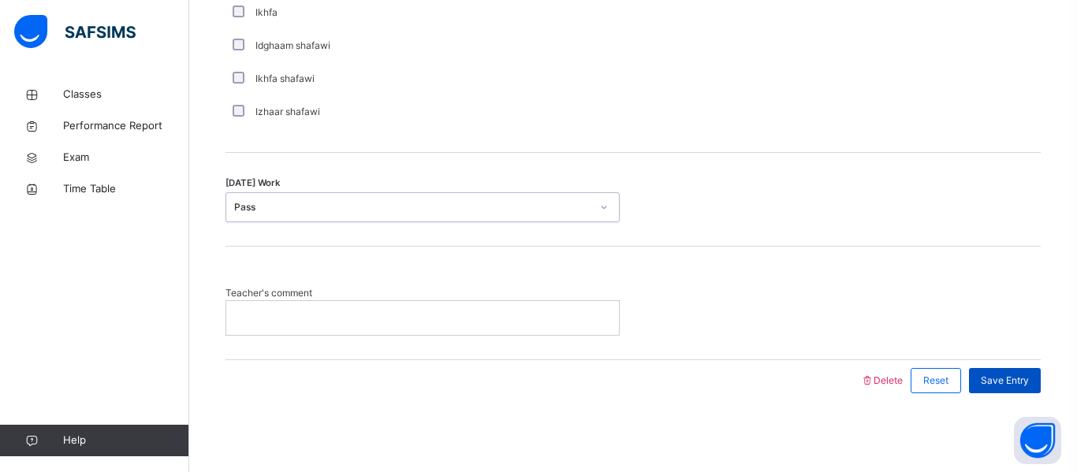
click at [1001, 376] on span "Save Entry" at bounding box center [1004, 381] width 48 height 14
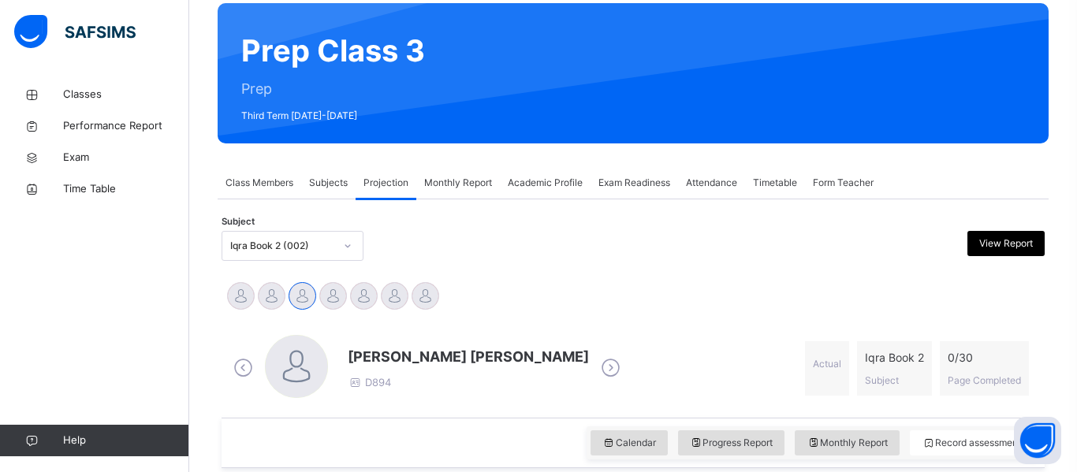
scroll to position [137, 0]
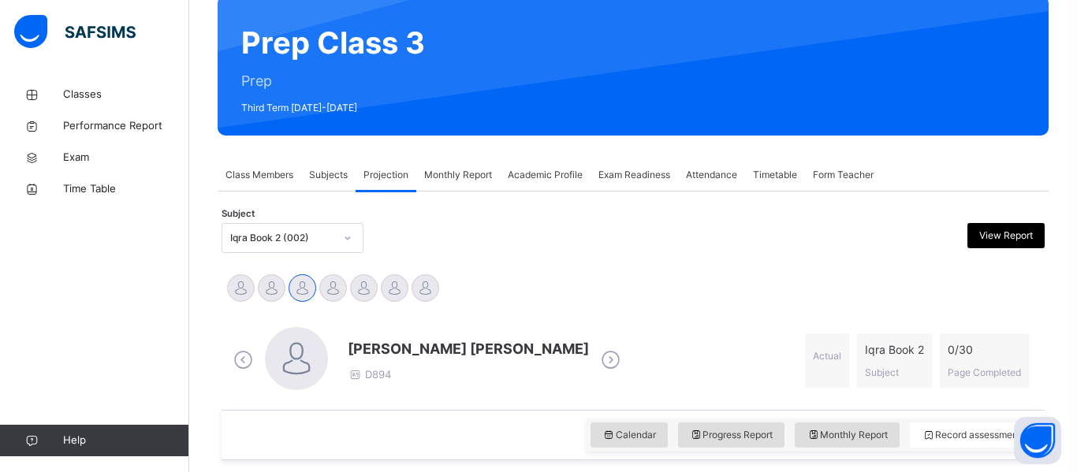
click at [268, 243] on div "Iqra Book 2 (002)" at bounding box center [282, 238] width 104 height 14
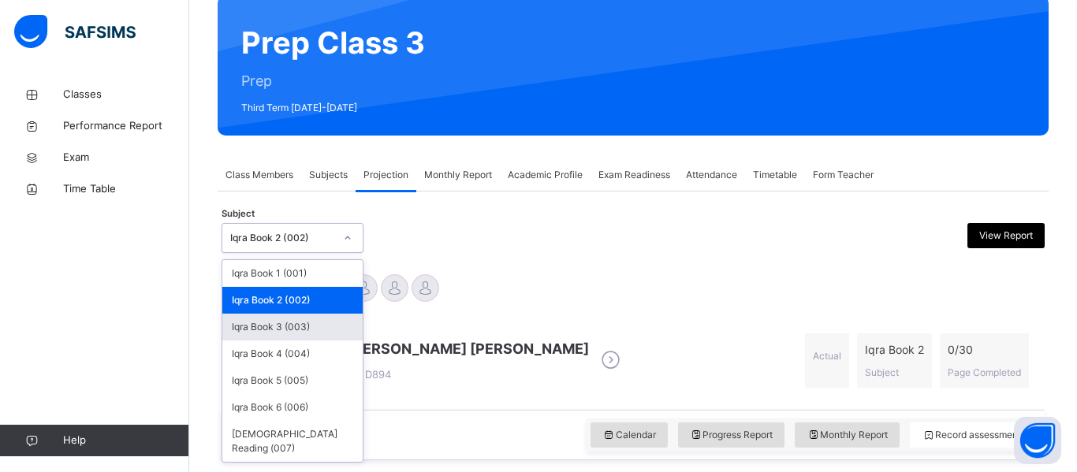
click at [269, 327] on div "Iqra Book 3 (003)" at bounding box center [292, 327] width 140 height 27
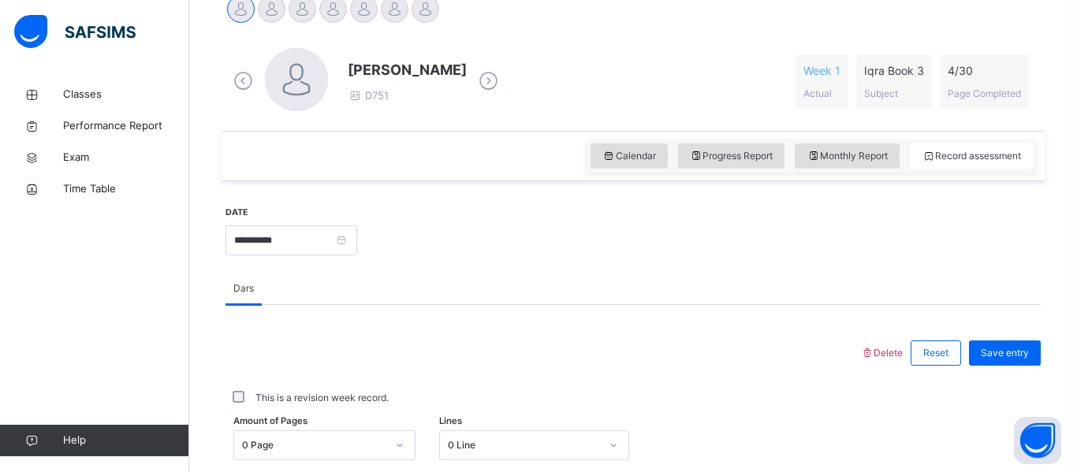
scroll to position [449, 0]
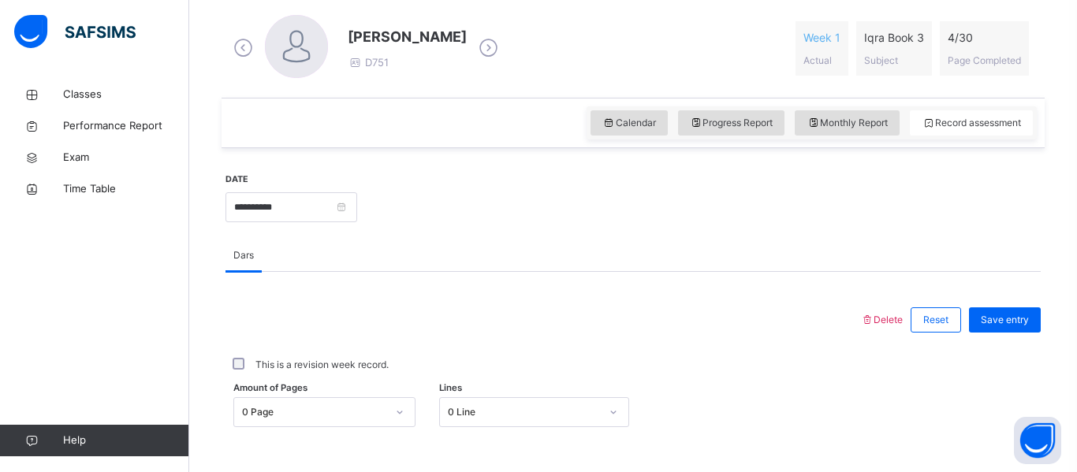
click at [287, 403] on div "0 Page" at bounding box center [324, 412] width 182 height 30
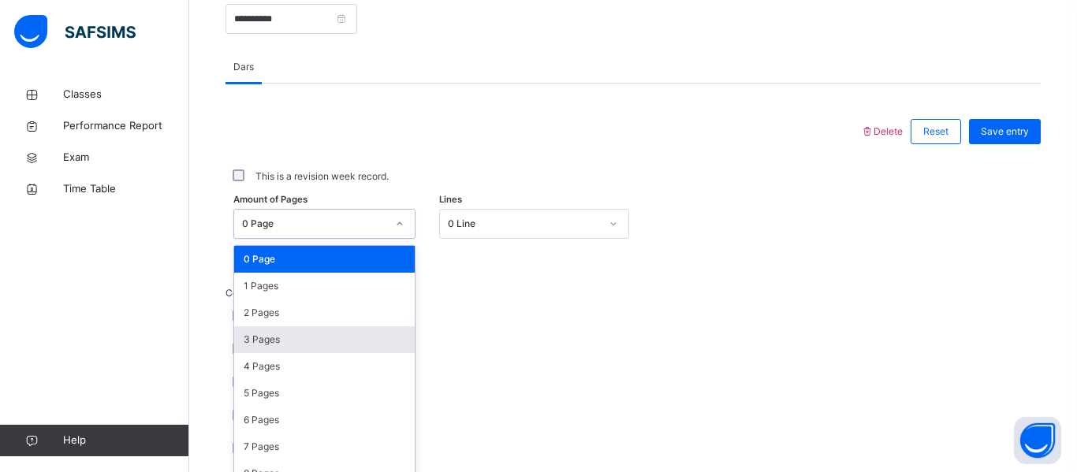
scroll to position [655, 0]
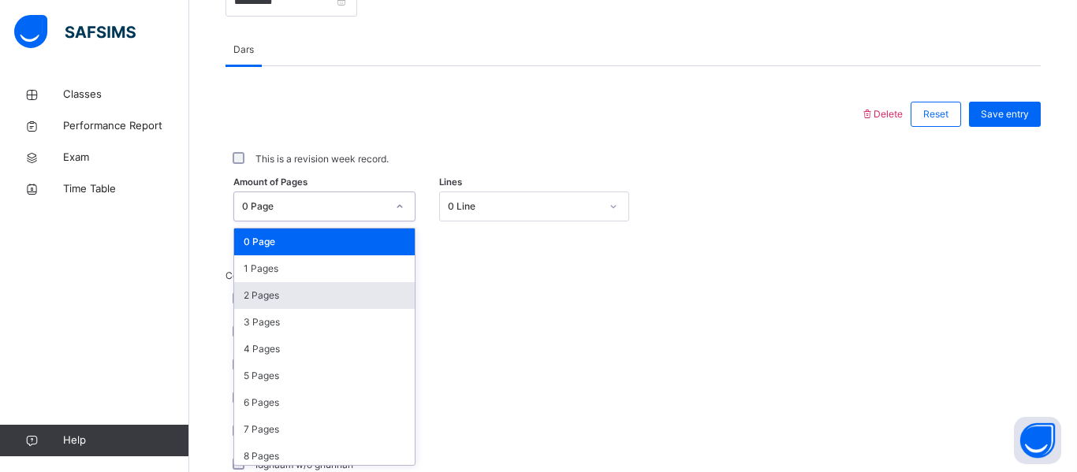
click at [279, 289] on div "2 Pages" at bounding box center [324, 295] width 180 height 27
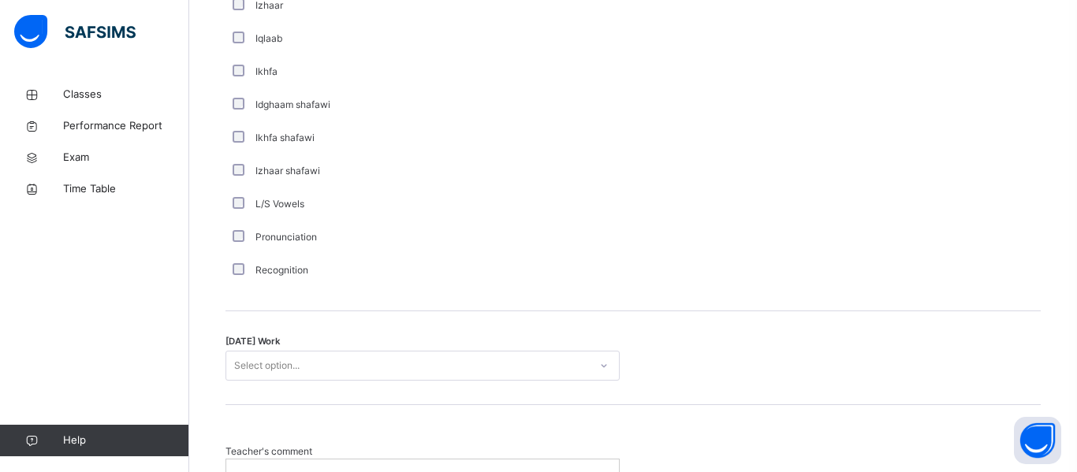
scroll to position [1155, 0]
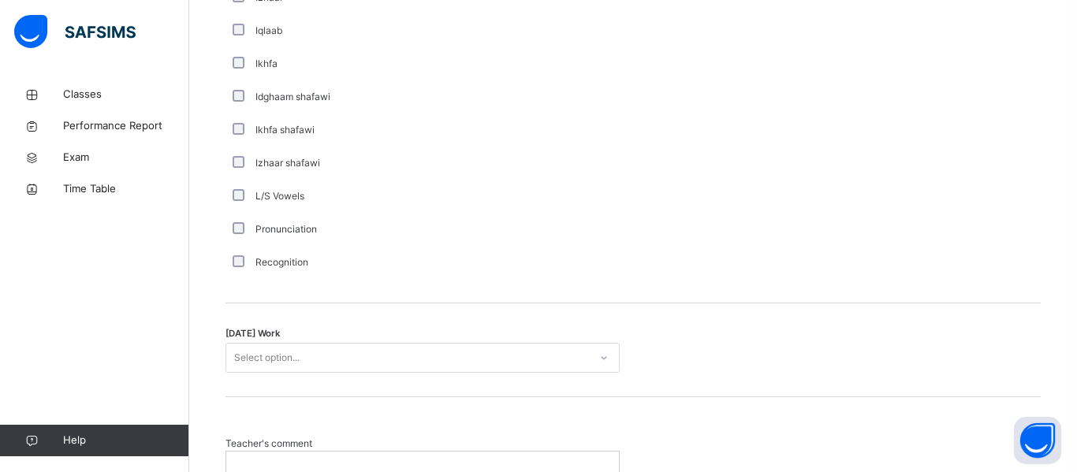
click at [258, 355] on div "Select option..." at bounding box center [266, 358] width 65 height 30
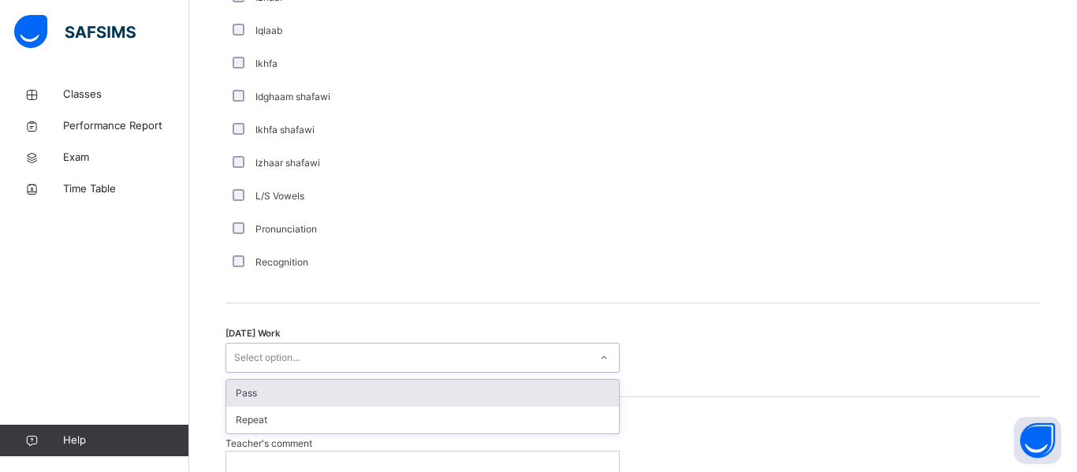
click at [273, 403] on div "Pass" at bounding box center [422, 393] width 392 height 27
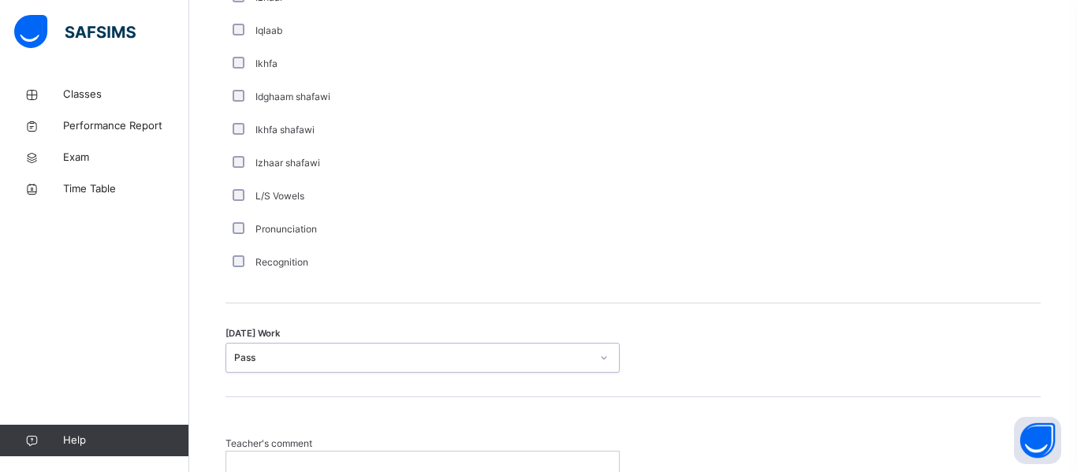
scroll to position [1306, 0]
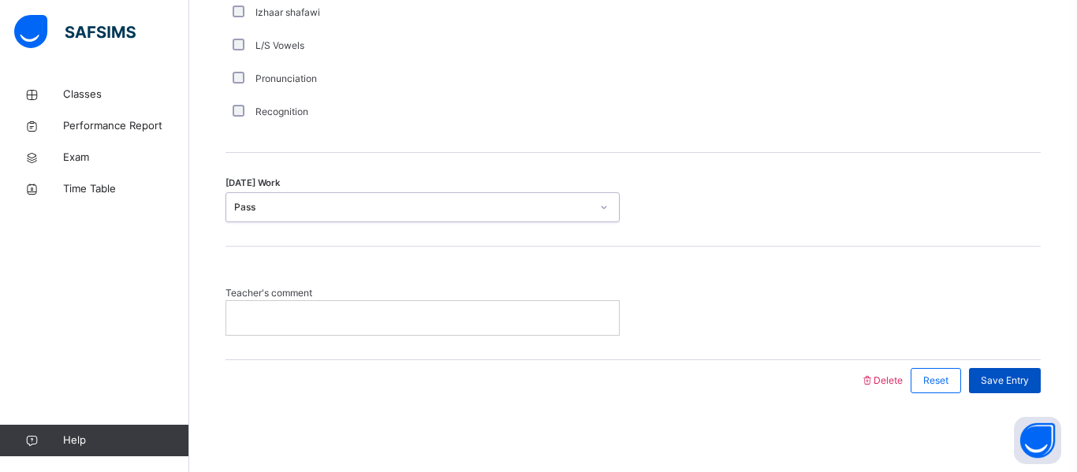
click at [988, 385] on span "Save Entry" at bounding box center [1004, 381] width 48 height 14
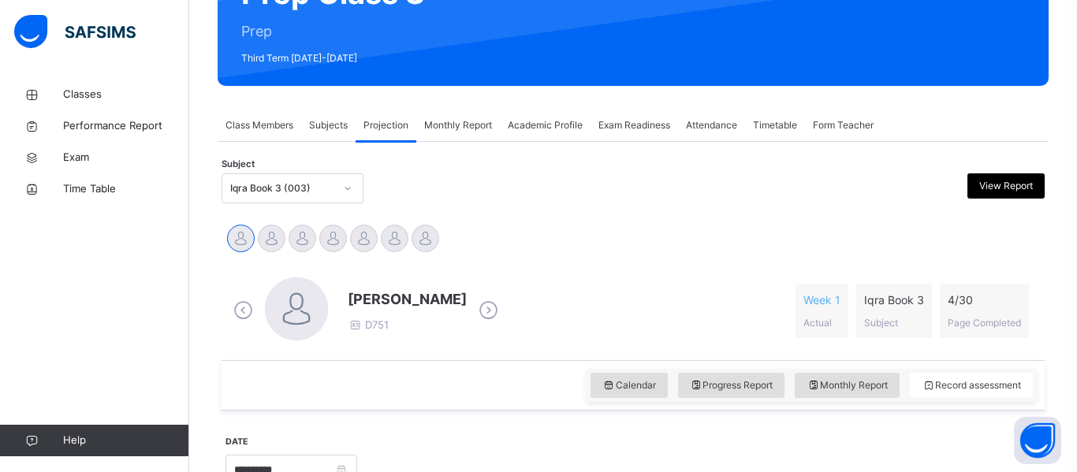
scroll to position [192, 0]
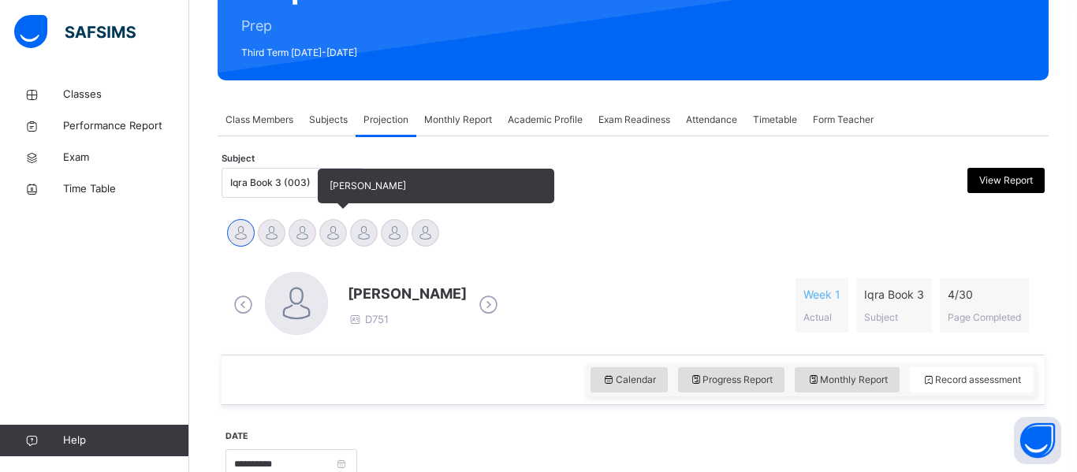
click at [330, 230] on div at bounding box center [333, 233] width 28 height 28
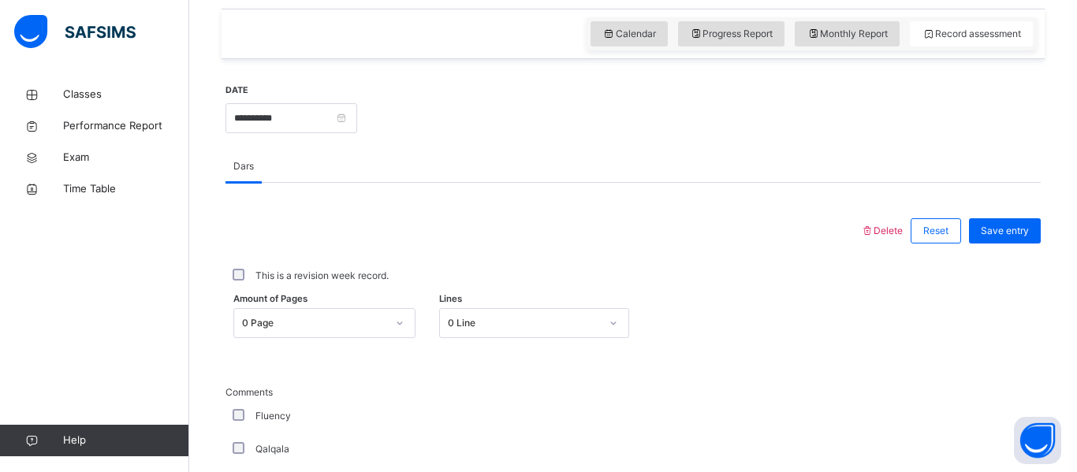
click at [318, 328] on div "0 Page" at bounding box center [324, 323] width 182 height 30
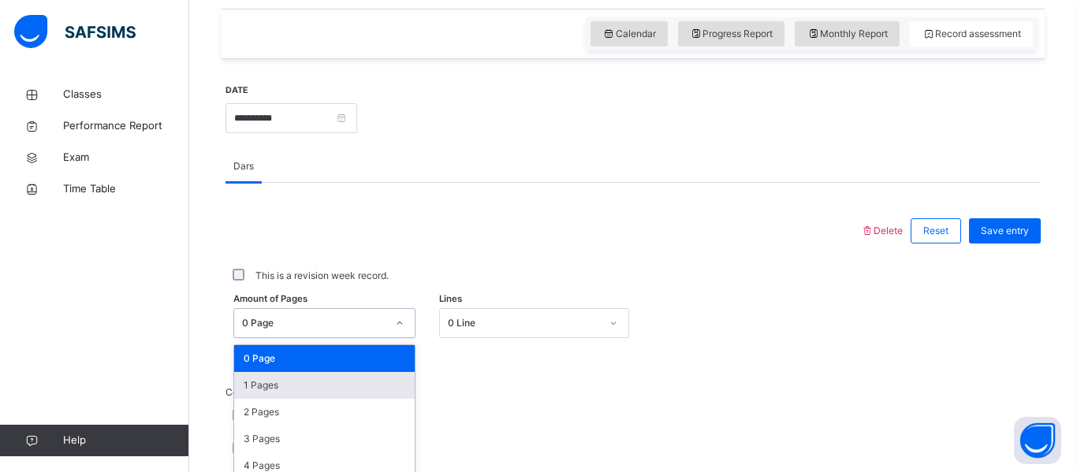
scroll to position [655, 0]
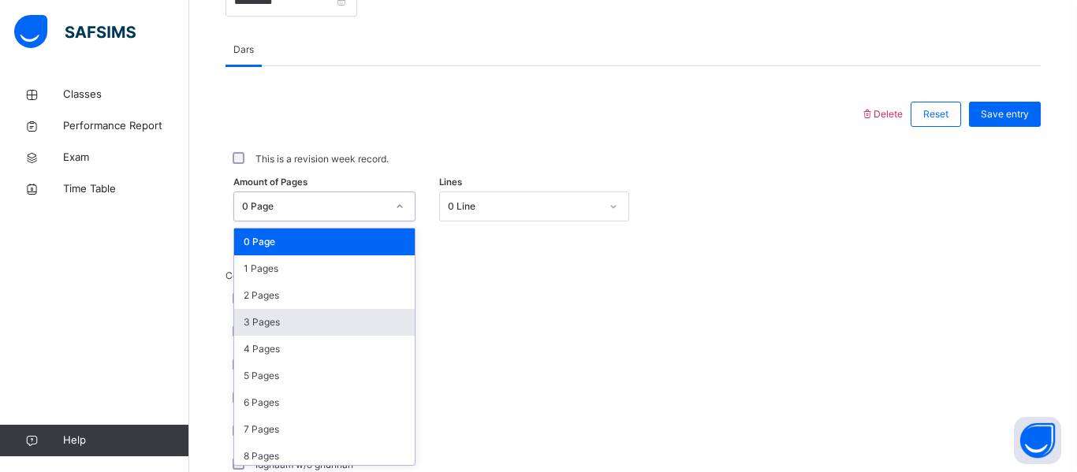
click at [746, 204] on div "Amount of Pages option 3 Pages focused, 4 of 31. 31 results available. Use Up a…" at bounding box center [632, 207] width 815 height 30
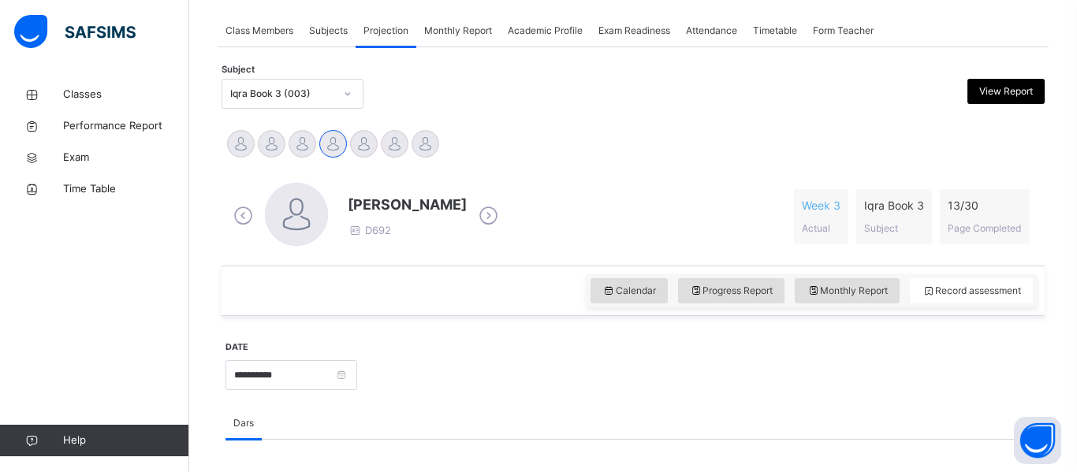
scroll to position [266, 0]
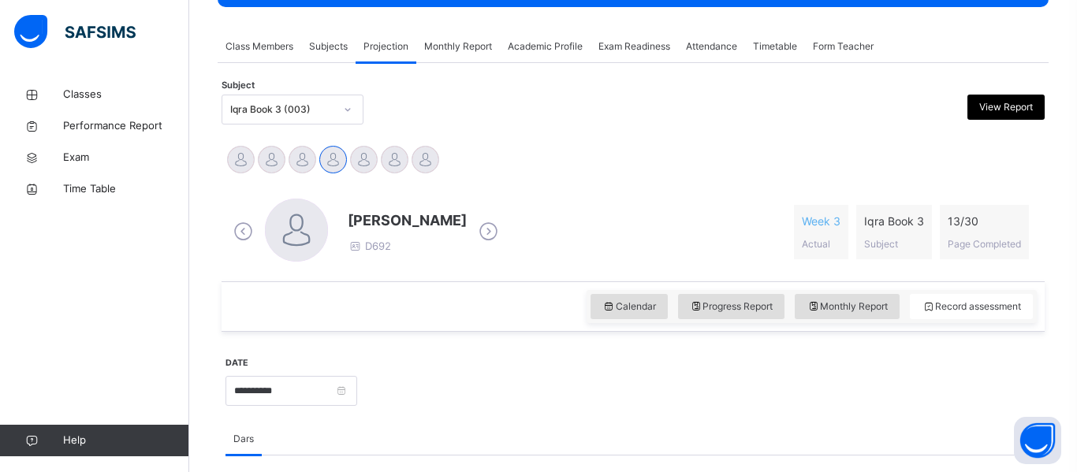
click at [246, 115] on div "Iqra Book 3 (003)" at bounding box center [282, 109] width 104 height 14
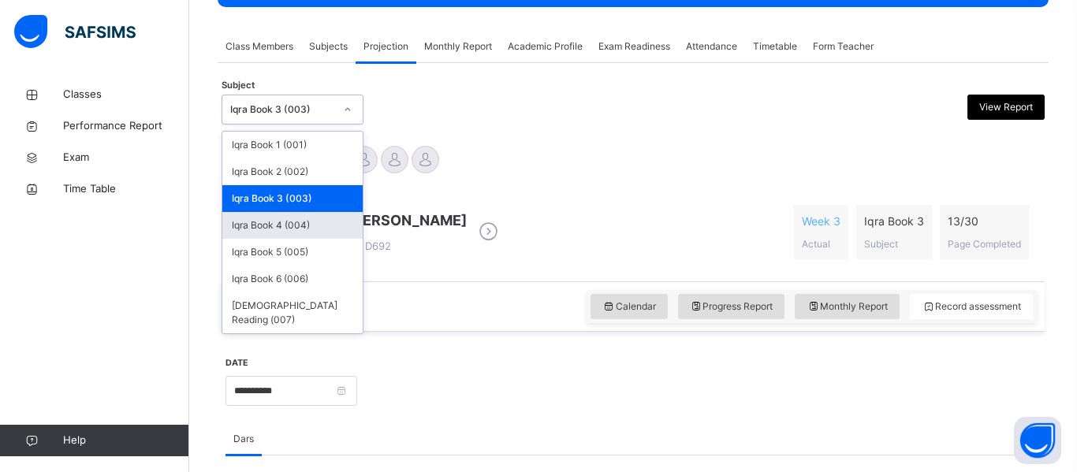
click at [264, 223] on div "Iqra Book 4 (004)" at bounding box center [292, 225] width 140 height 27
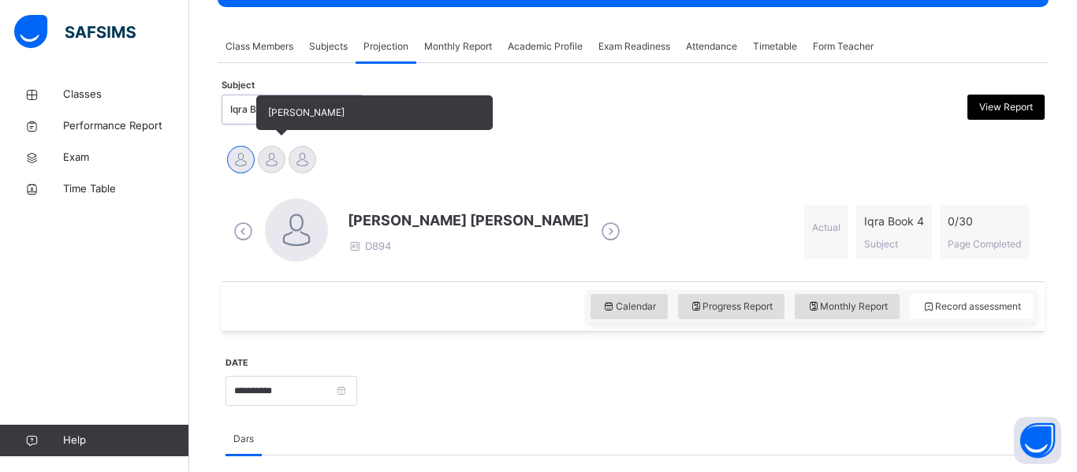
click at [282, 163] on div at bounding box center [272, 160] width 28 height 28
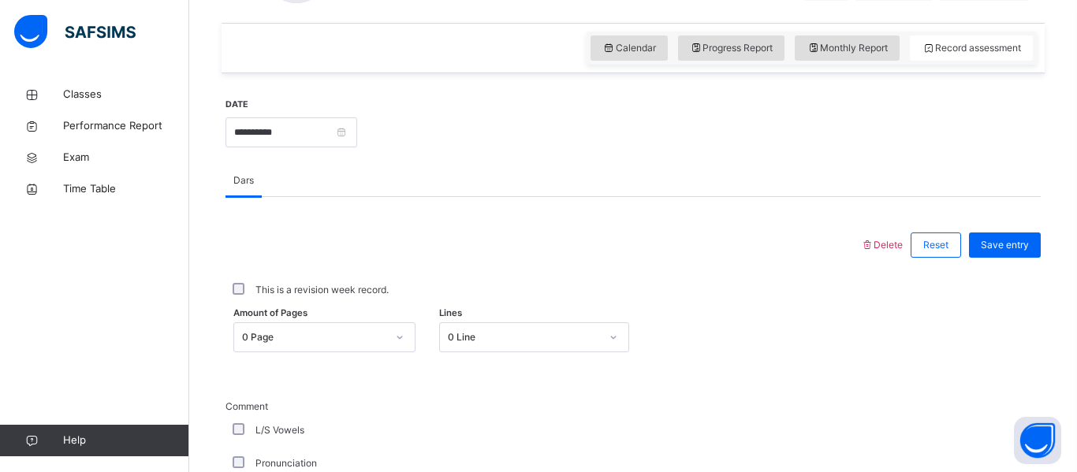
scroll to position [541, 0]
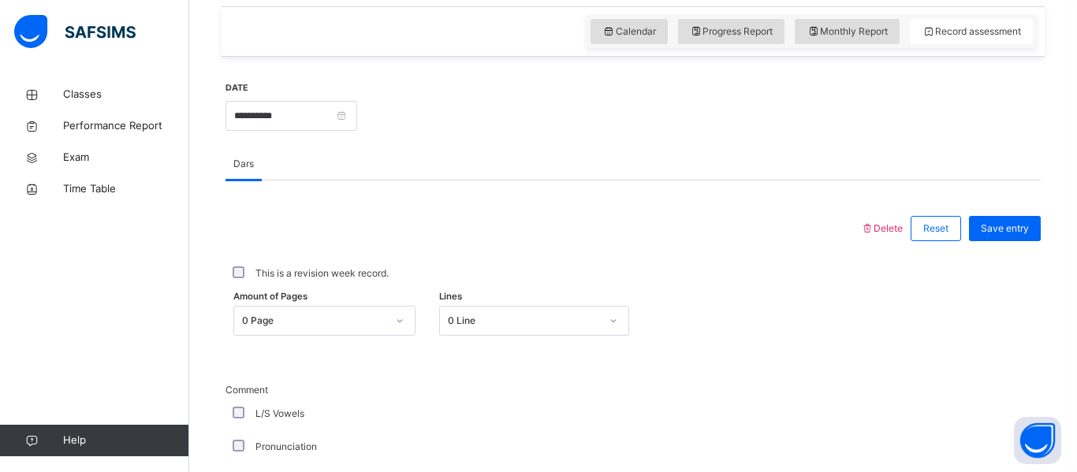
click at [337, 321] on div "0 Page" at bounding box center [324, 321] width 182 height 30
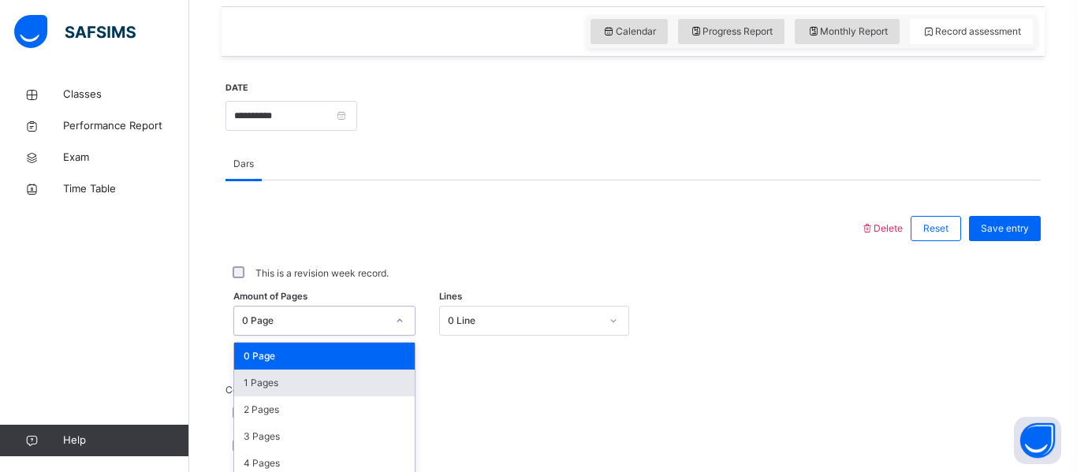
scroll to position [655, 0]
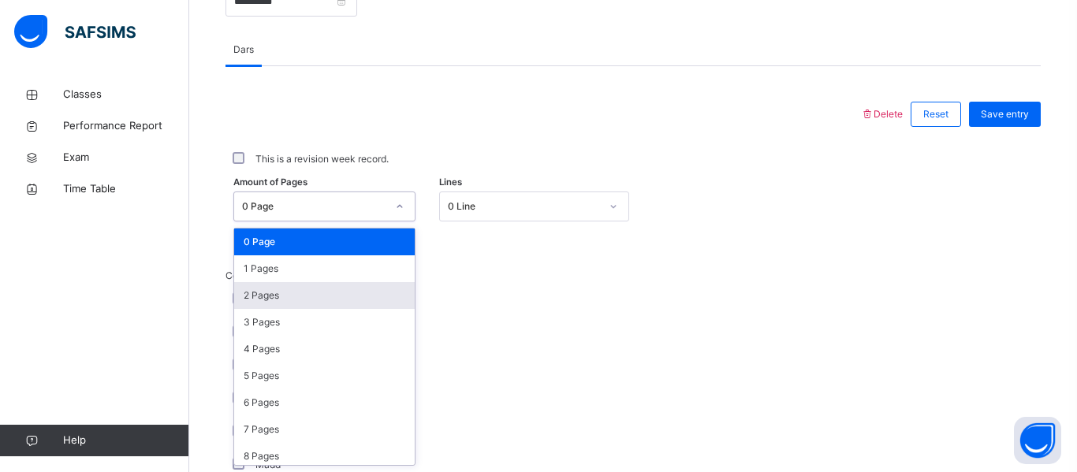
click at [309, 299] on div "2 Pages" at bounding box center [324, 295] width 180 height 27
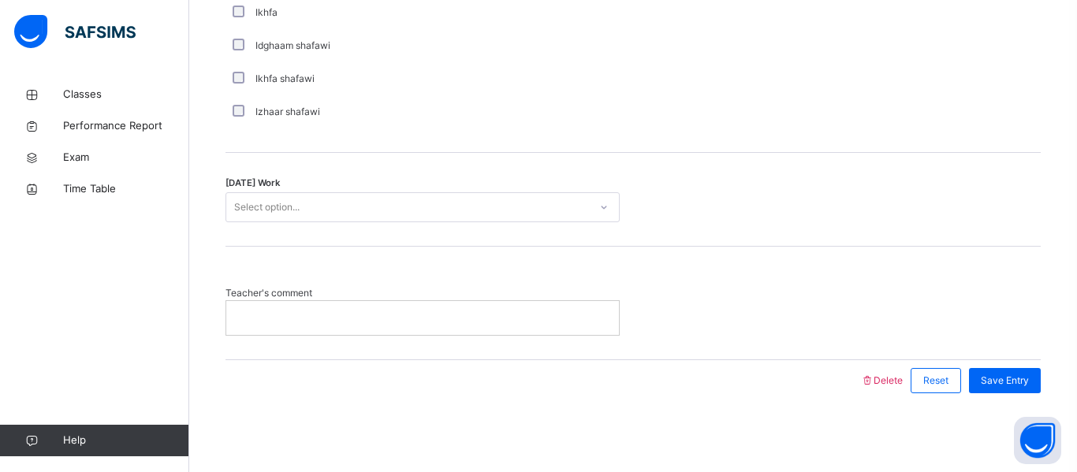
scroll to position [1304, 0]
click at [305, 214] on div "Select option..." at bounding box center [407, 209] width 363 height 24
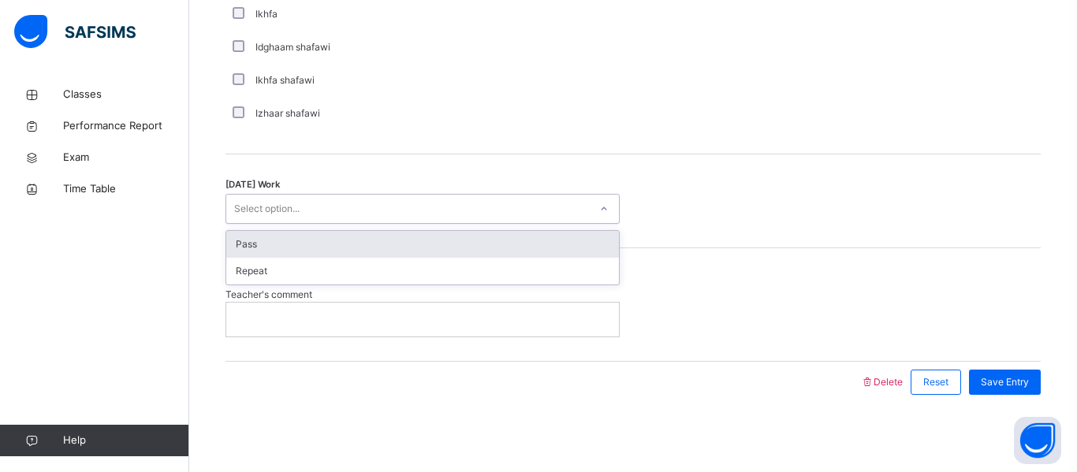
click at [301, 238] on div "Pass" at bounding box center [422, 244] width 392 height 27
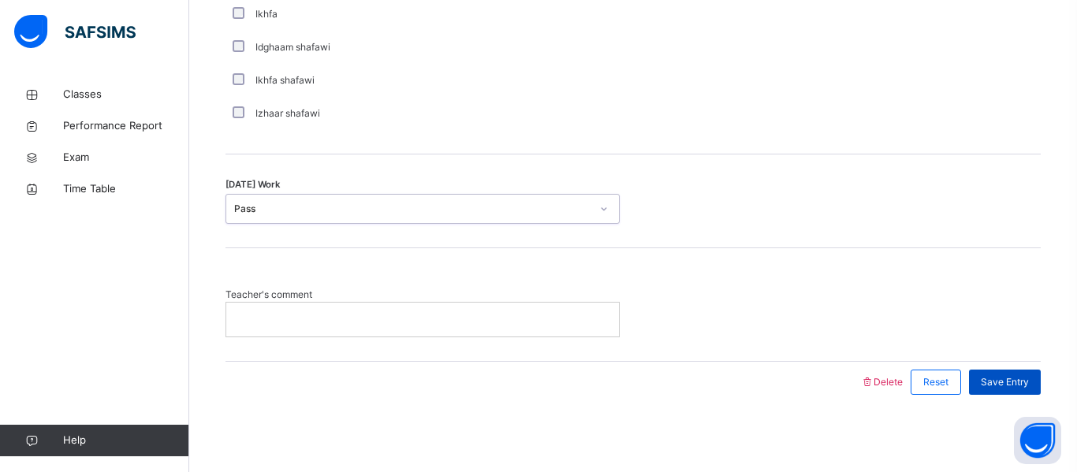
click at [1027, 389] on span "Save Entry" at bounding box center [1004, 382] width 48 height 14
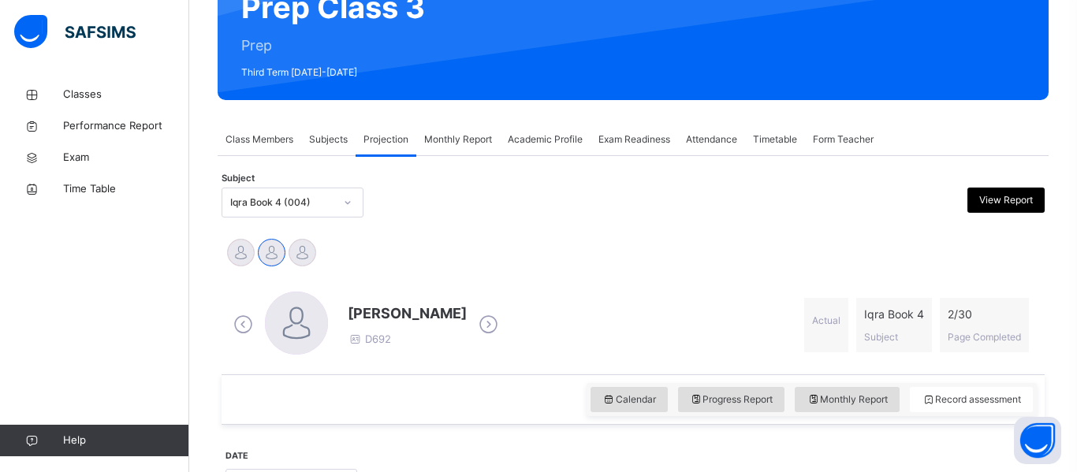
scroll to position [180, 0]
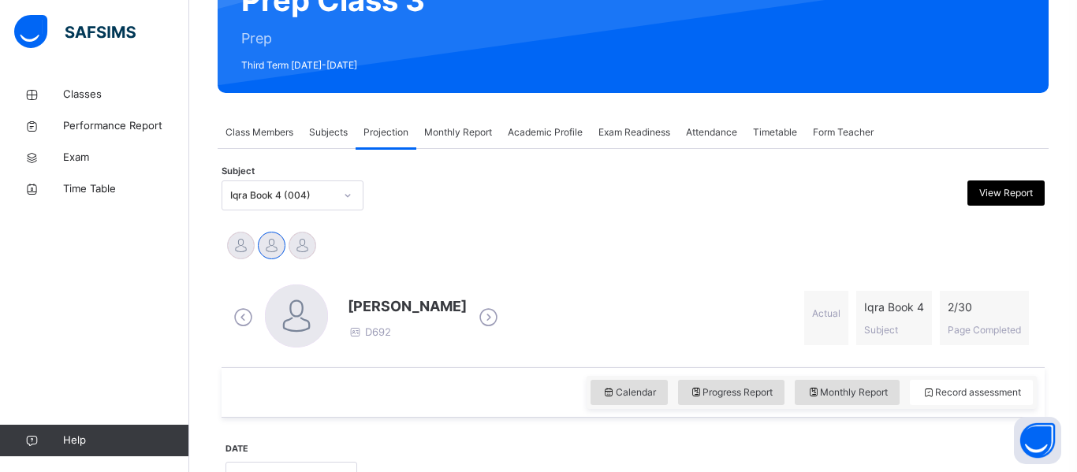
click at [247, 192] on div "Iqra Book 4 (004)" at bounding box center [282, 195] width 104 height 14
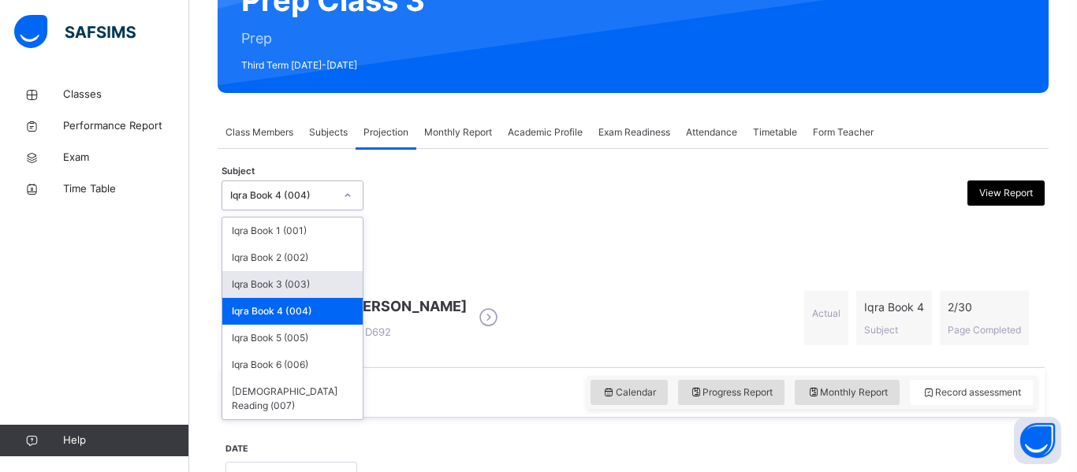
click at [273, 277] on div "Iqra Book 3 (003)" at bounding box center [292, 284] width 140 height 27
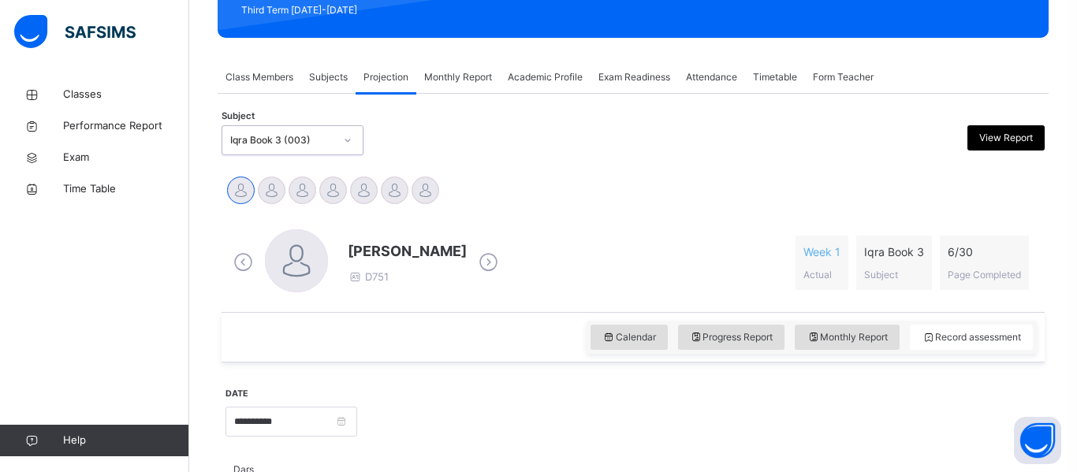
scroll to position [265, 0]
